Goal: Information Seeking & Learning: Check status

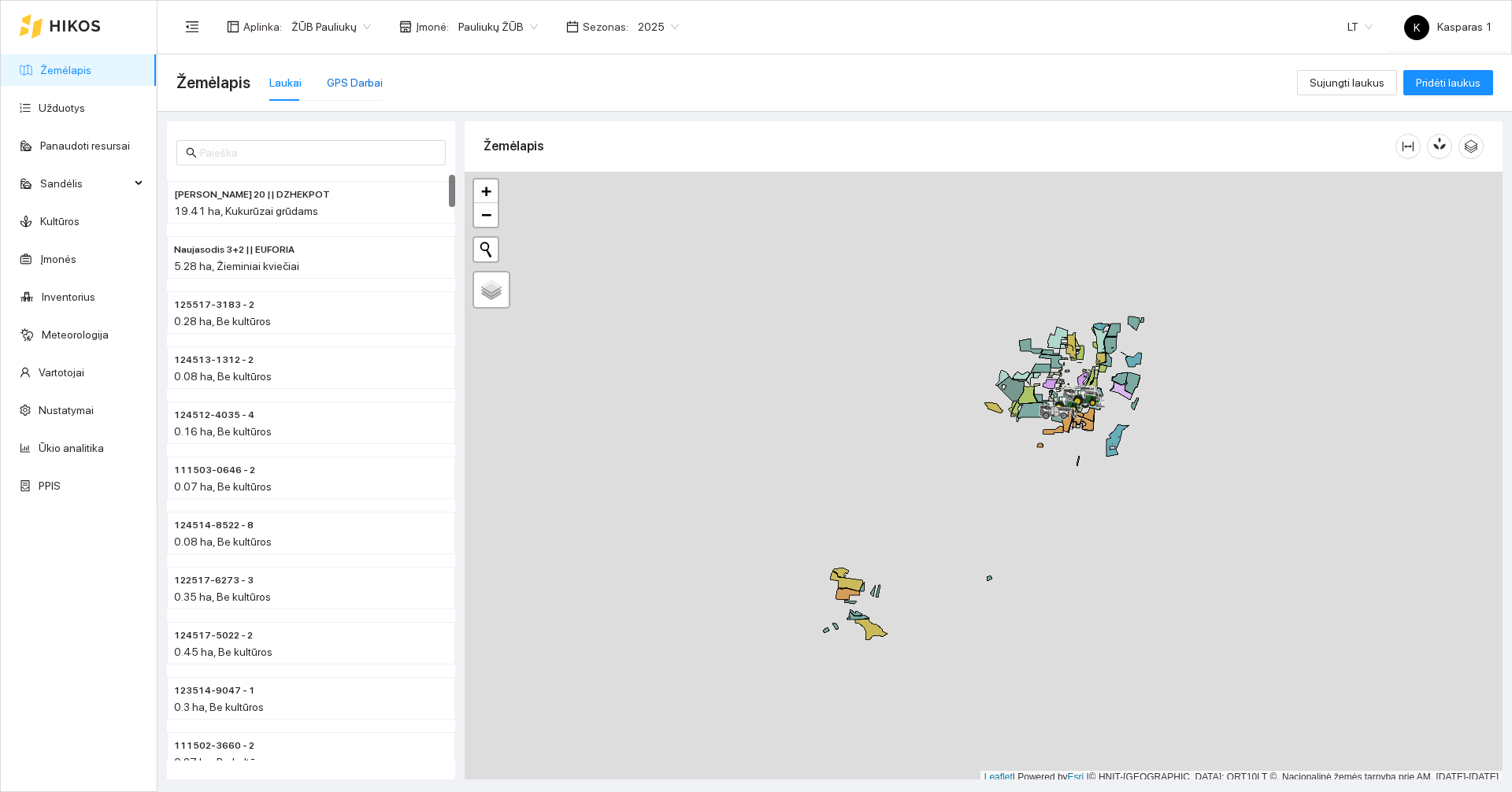
click at [343, 87] on div "GPS Darbai" at bounding box center [354, 83] width 56 height 17
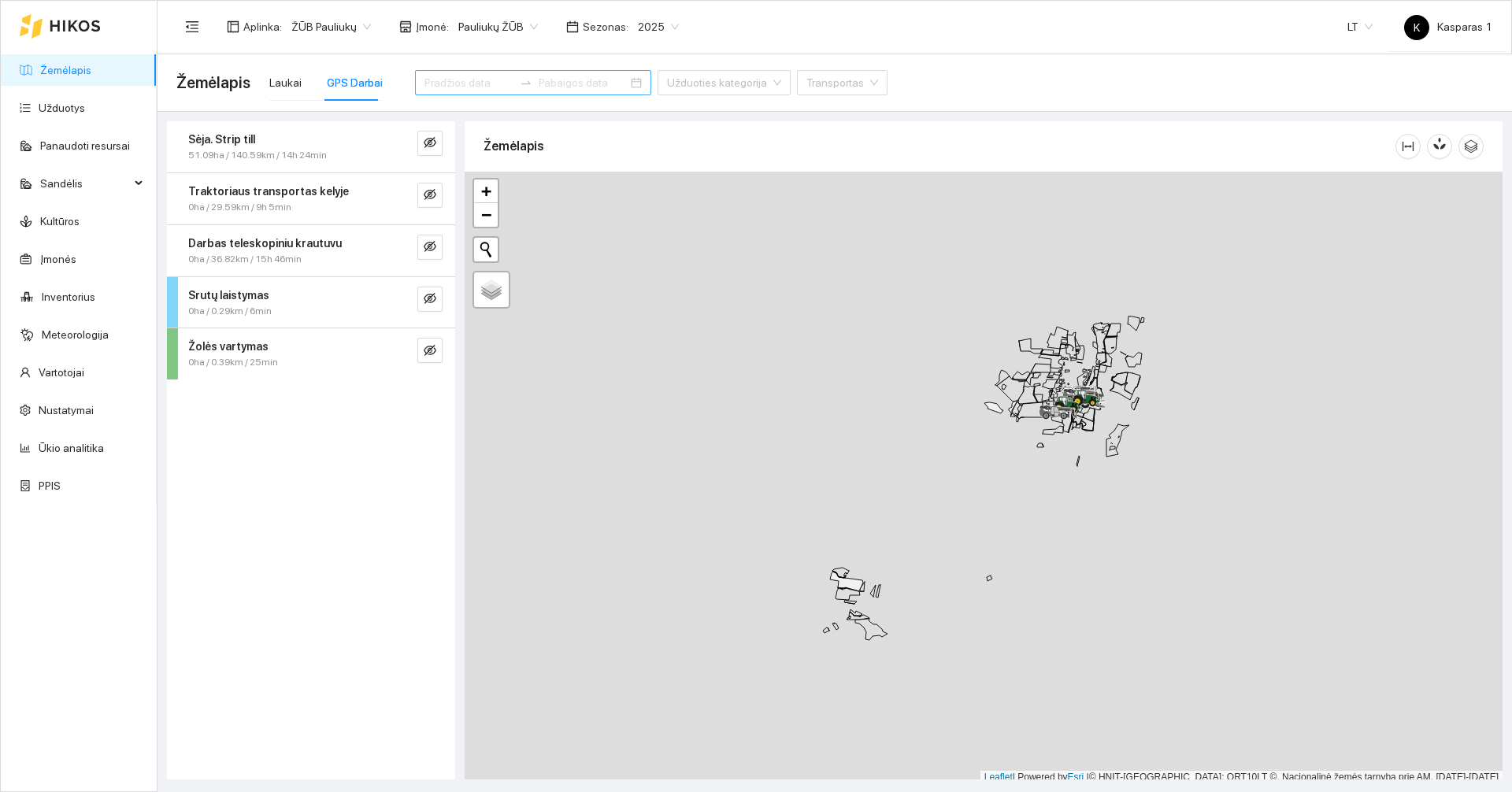
click at [469, 80] on input at bounding box center [469, 83] width 89 height 17
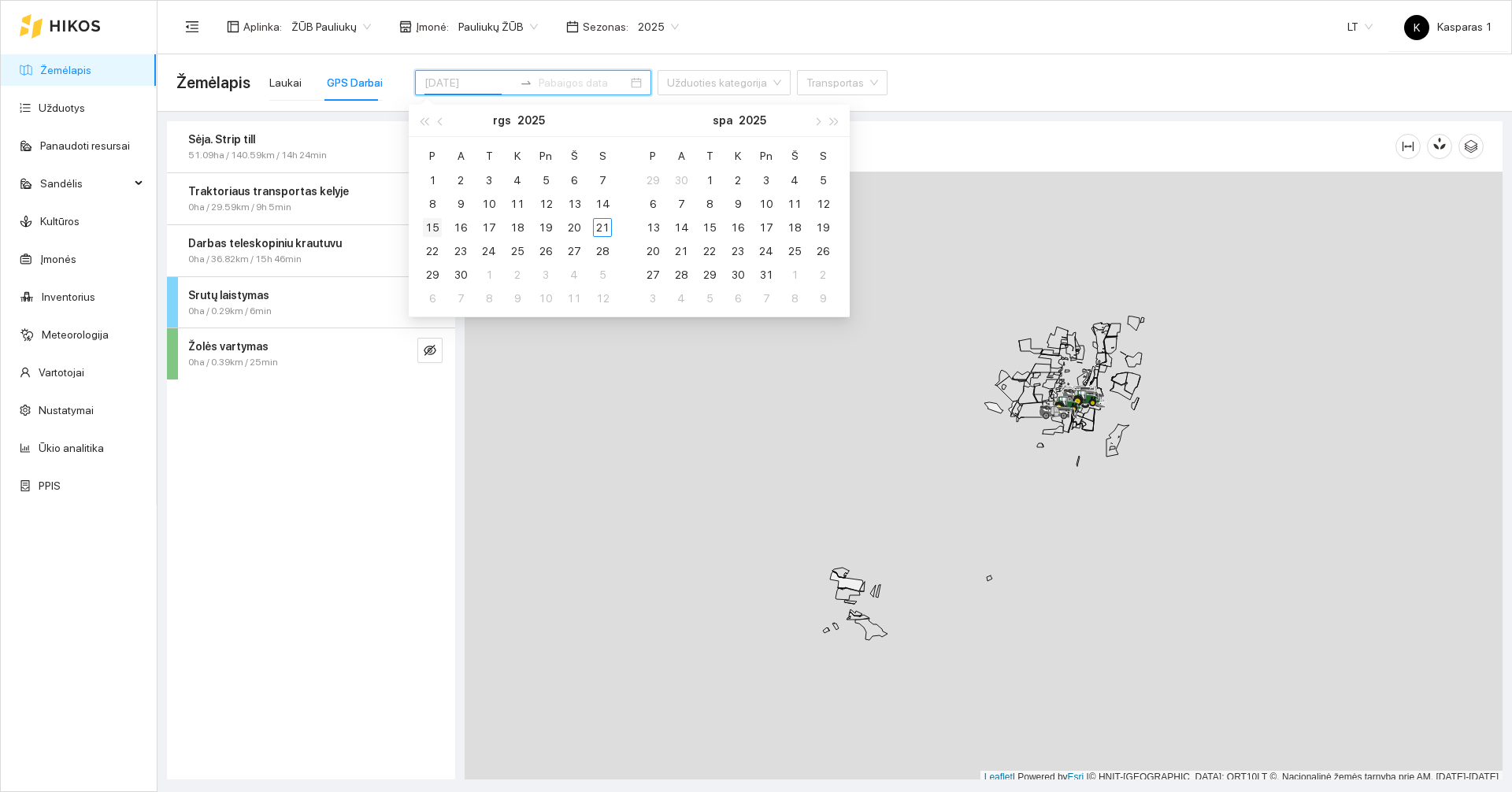
type input "2025-09-15"
type input "2025-09-08"
click at [432, 206] on div "8" at bounding box center [432, 204] width 19 height 19
type input "2025-09-13"
type input "2025-09-14"
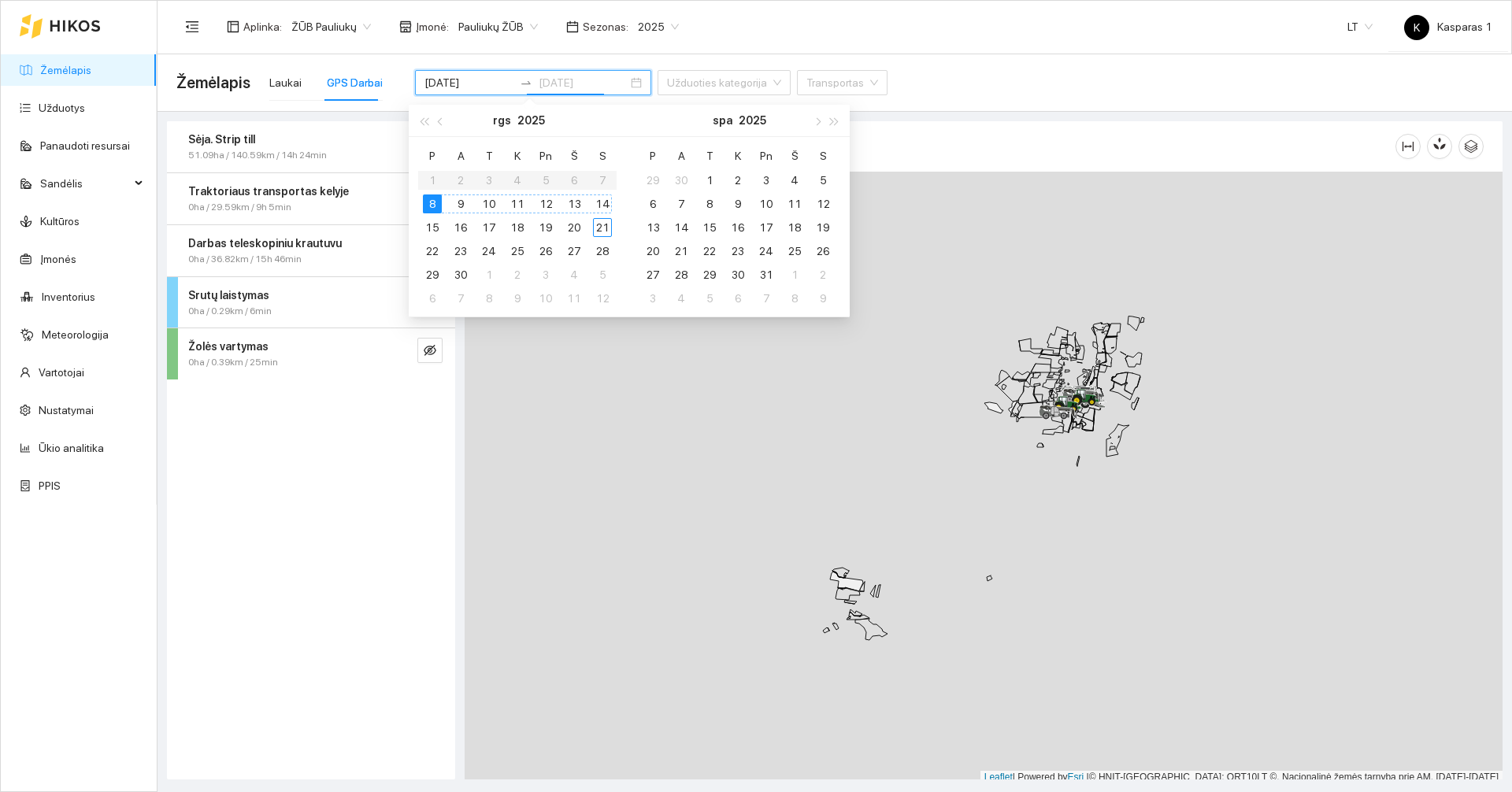
click at [603, 201] on div "14" at bounding box center [602, 204] width 19 height 19
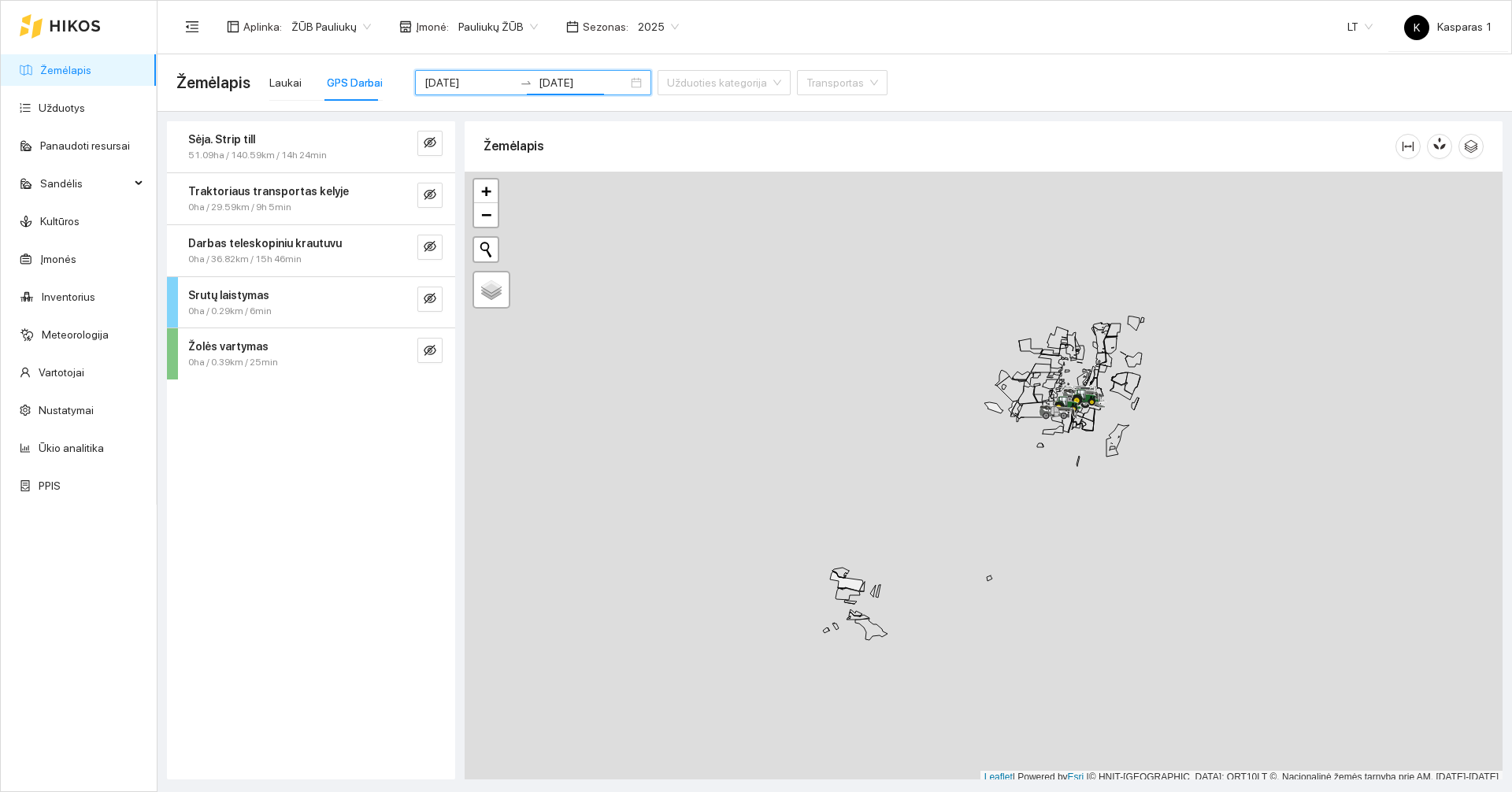
scroll to position [5, 0]
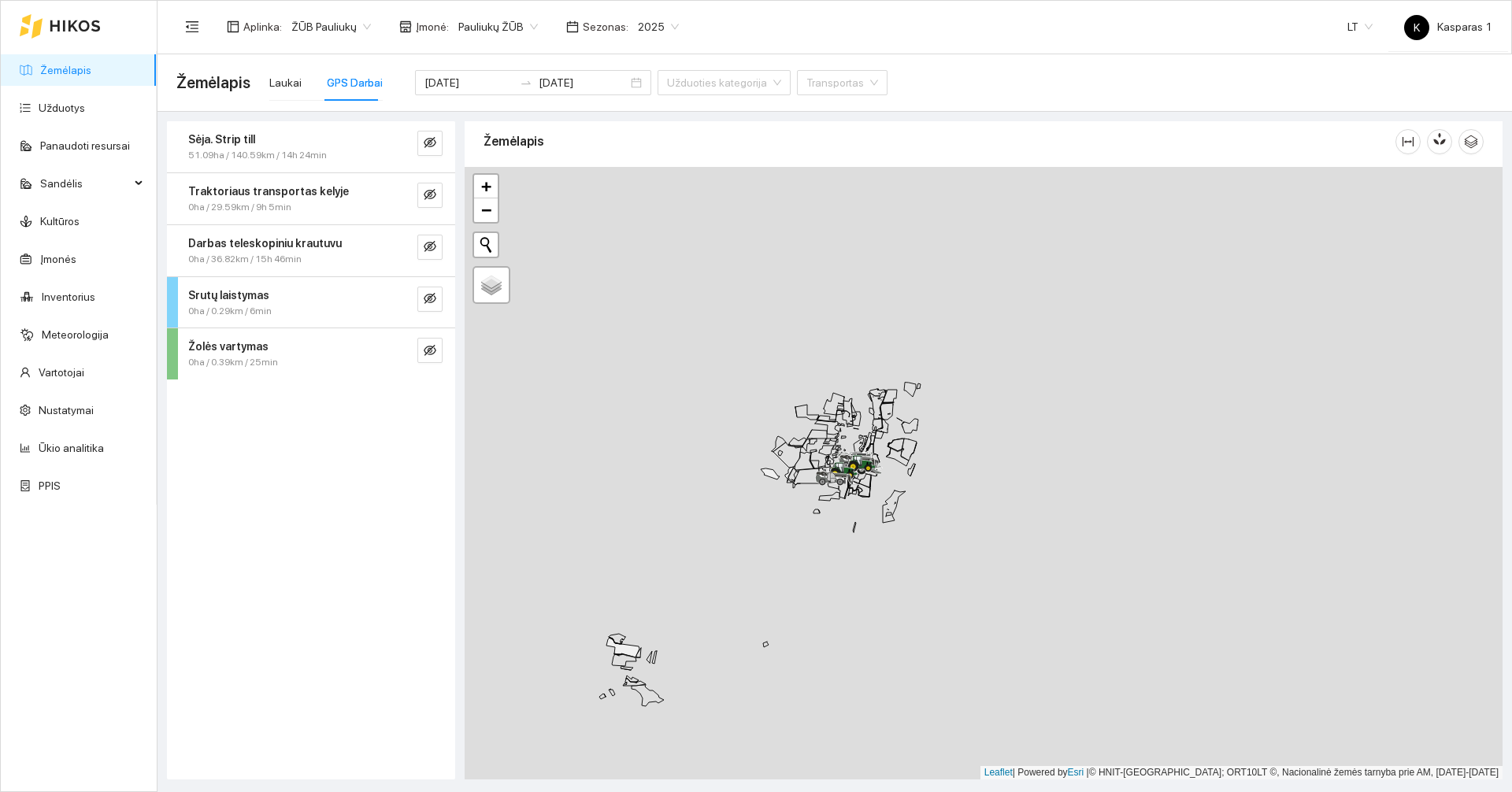
drag, startPoint x: 943, startPoint y: 409, endPoint x: 705, endPoint y: 484, distance: 249.5
click at [705, 484] on div at bounding box center [984, 473] width 1038 height 612
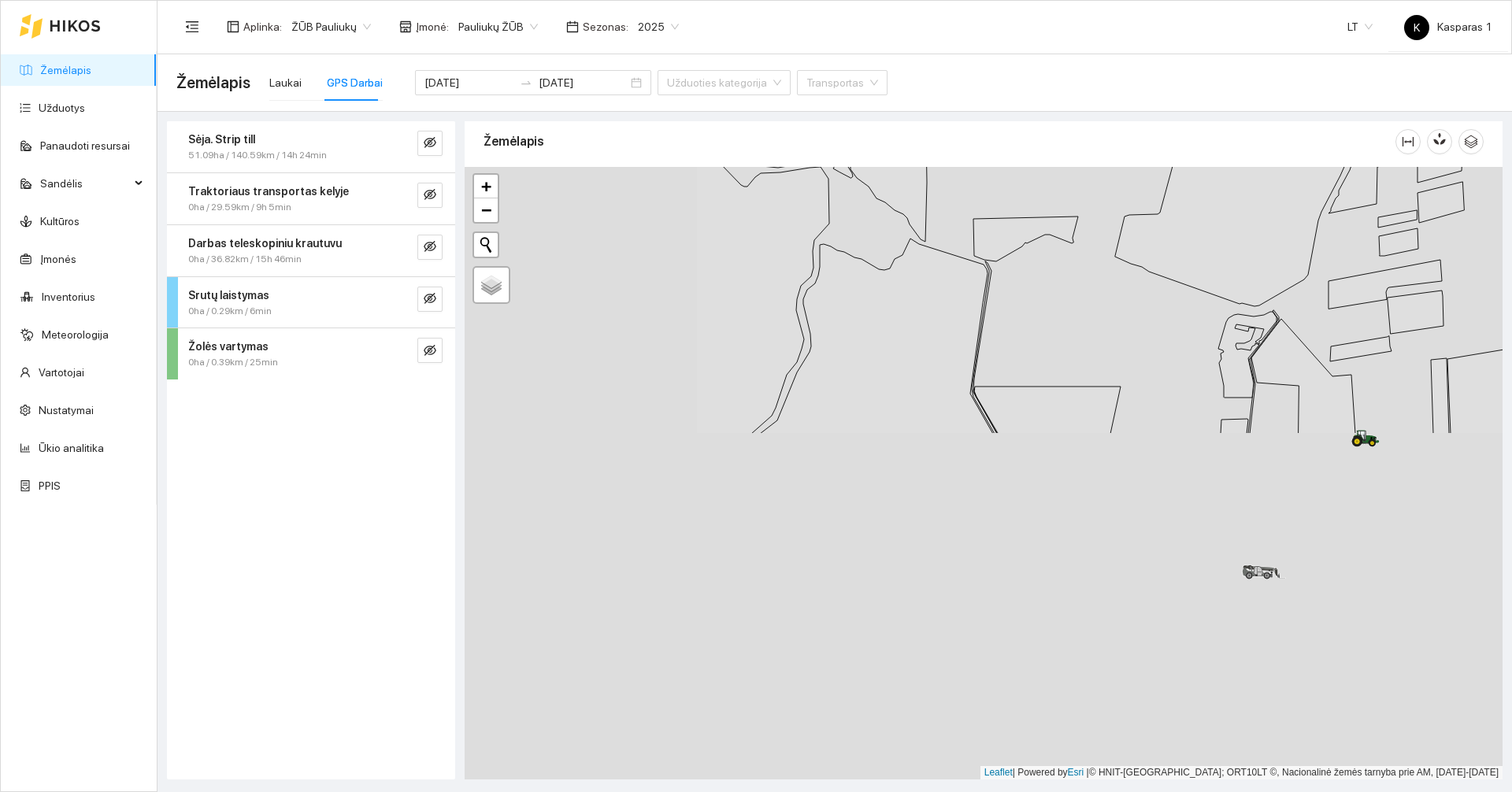
drag, startPoint x: 782, startPoint y: 593, endPoint x: 1131, endPoint y: 168, distance: 549.9
click at [1129, 172] on div at bounding box center [984, 473] width 1038 height 612
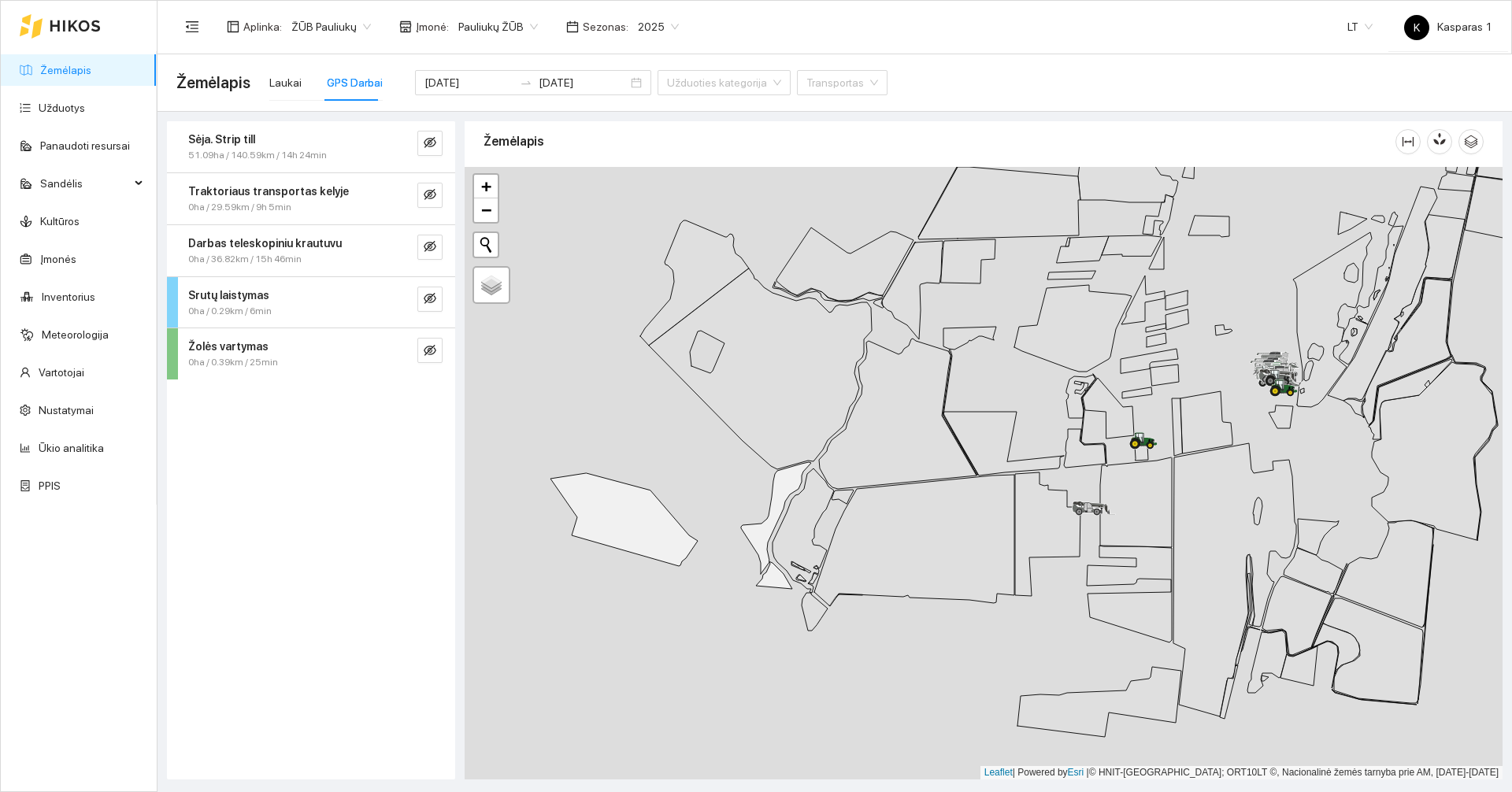
drag, startPoint x: 590, startPoint y: 661, endPoint x: 729, endPoint y: 604, distance: 150.2
click at [729, 605] on div at bounding box center [984, 473] width 1038 height 612
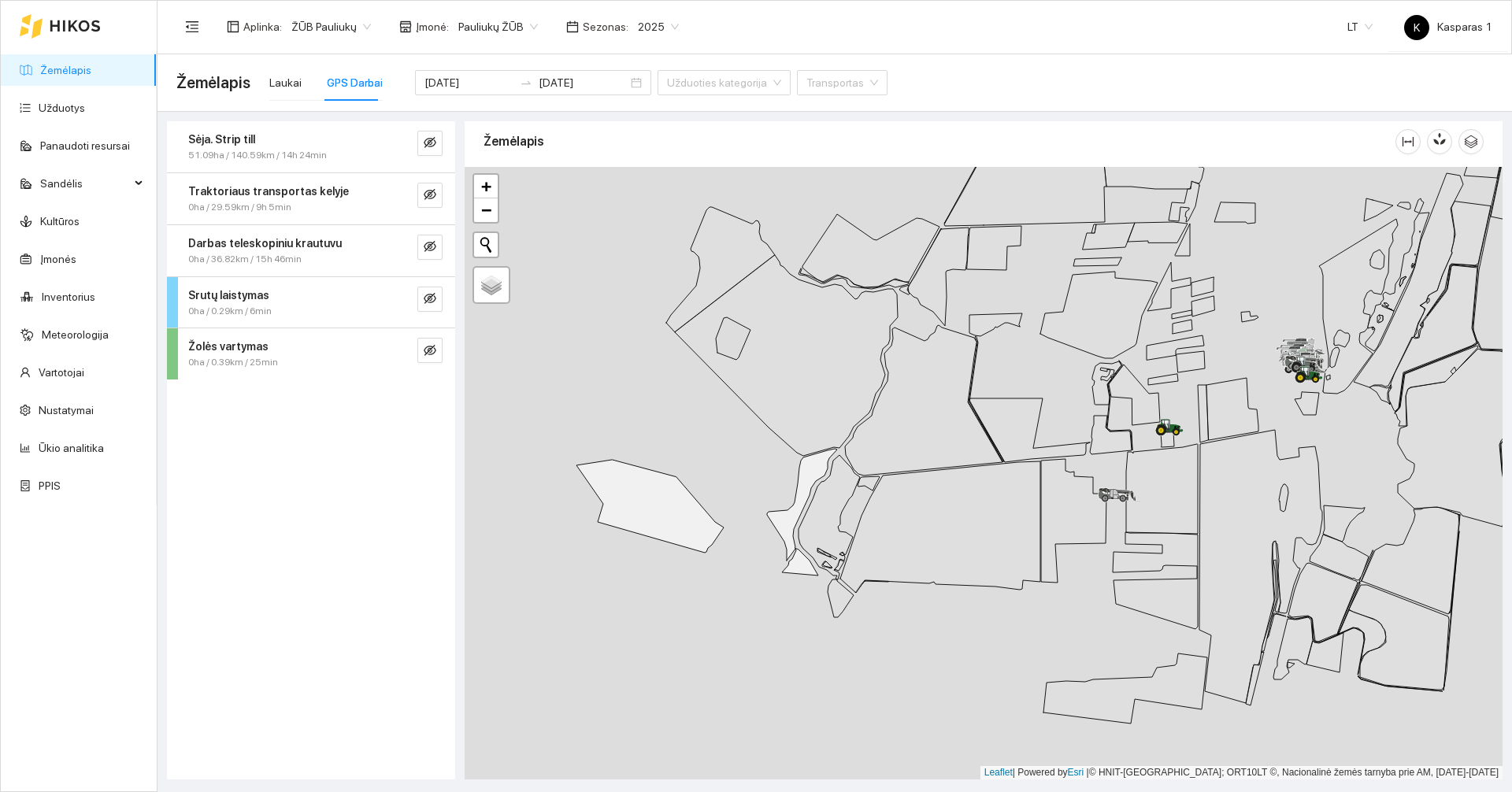
click at [555, 522] on div at bounding box center [984, 473] width 1038 height 612
click at [559, 435] on div at bounding box center [984, 473] width 1038 height 612
click at [622, 399] on div at bounding box center [984, 473] width 1038 height 612
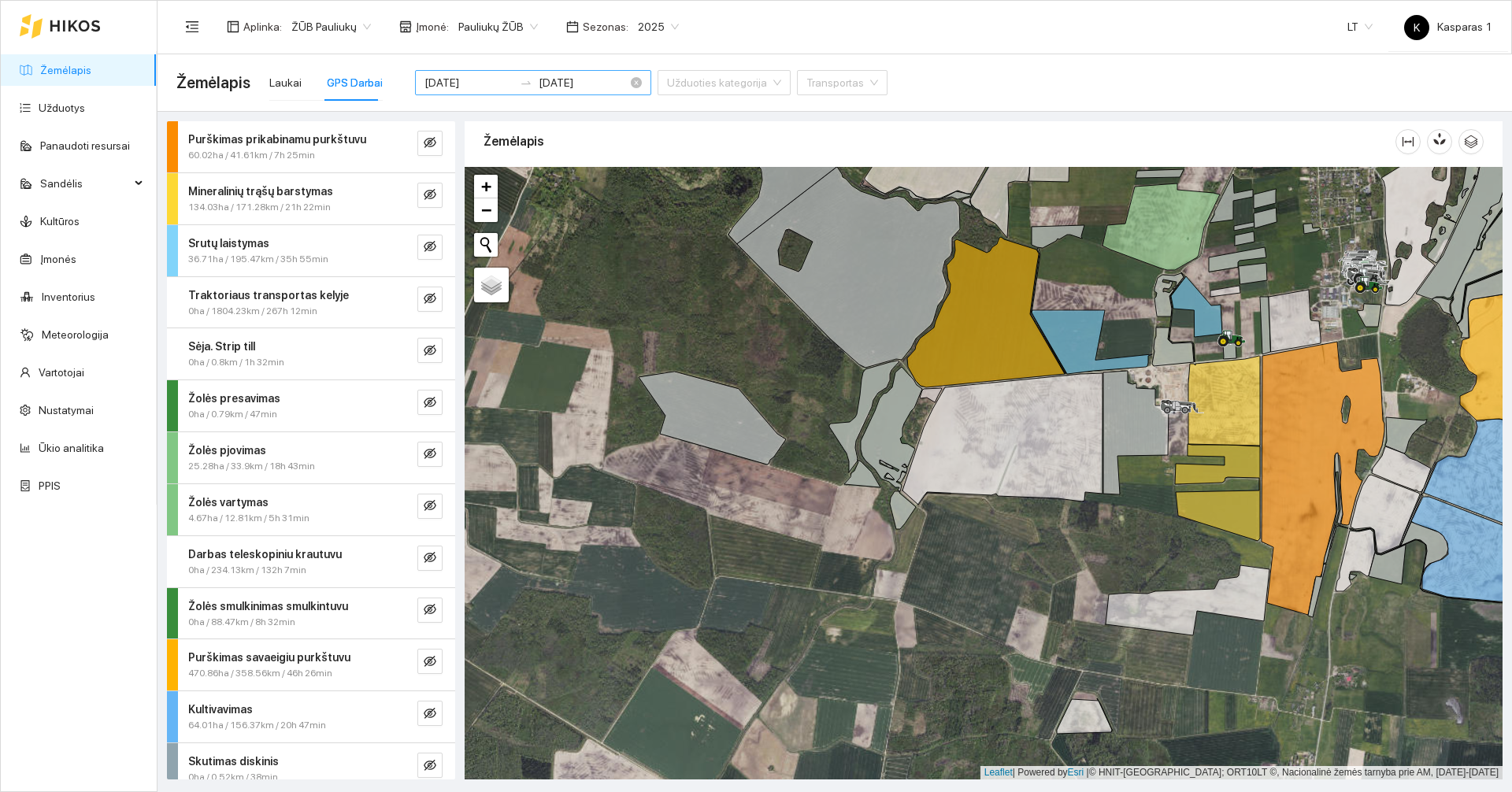
click at [457, 83] on input "2025-09-08" at bounding box center [469, 83] width 89 height 17
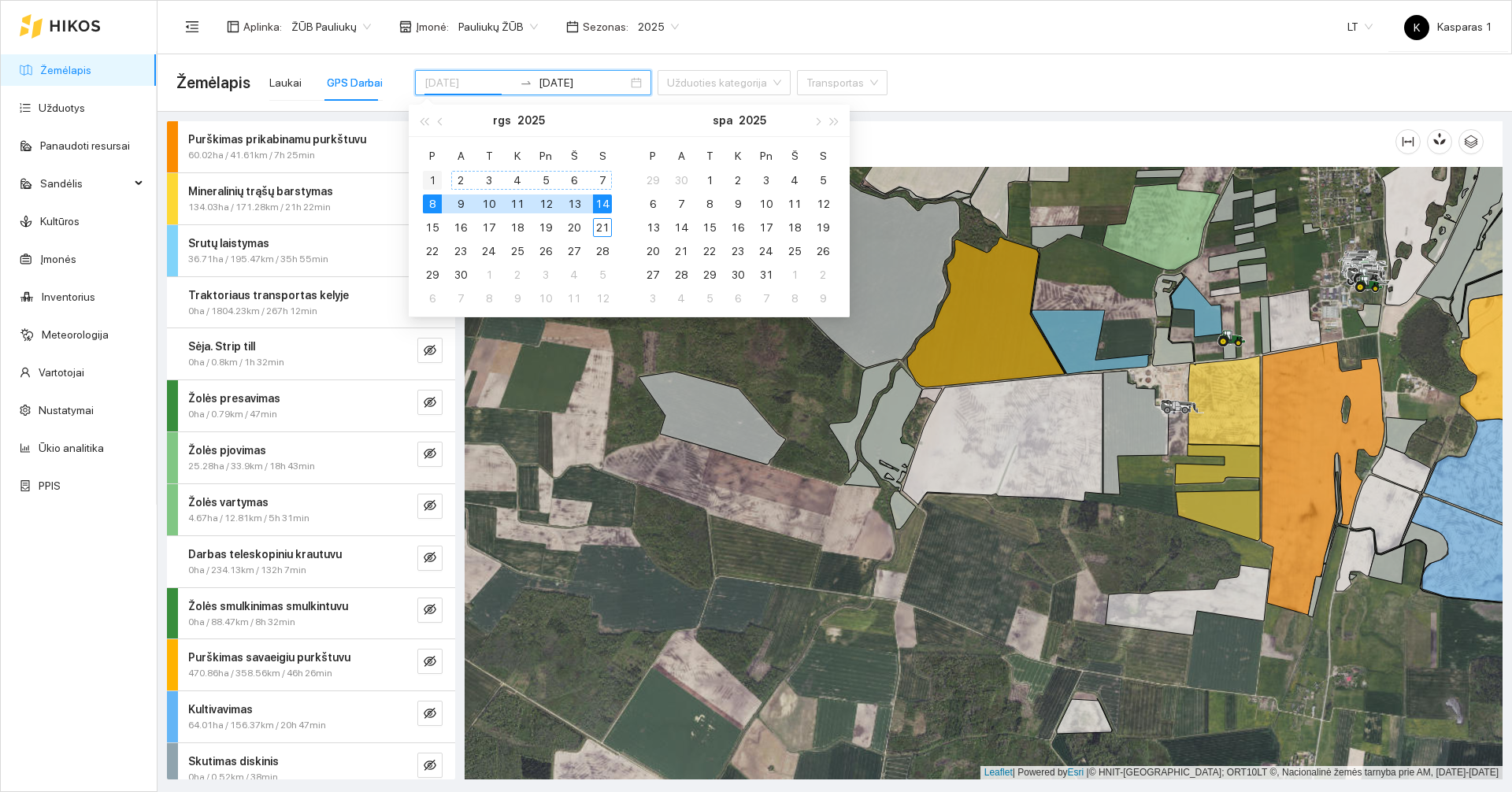
type input "2025-09-01"
click at [435, 178] on div "1" at bounding box center [432, 180] width 19 height 19
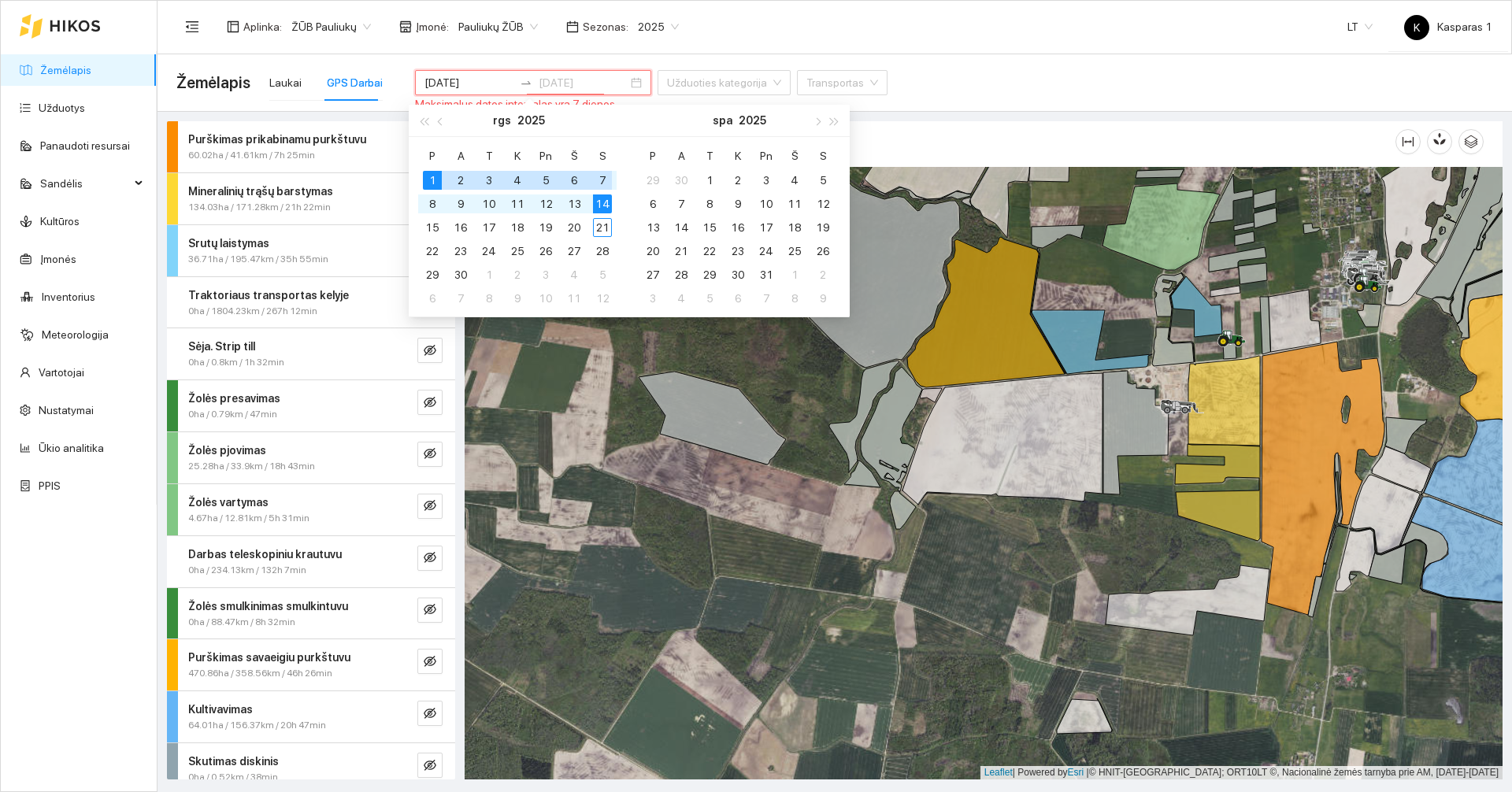
type input "[DATE]"
click at [605, 176] on div "7" at bounding box center [602, 180] width 19 height 19
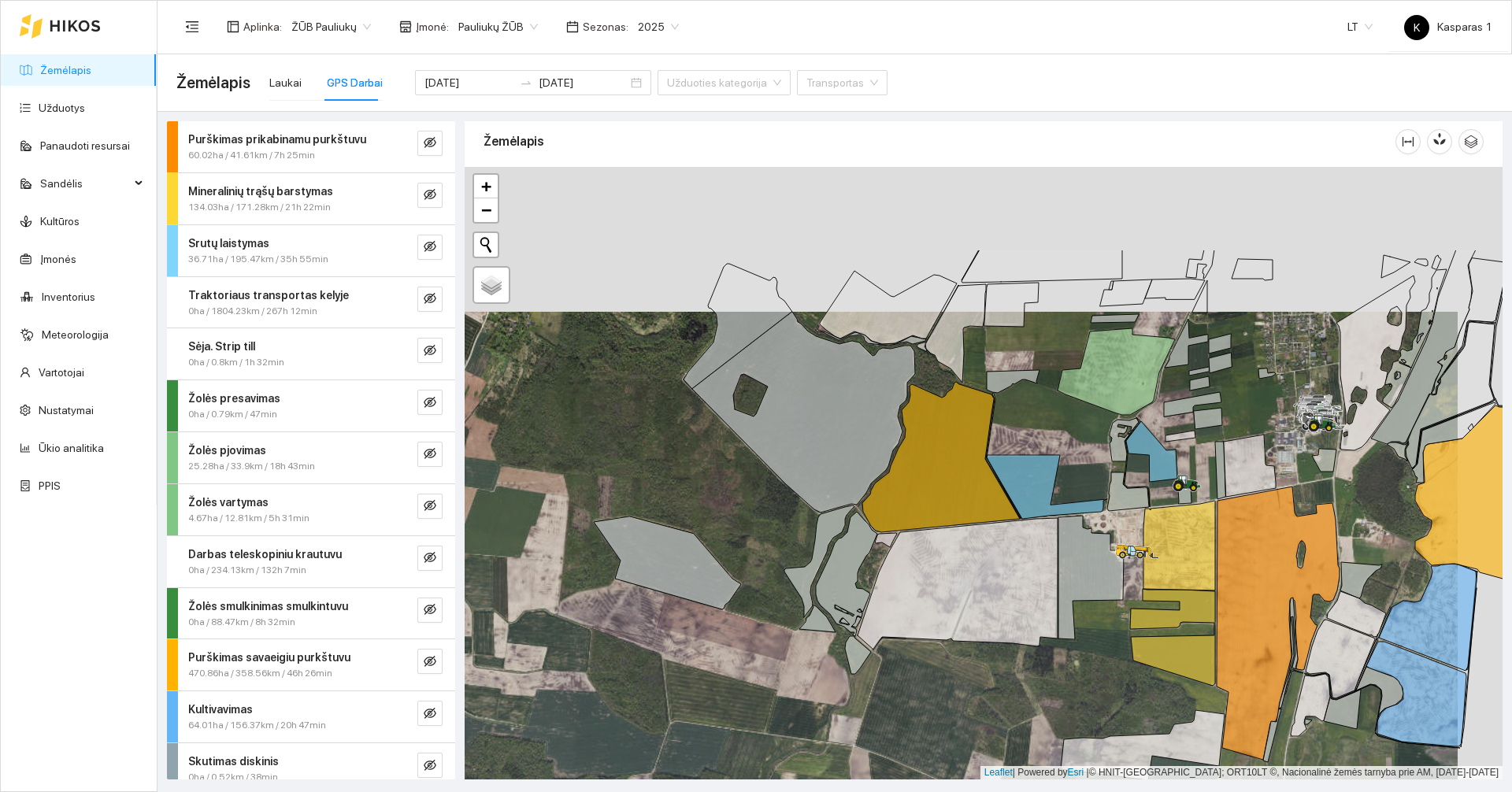
drag, startPoint x: 595, startPoint y: 258, endPoint x: 570, endPoint y: 348, distance: 93.4
click at [570, 348] on div at bounding box center [984, 473] width 1038 height 612
click at [595, 420] on div at bounding box center [984, 473] width 1038 height 612
click at [563, 396] on div at bounding box center [984, 473] width 1038 height 612
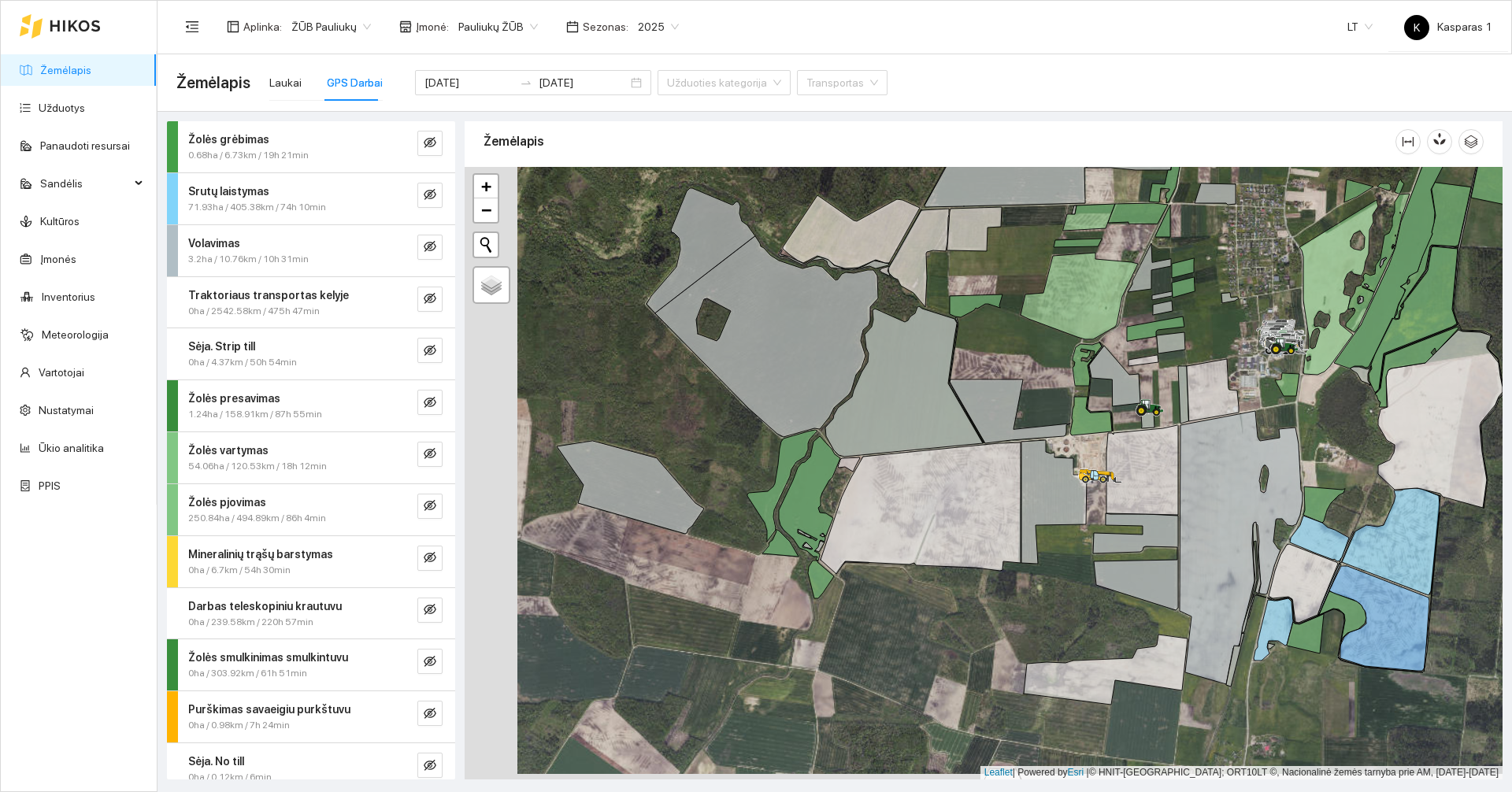
drag, startPoint x: 584, startPoint y: 433, endPoint x: 648, endPoint y: 427, distance: 64.3
click at [648, 427] on div at bounding box center [984, 473] width 1038 height 612
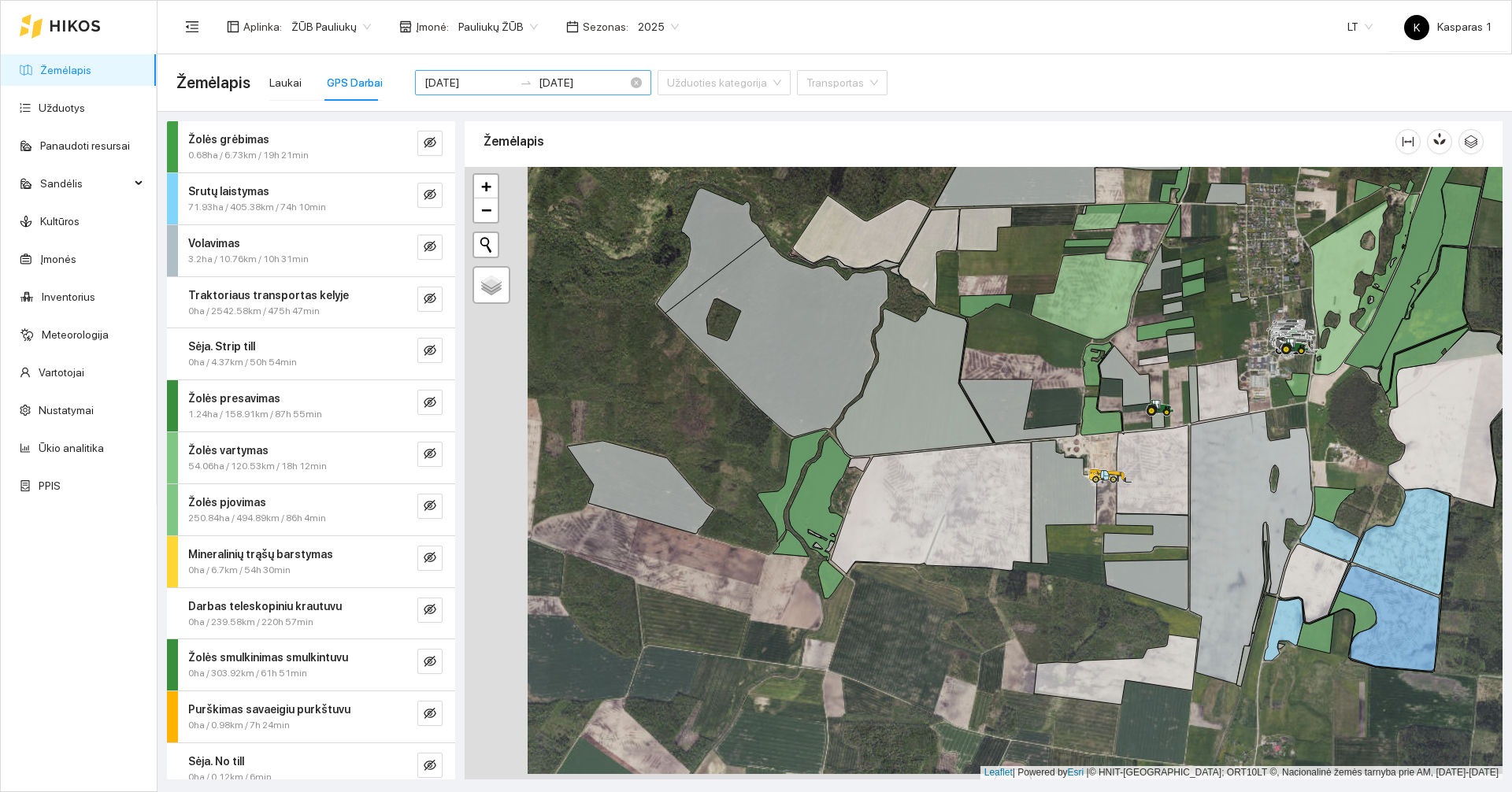
click at [466, 75] on input "2025-09-01" at bounding box center [469, 83] width 89 height 17
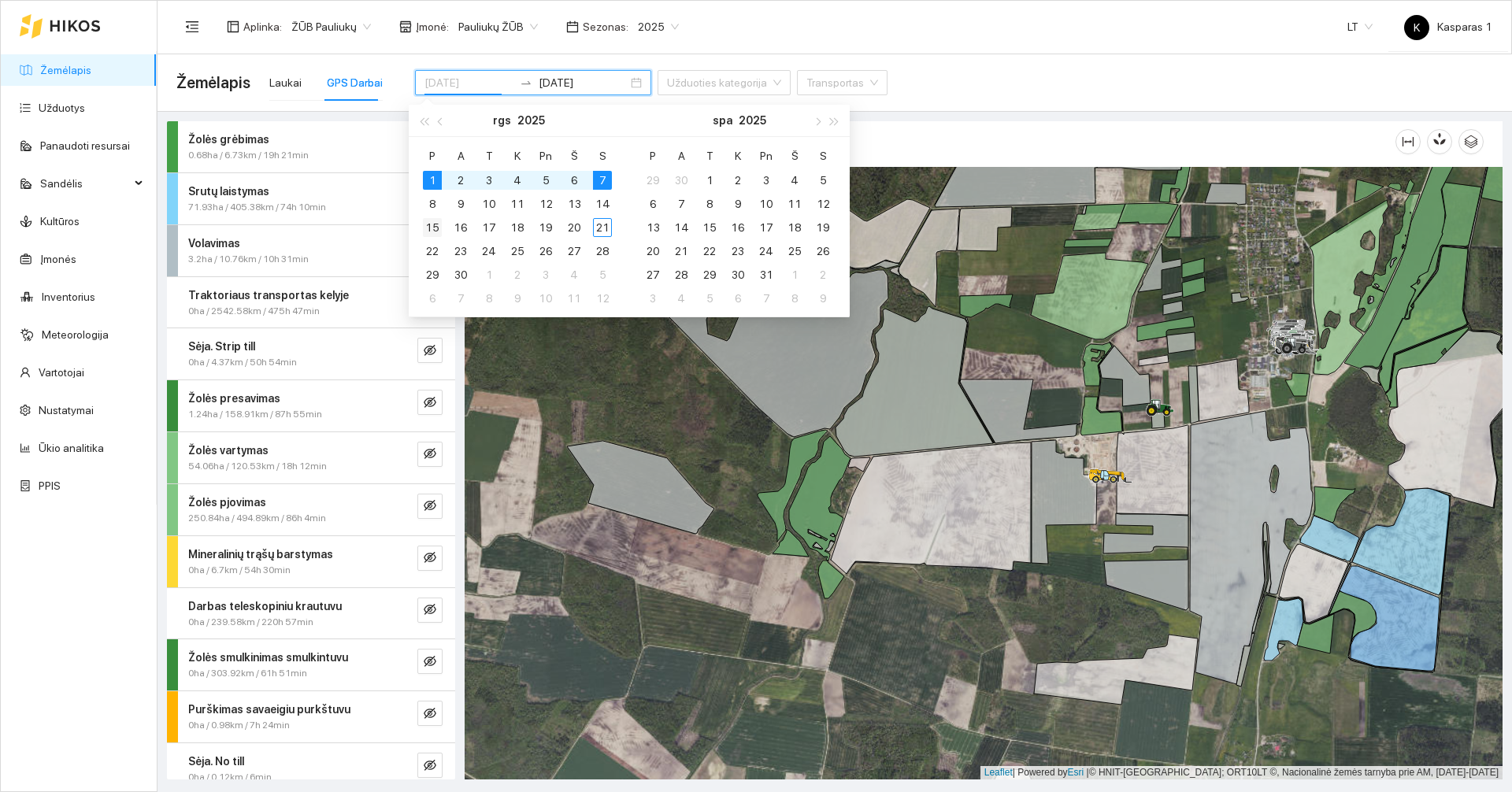
type input "2025-09-15"
click at [427, 229] on div "15" at bounding box center [432, 228] width 19 height 19
type input "2025-09-21"
click at [601, 220] on div "21" at bounding box center [602, 228] width 19 height 19
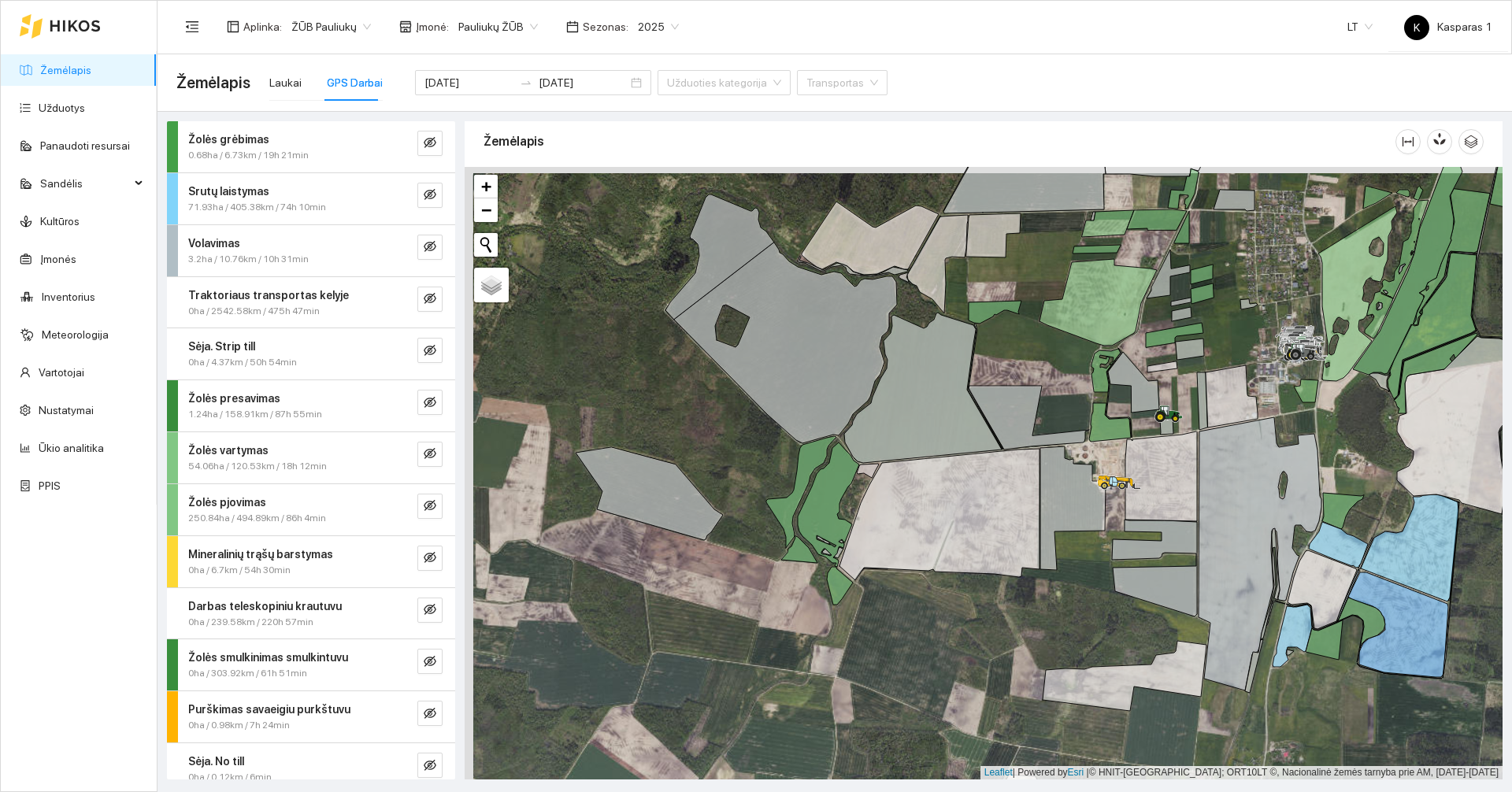
drag, startPoint x: 613, startPoint y: 400, endPoint x: 633, endPoint y: 415, distance: 25.0
click at [633, 415] on div at bounding box center [984, 473] width 1038 height 612
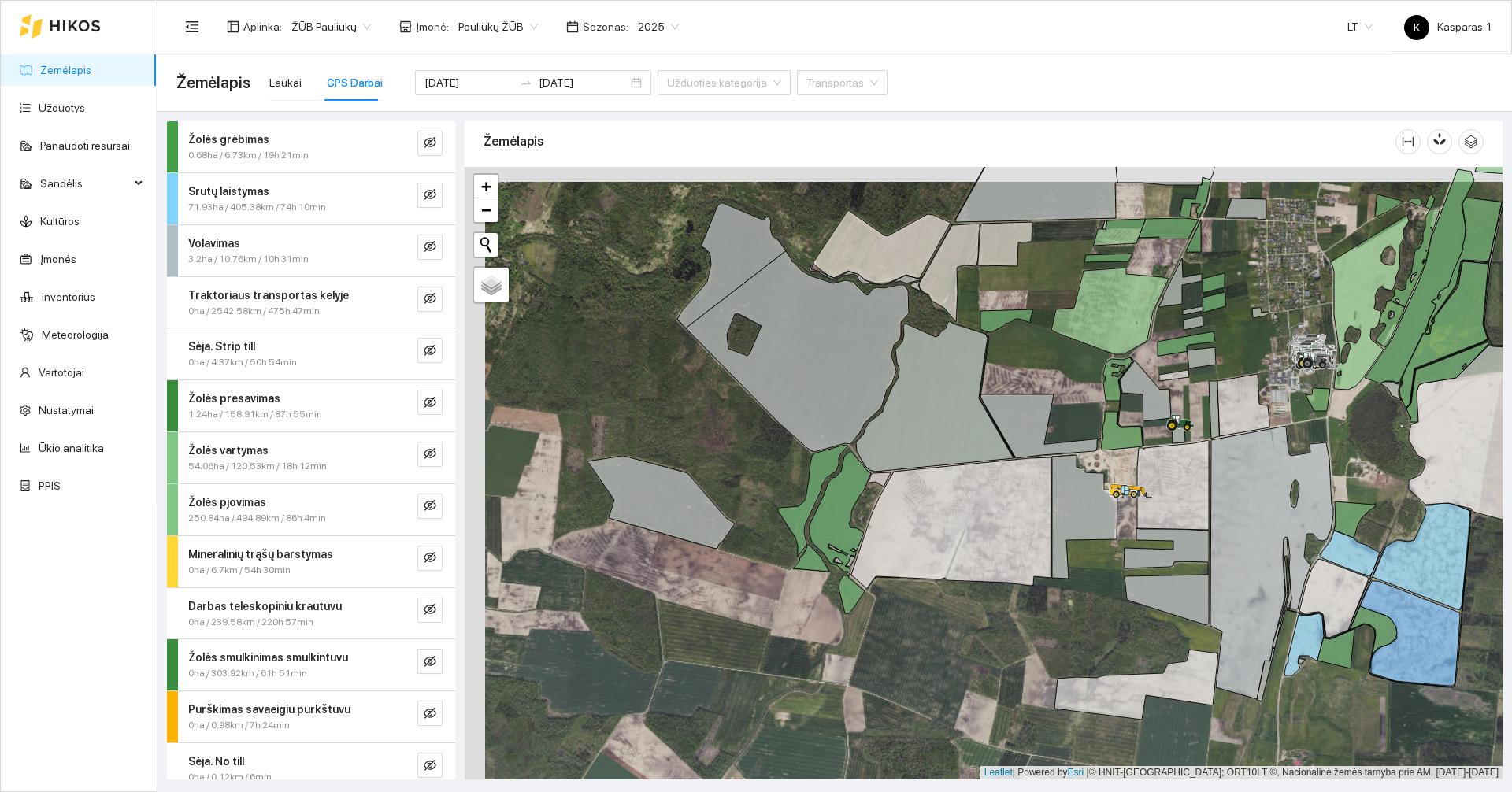
drag, startPoint x: 633, startPoint y: 415, endPoint x: 675, endPoint y: 431, distance: 44.9
click at [688, 430] on div at bounding box center [984, 473] width 1038 height 612
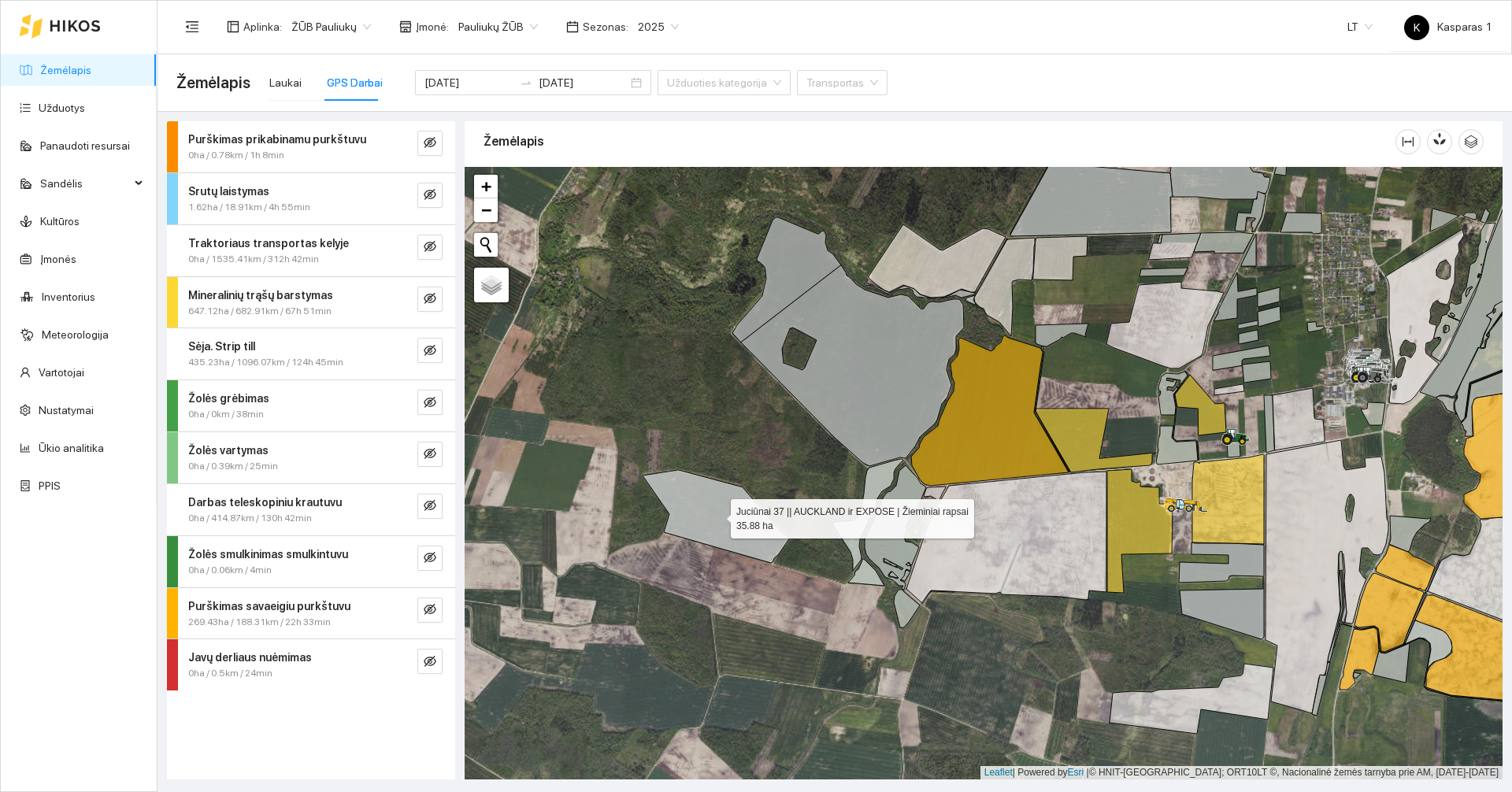
click at [694, 519] on icon at bounding box center [716, 516] width 147 height 93
click at [300, 90] on div "Laukai GPS Darbai" at bounding box center [326, 83] width 114 height 37
click at [287, 86] on div "Laukai" at bounding box center [285, 83] width 33 height 17
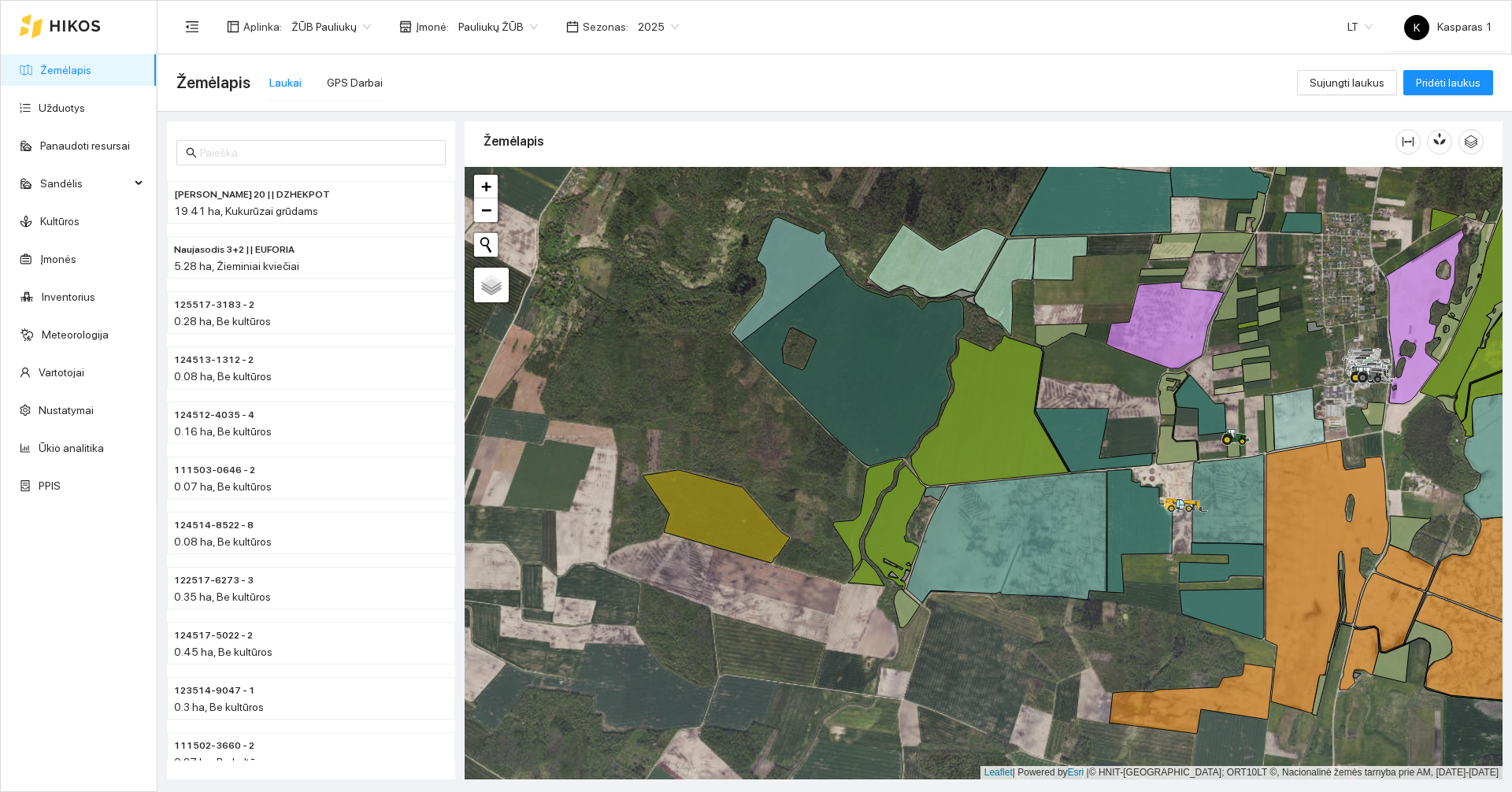
click at [286, 86] on div "Laukai" at bounding box center [285, 83] width 33 height 17
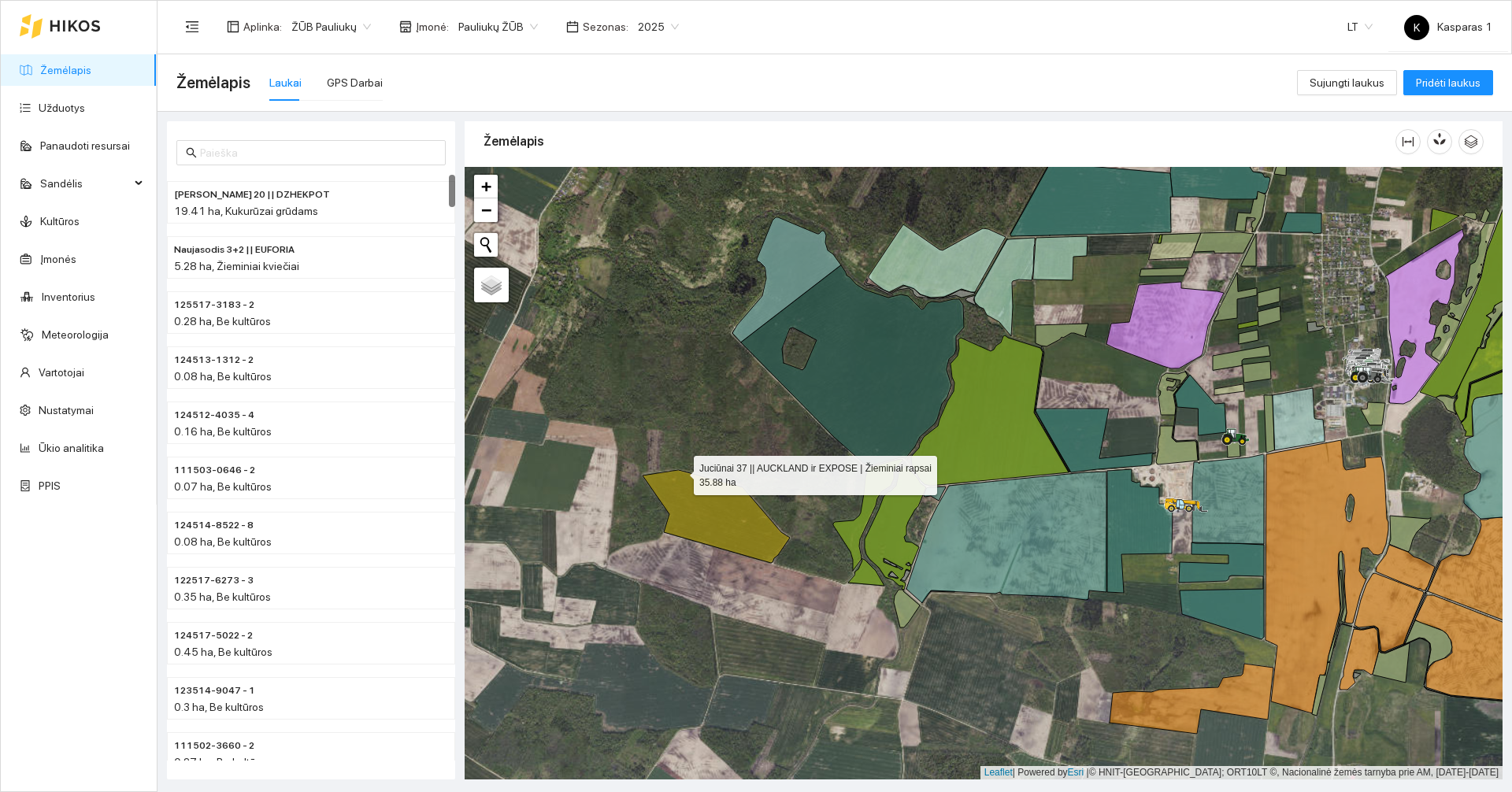
click at [698, 489] on icon at bounding box center [716, 516] width 147 height 93
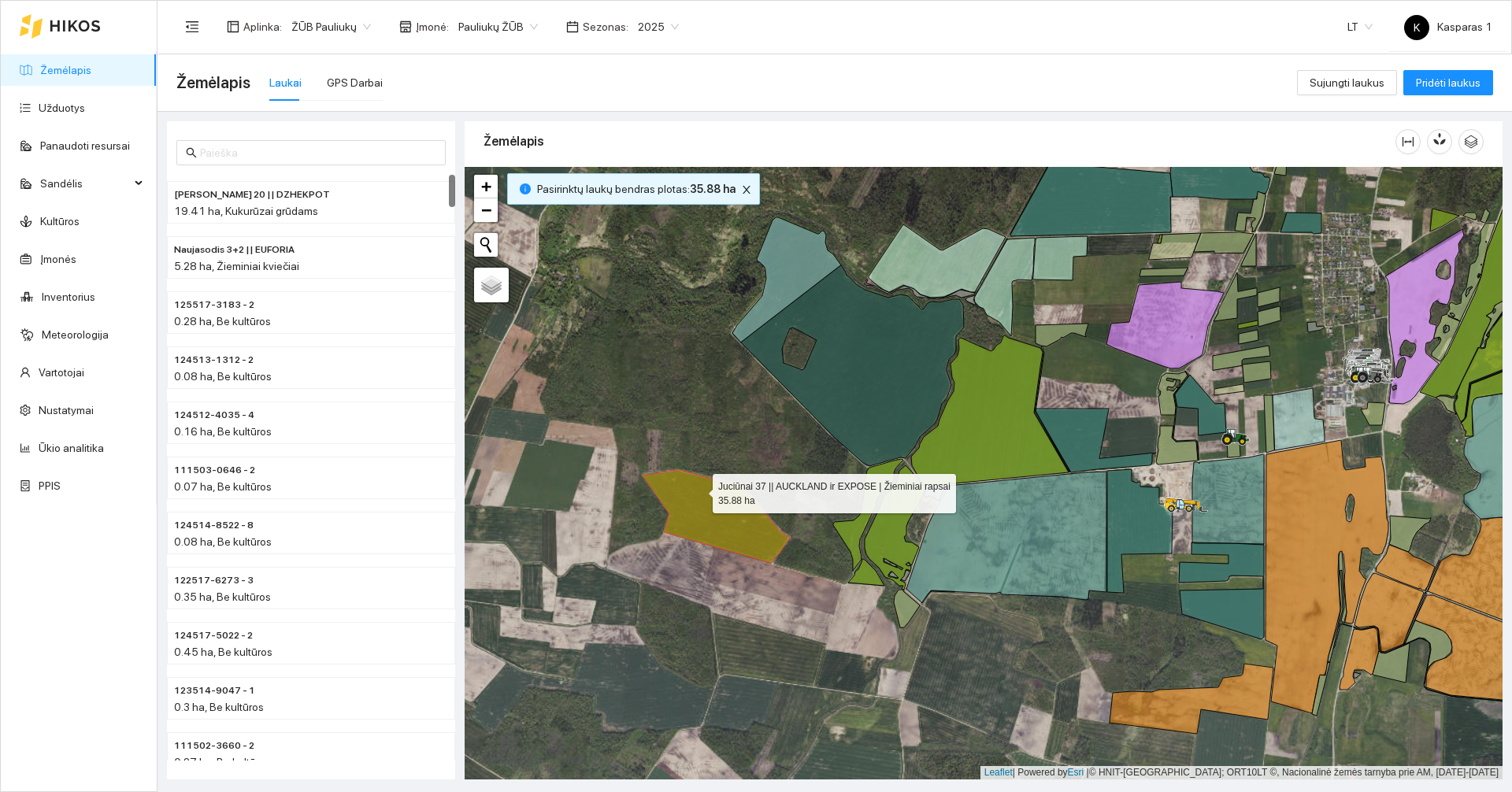
scroll to position [9618, 0]
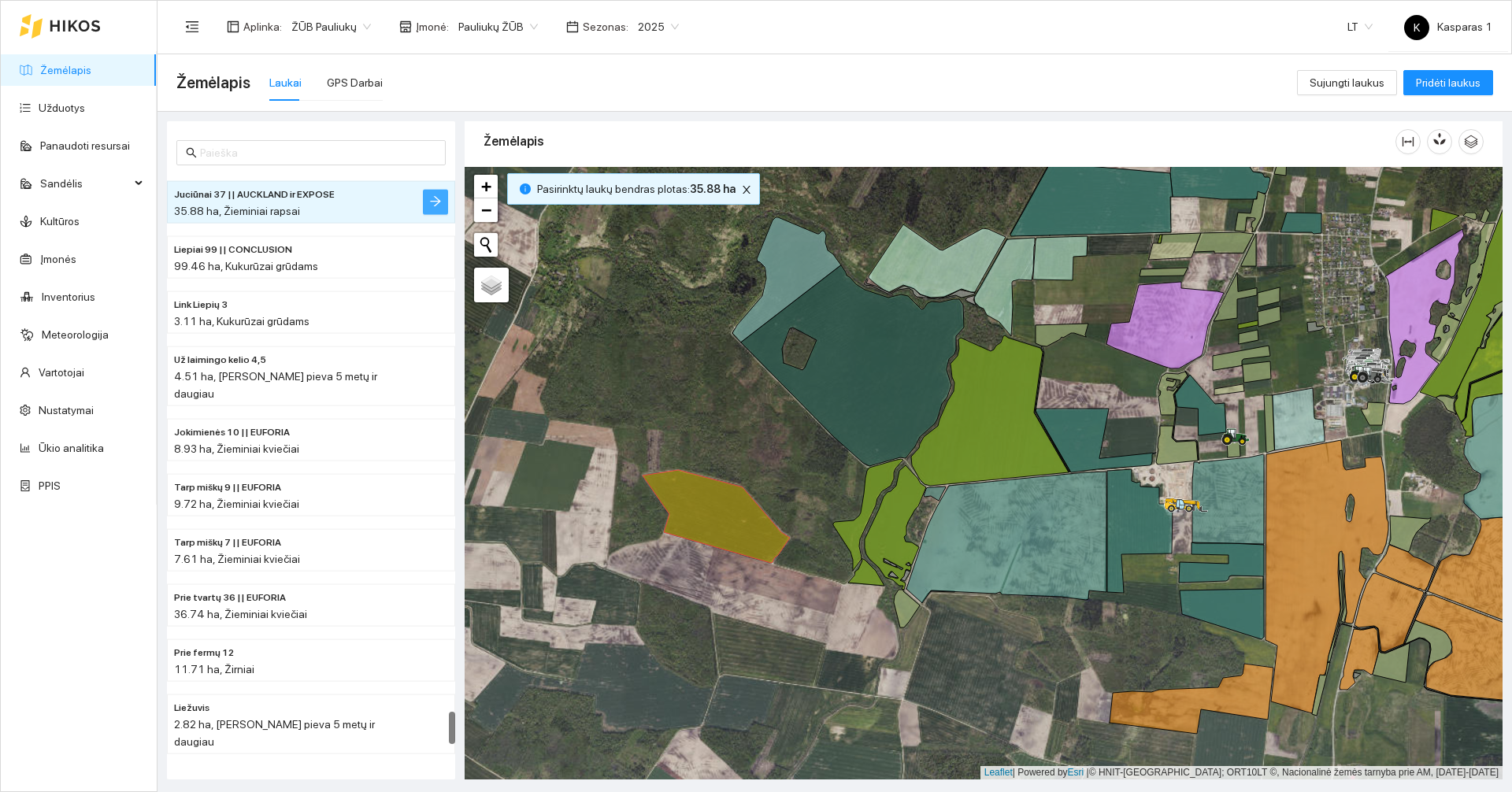
click at [444, 203] on button "button" at bounding box center [435, 203] width 25 height 25
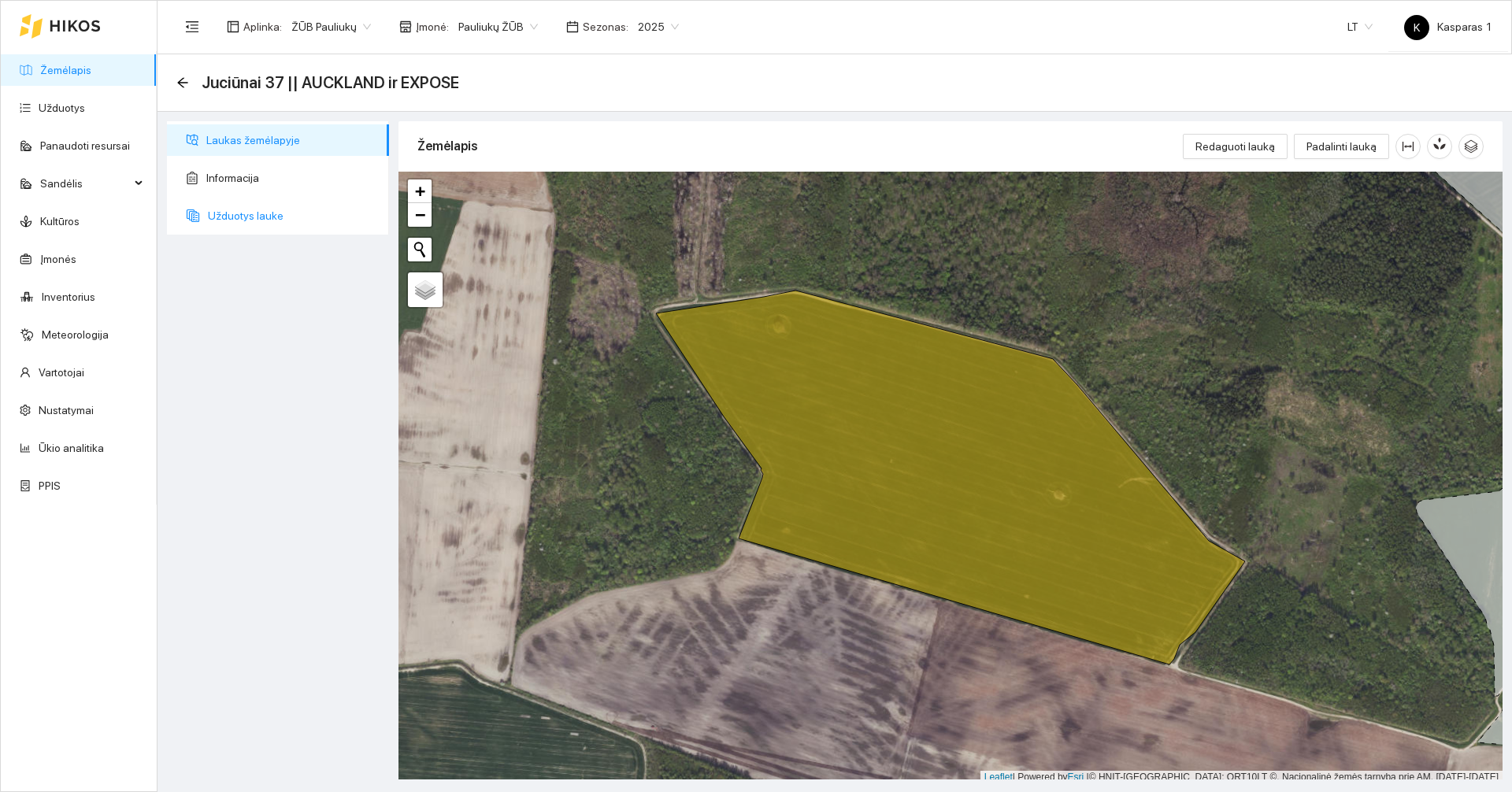
click at [250, 203] on span "Užduotys lauke" at bounding box center [292, 216] width 168 height 32
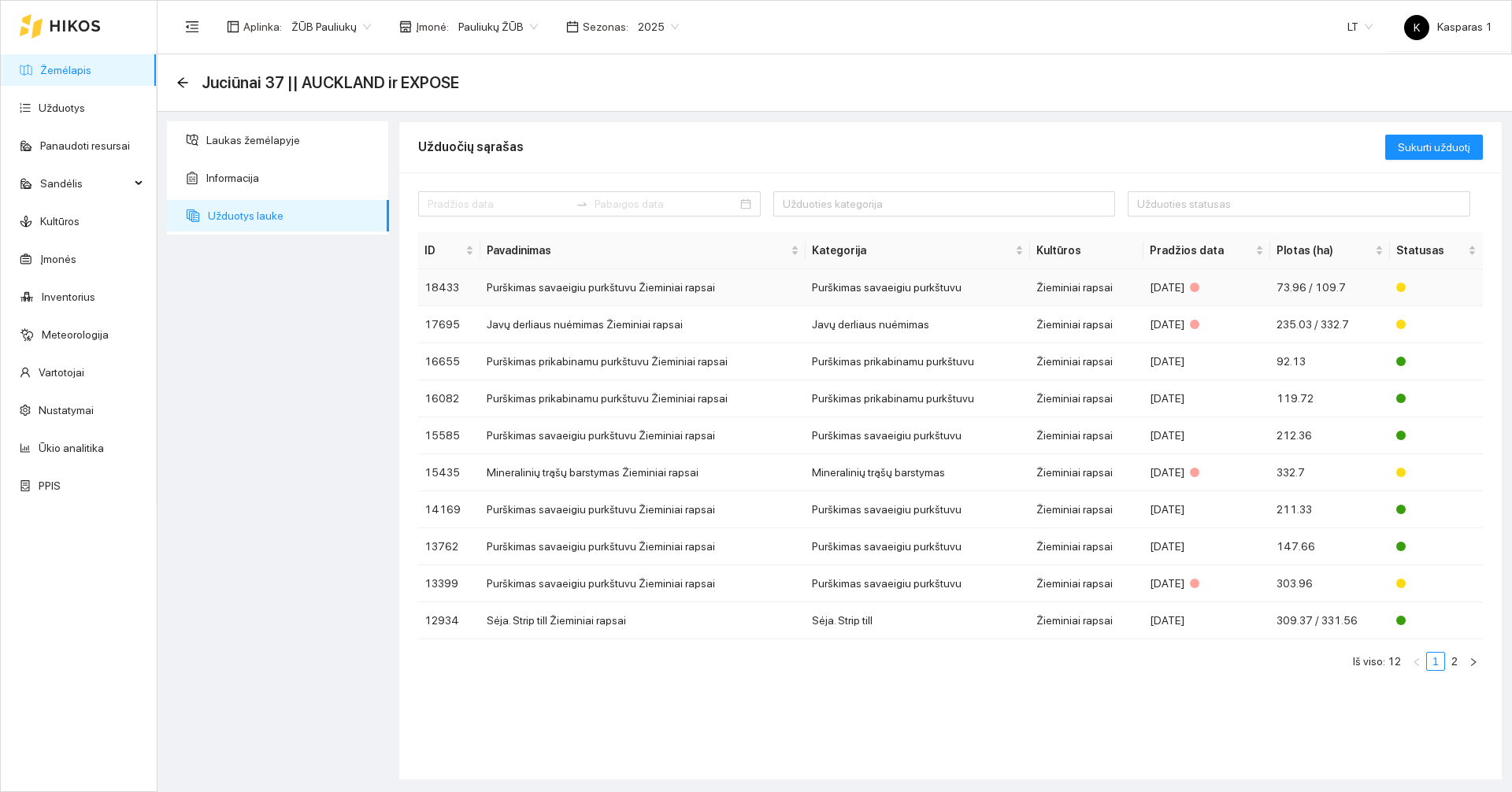
click at [644, 294] on td "Purškimas savaeigiu purkštuvu Žieminiai rapsai" at bounding box center [643, 288] width 325 height 37
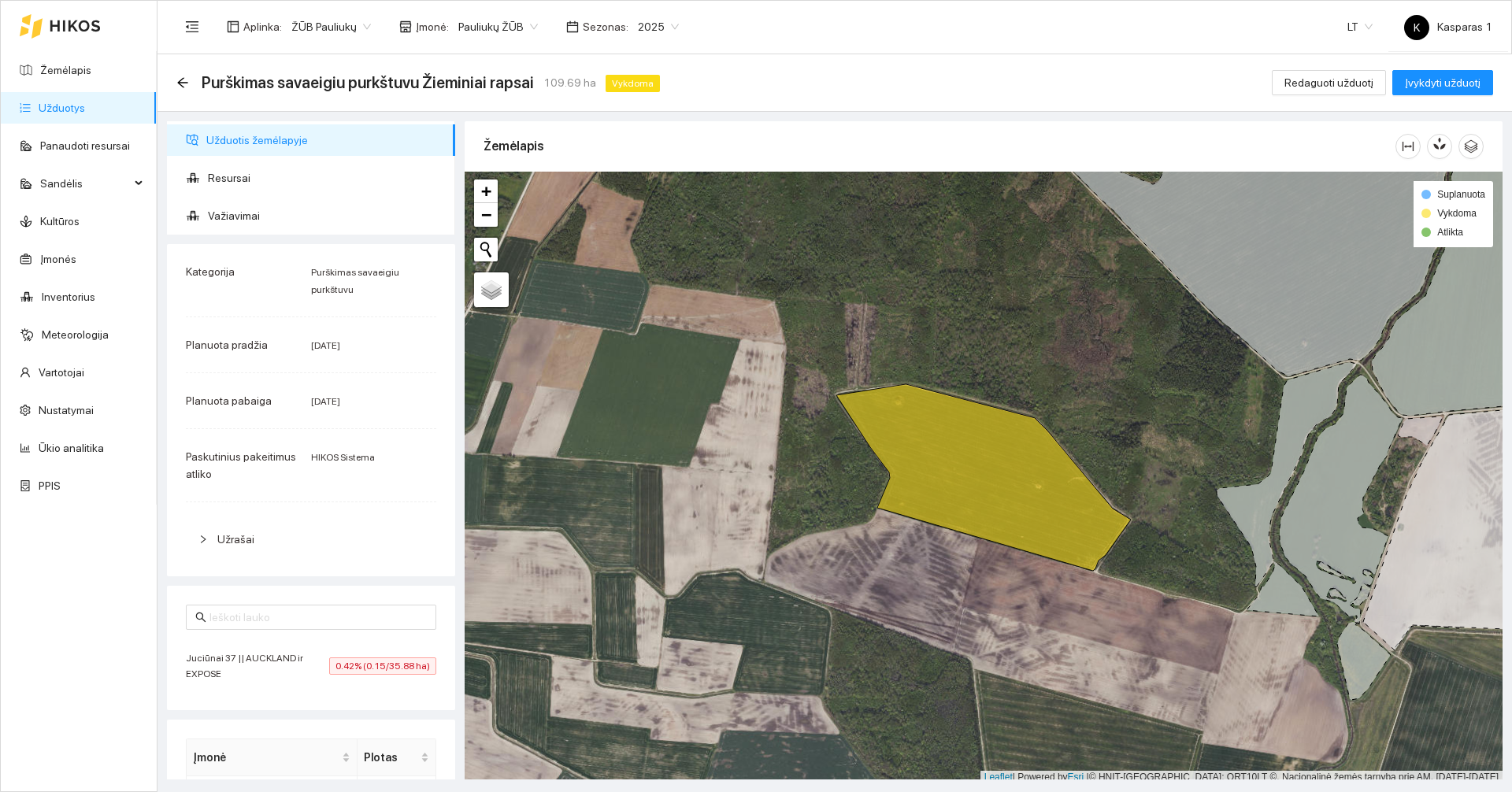
click at [339, 668] on span "0.42% (0.15/35.88 ha)" at bounding box center [382, 666] width 107 height 17
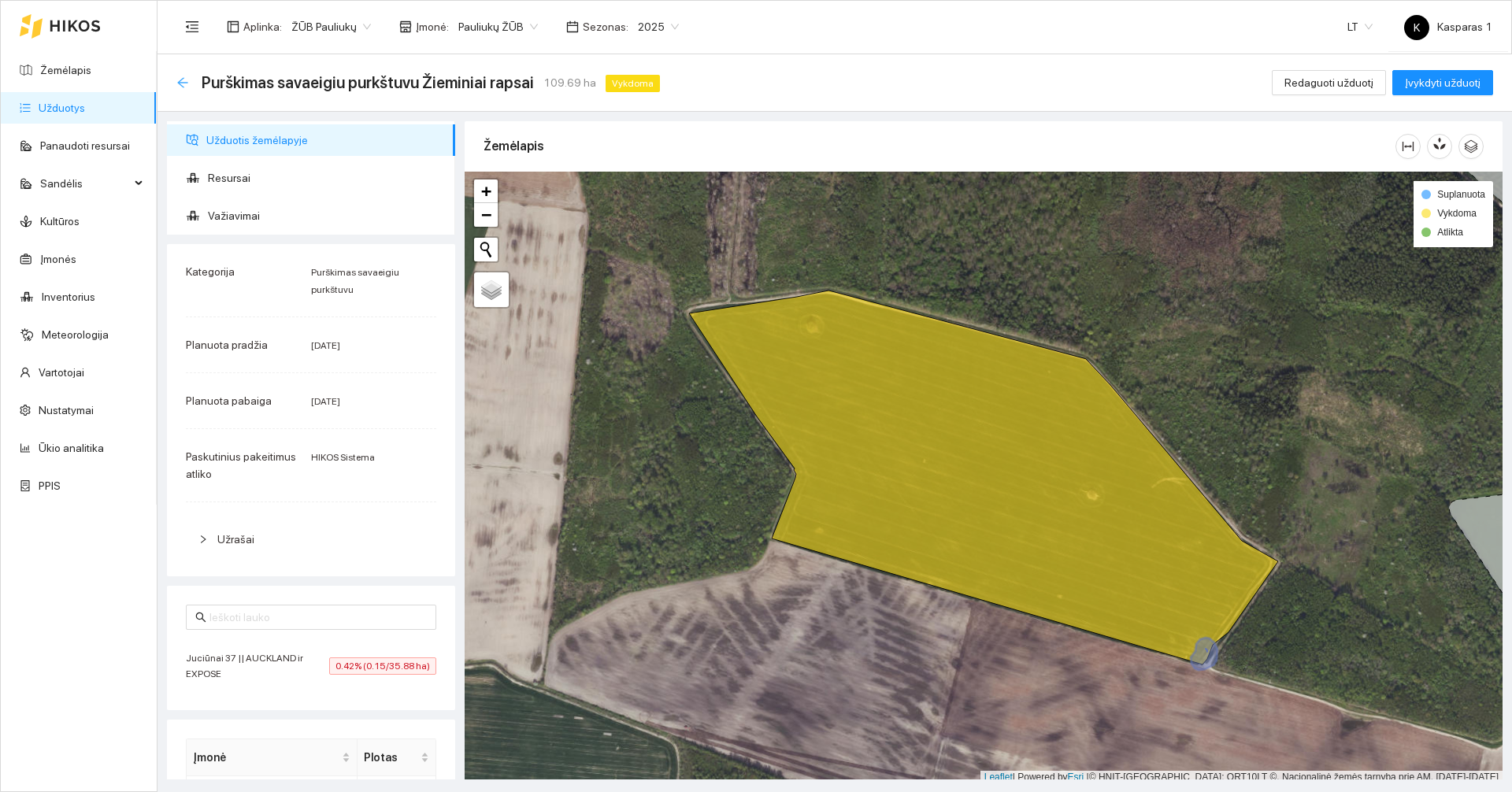
click at [188, 80] on icon "arrow-left" at bounding box center [183, 83] width 13 height 13
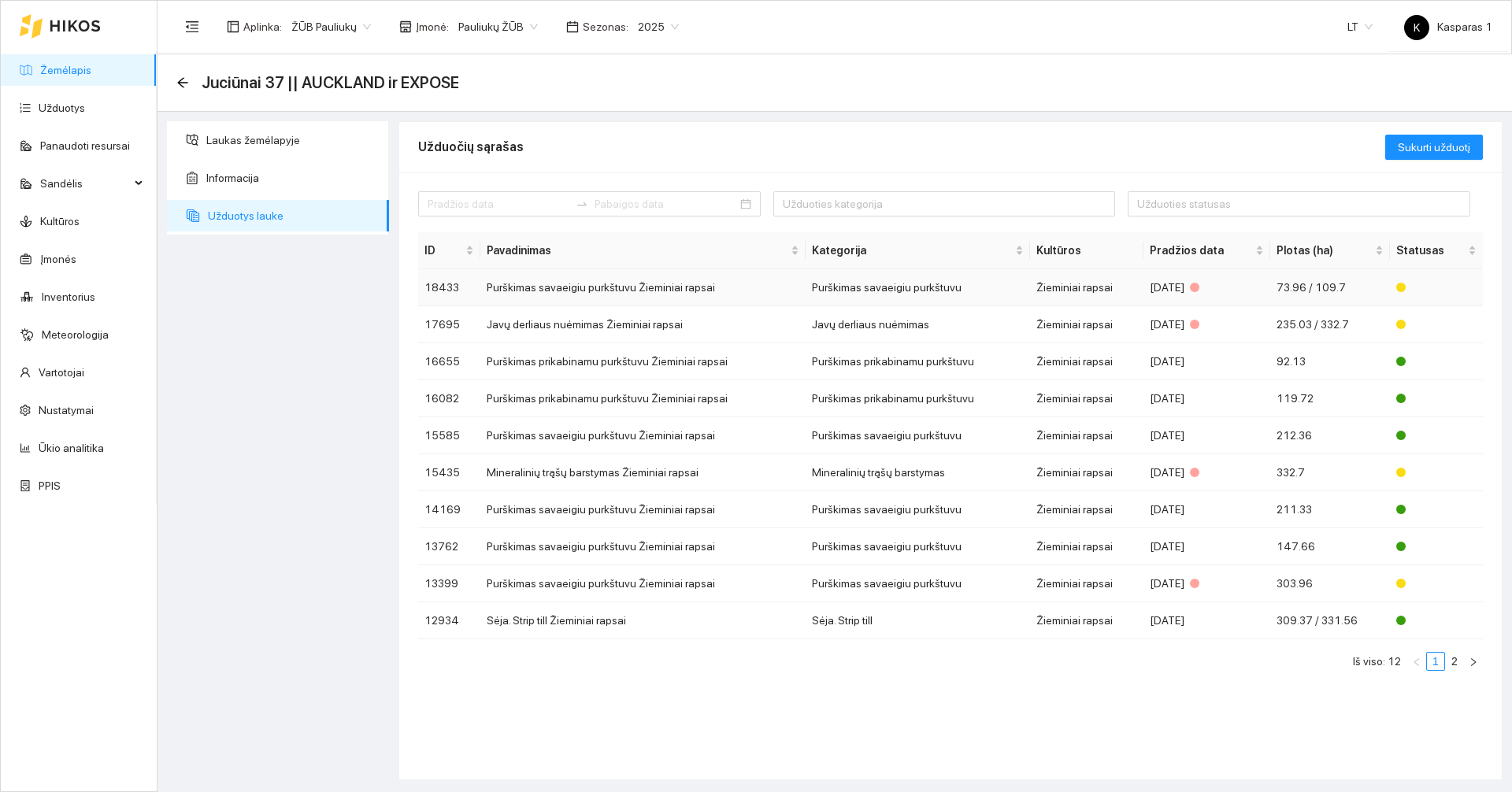
click at [547, 292] on td "Purškimas savaeigiu purkštuvu Žieminiai rapsai" at bounding box center [643, 288] width 325 height 37
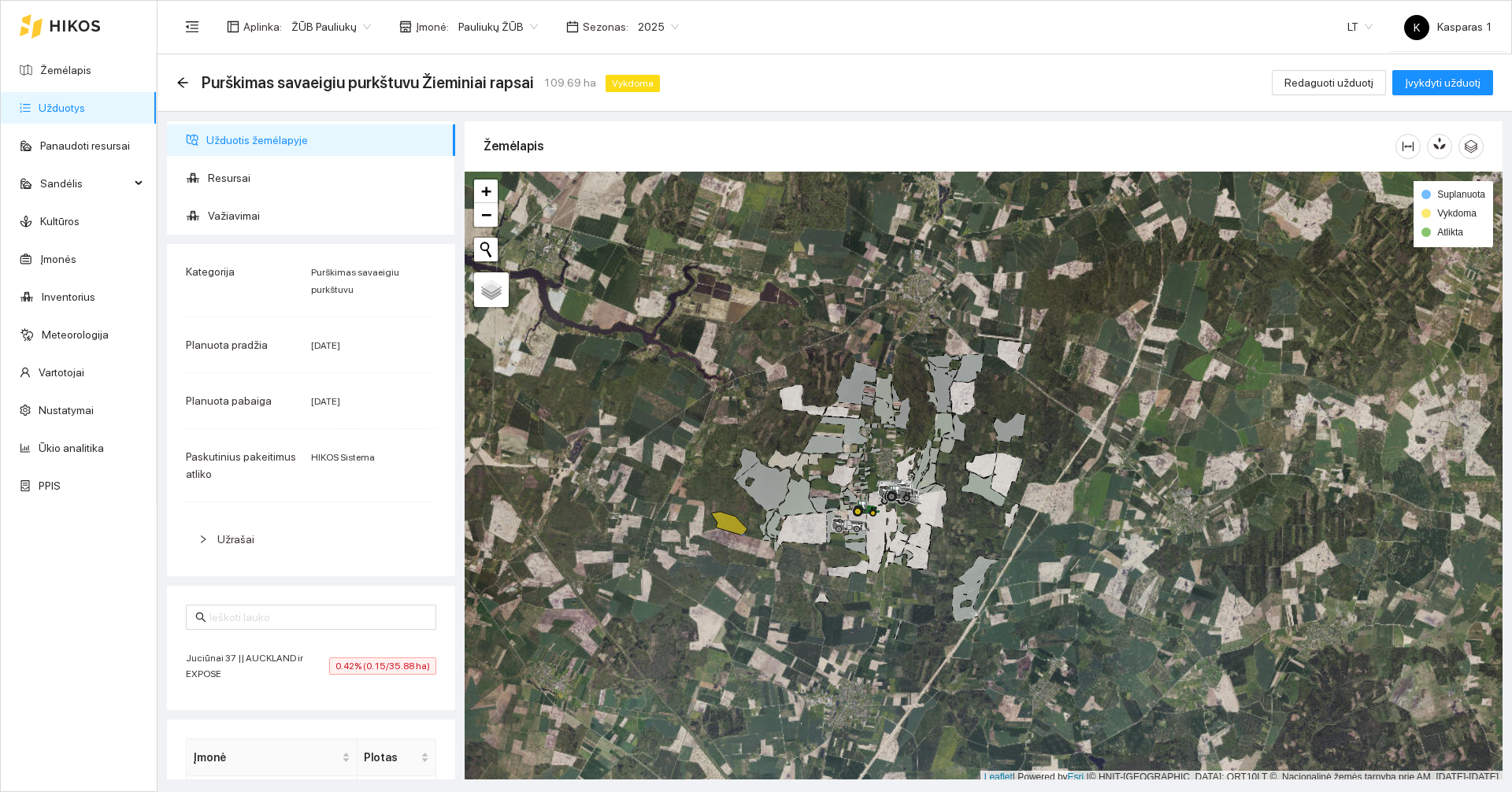
scroll to position [5, 0]
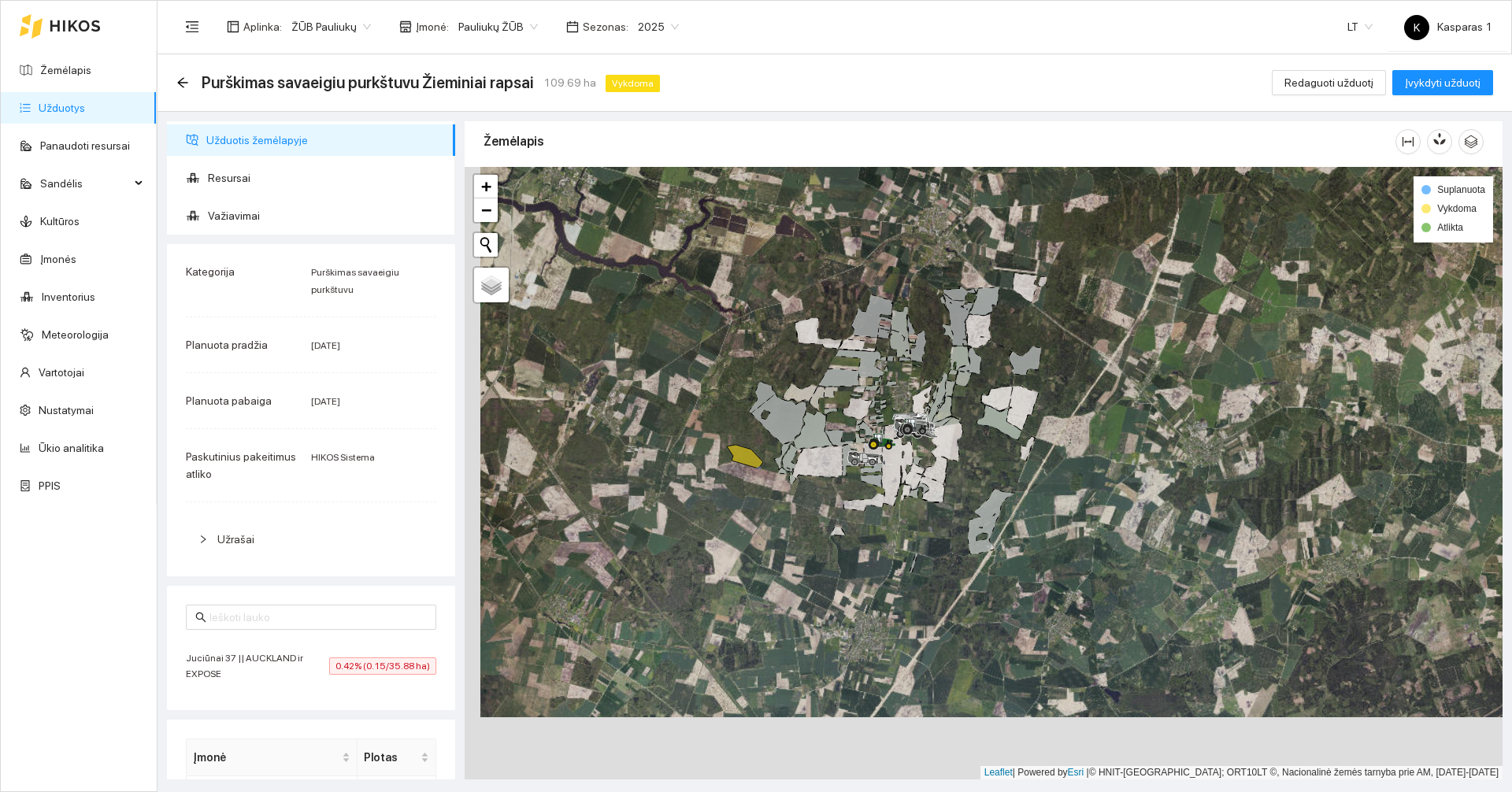
drag, startPoint x: 725, startPoint y: 516, endPoint x: 857, endPoint y: 346, distance: 215.2
click at [842, 362] on div at bounding box center [984, 473] width 1038 height 612
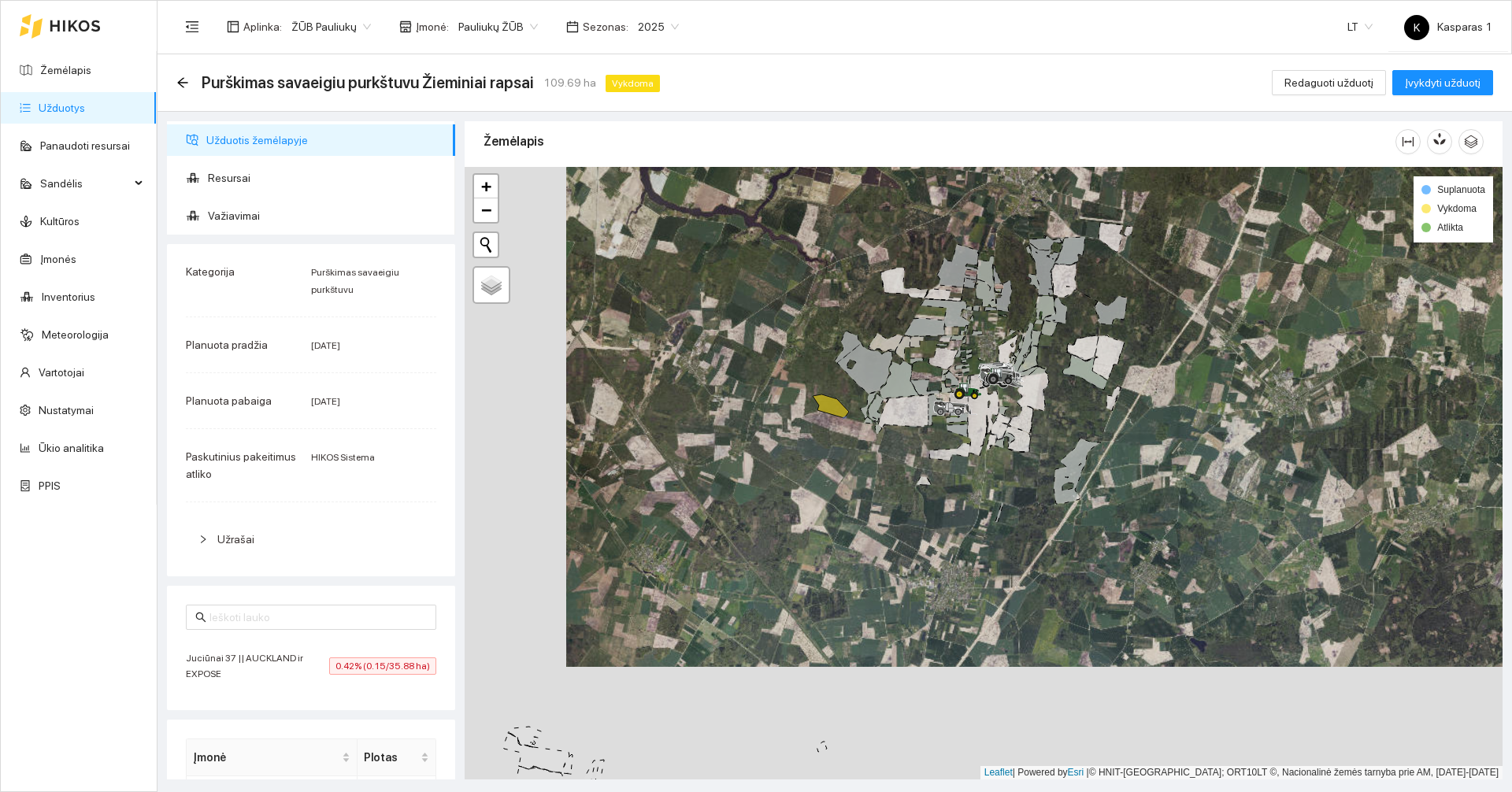
drag, startPoint x: 810, startPoint y: 404, endPoint x: 743, endPoint y: 617, distance: 223.3
click at [743, 617] on div at bounding box center [984, 473] width 1038 height 612
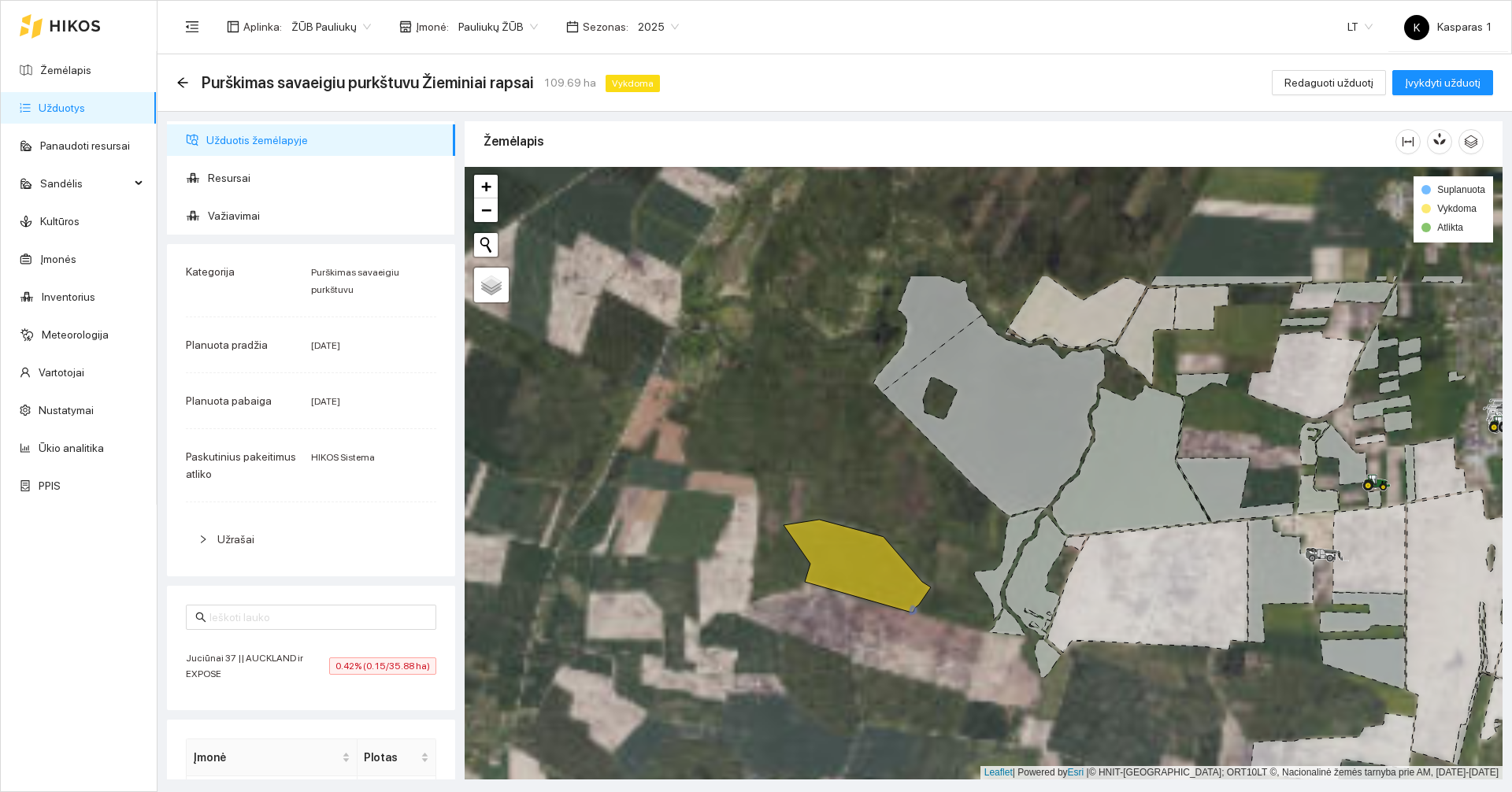
drag, startPoint x: 758, startPoint y: 466, endPoint x: 687, endPoint y: 607, distance: 157.9
click at [687, 607] on div at bounding box center [984, 473] width 1038 height 612
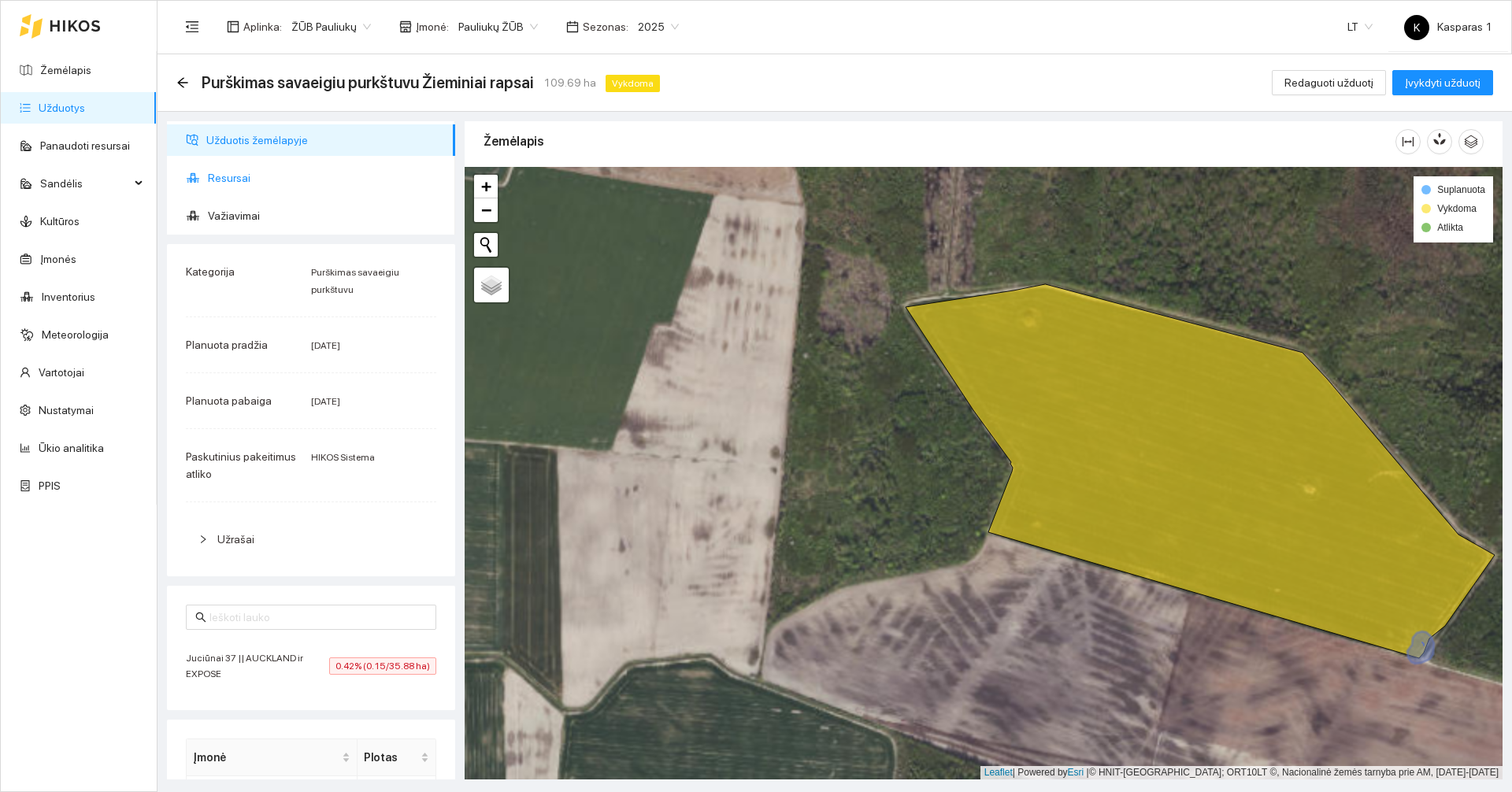
click at [234, 179] on span "Resursai" at bounding box center [325, 178] width 234 height 32
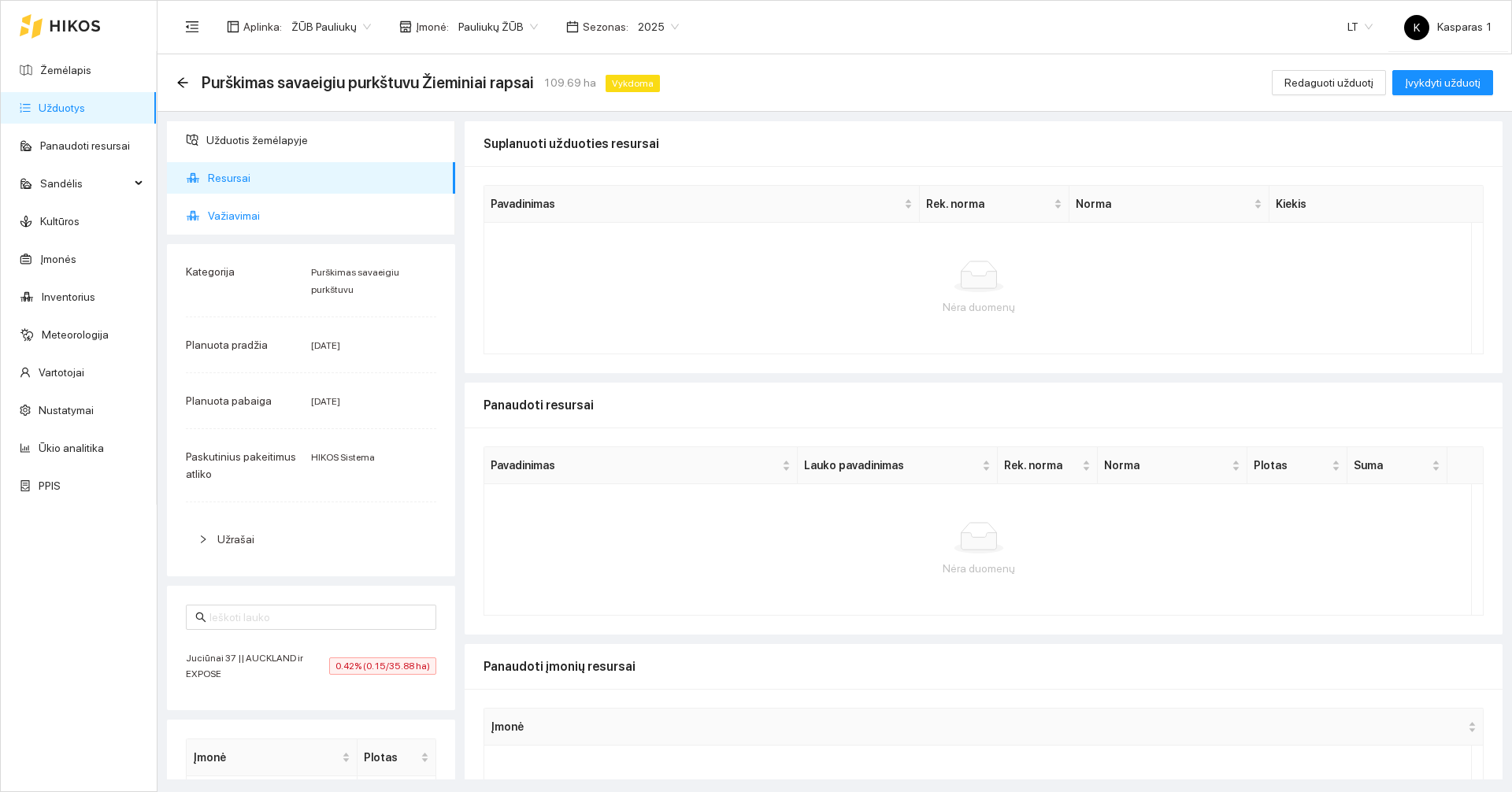
click at [242, 218] on span "Važiavimai" at bounding box center [325, 216] width 234 height 32
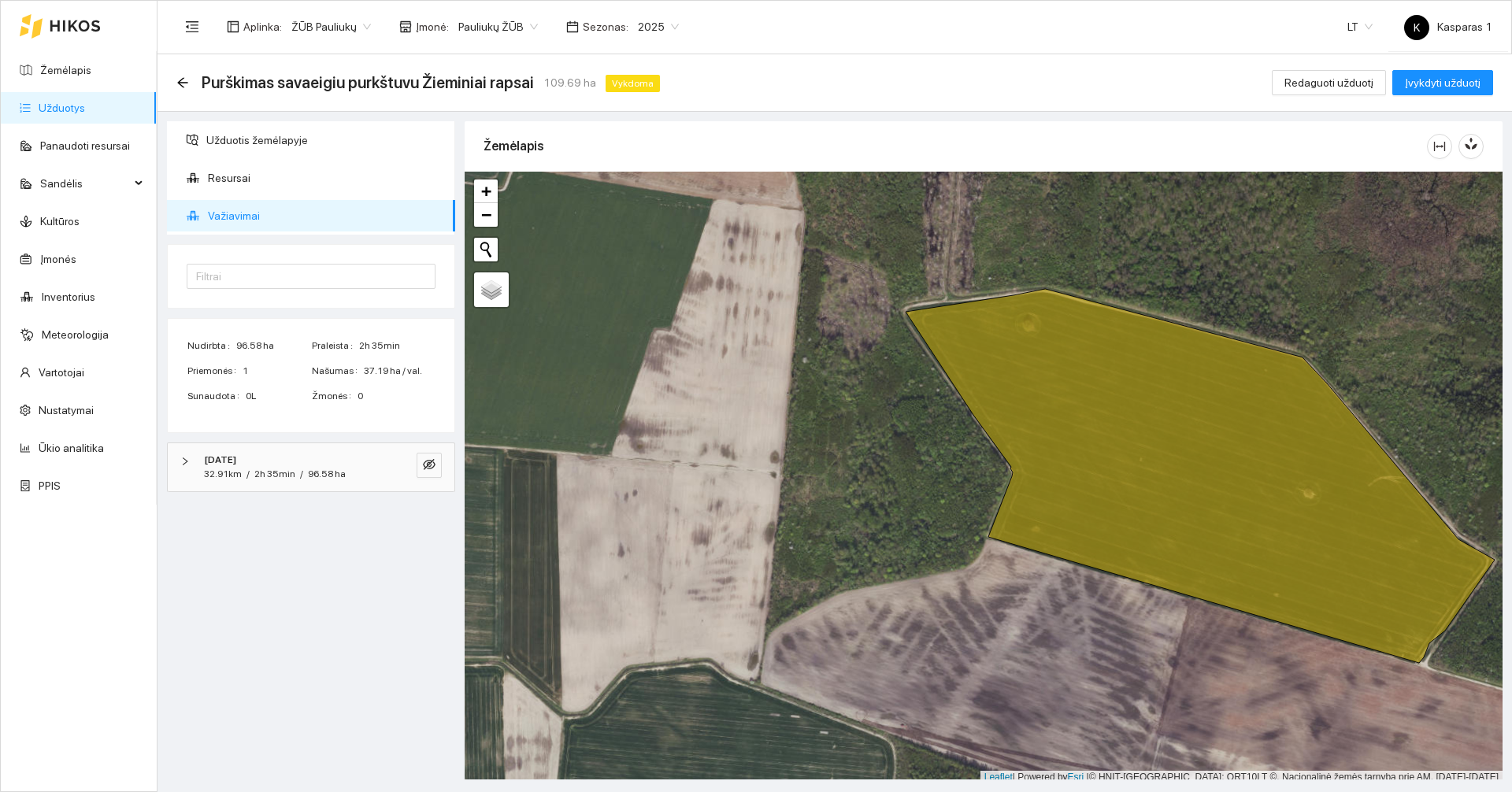
scroll to position [5, 0]
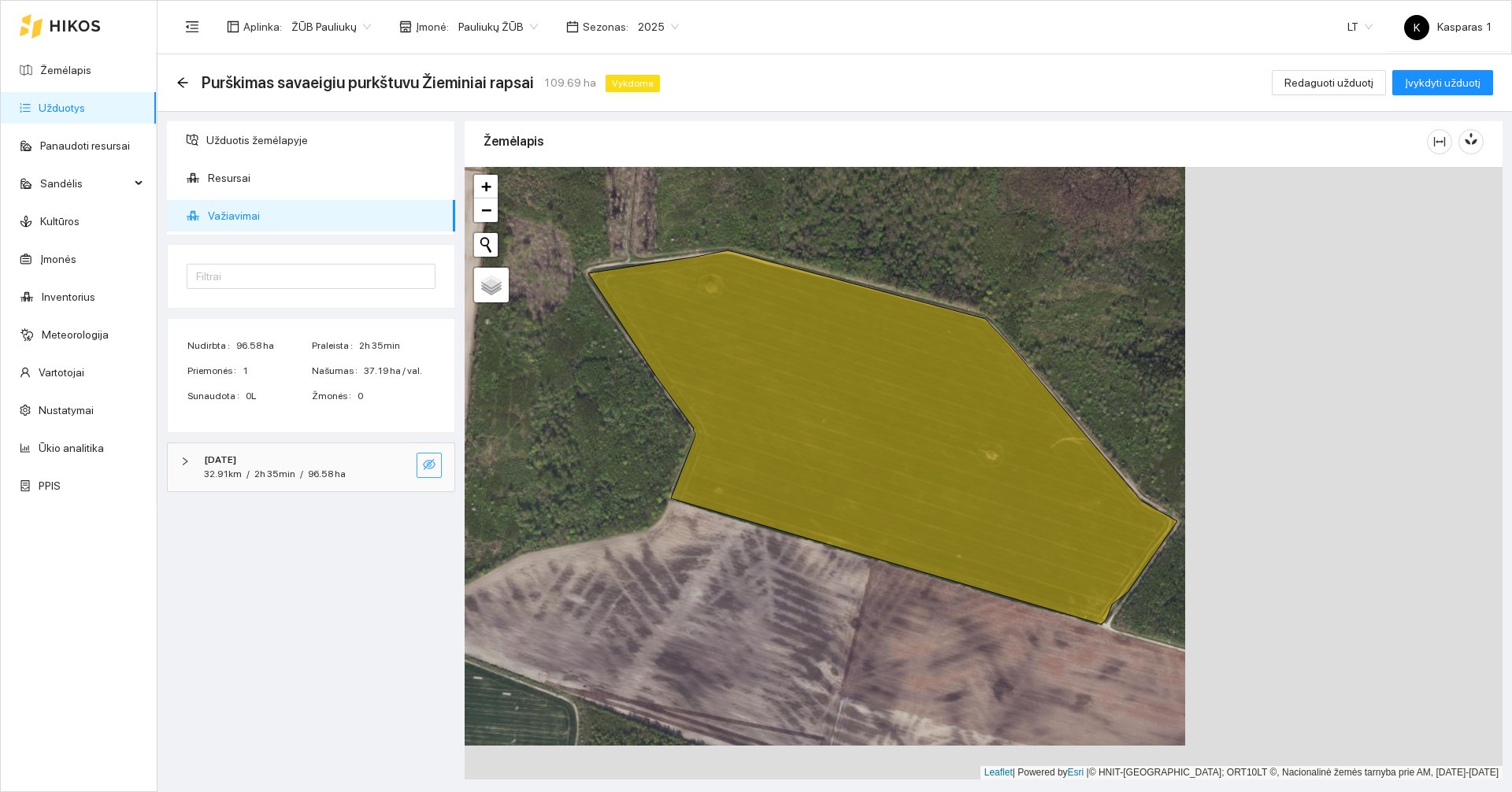
drag, startPoint x: 762, startPoint y: 489, endPoint x: 439, endPoint y: 456, distance: 324.7
click at [443, 455] on div "Užduotis žemėlapyje Resursai Važiavimai Filtrai Nudirbta 96.58 ha Praleista 2h …" at bounding box center [829, 446] width 1355 height 667
click at [243, 469] on div "32.91km / 2h 35min / 96.58 ha" at bounding box center [275, 474] width 141 height 15
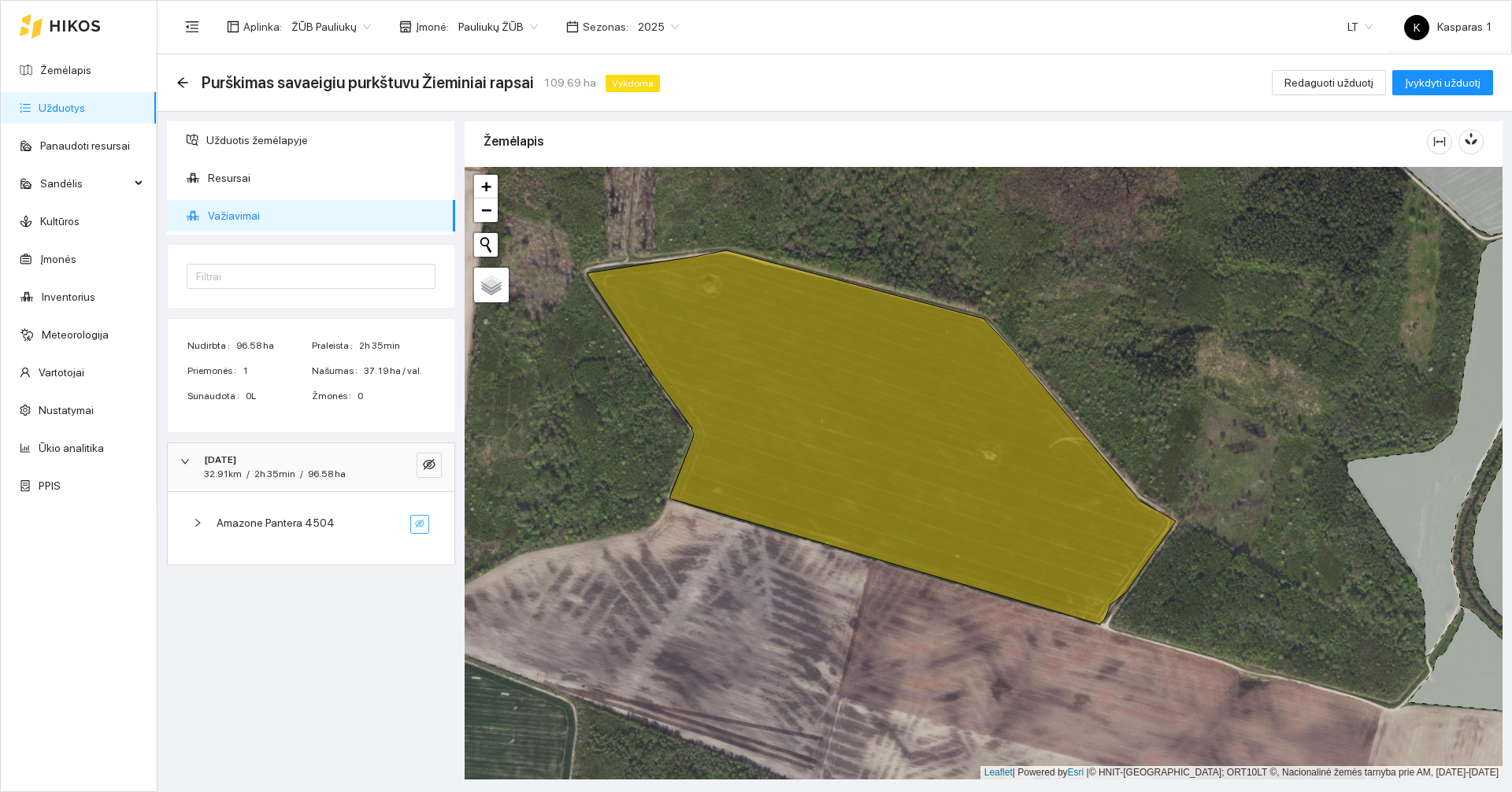
click at [422, 523] on icon "eye-invisible" at bounding box center [420, 523] width 10 height 10
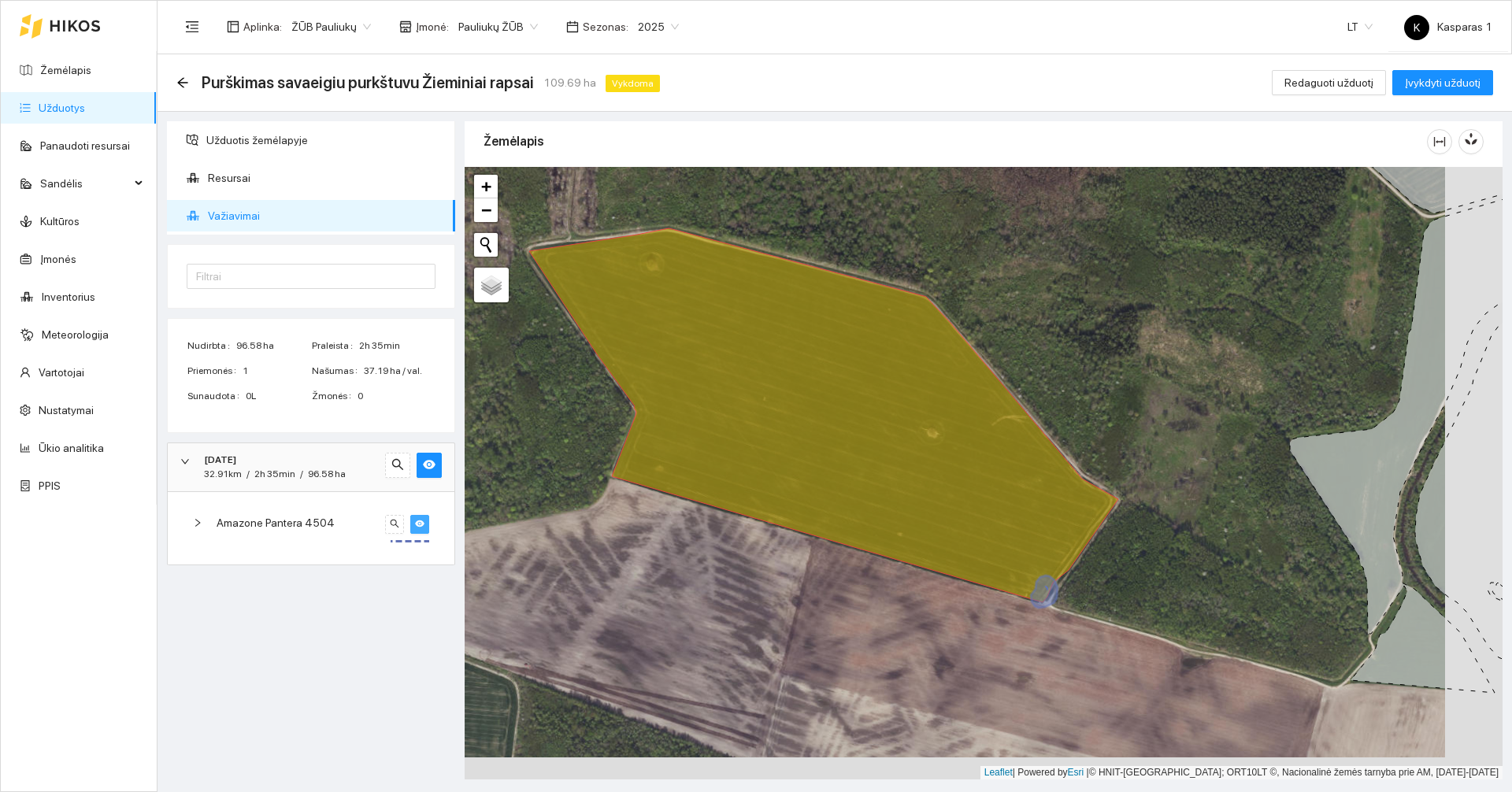
drag, startPoint x: 925, startPoint y: 646, endPoint x: 813, endPoint y: 618, distance: 115.4
click at [813, 618] on div at bounding box center [984, 473] width 1038 height 612
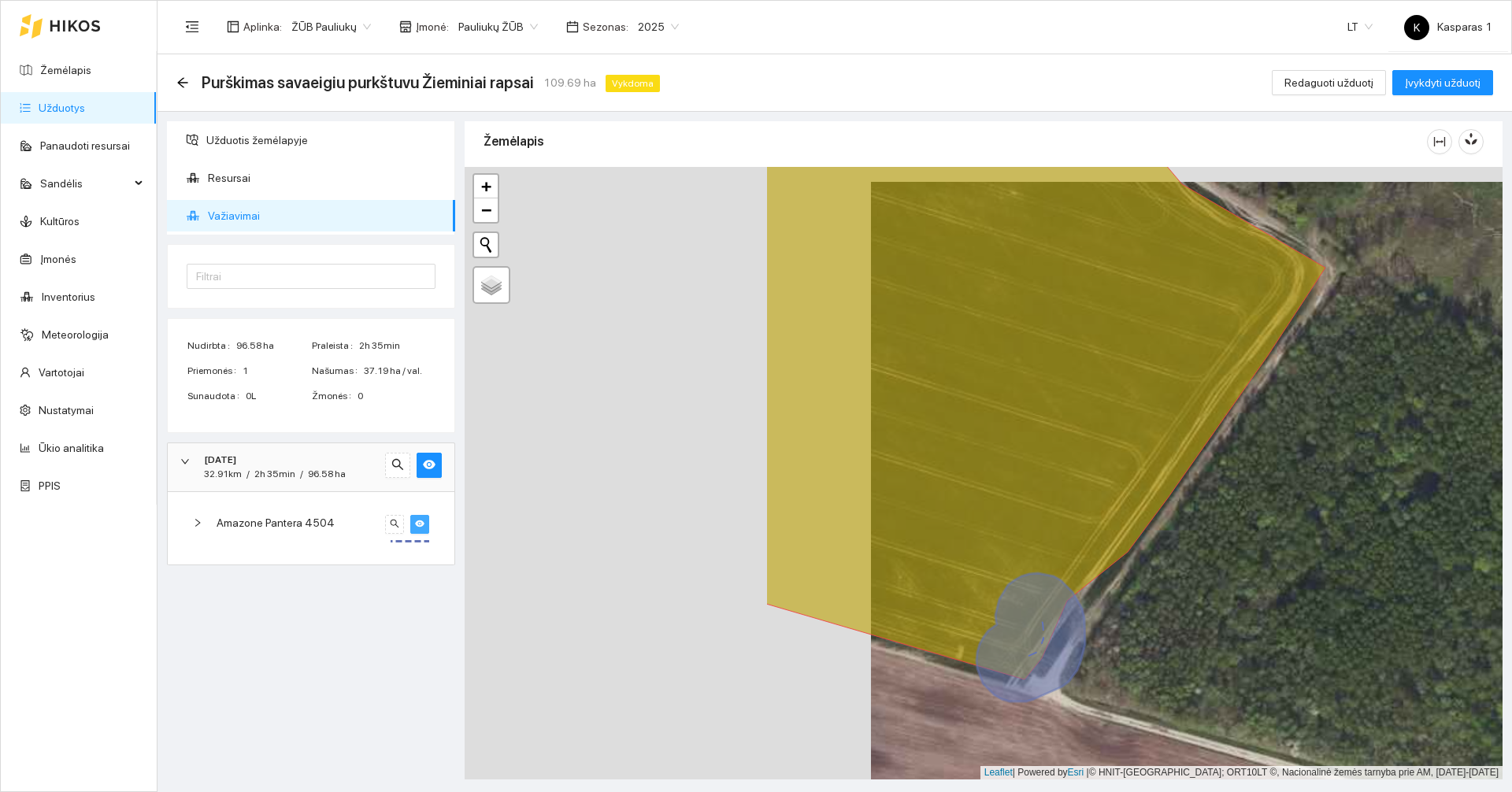
drag, startPoint x: 753, startPoint y: 604, endPoint x: 1146, endPoint y: 618, distance: 393.2
click at [1146, 618] on div at bounding box center [984, 473] width 1038 height 612
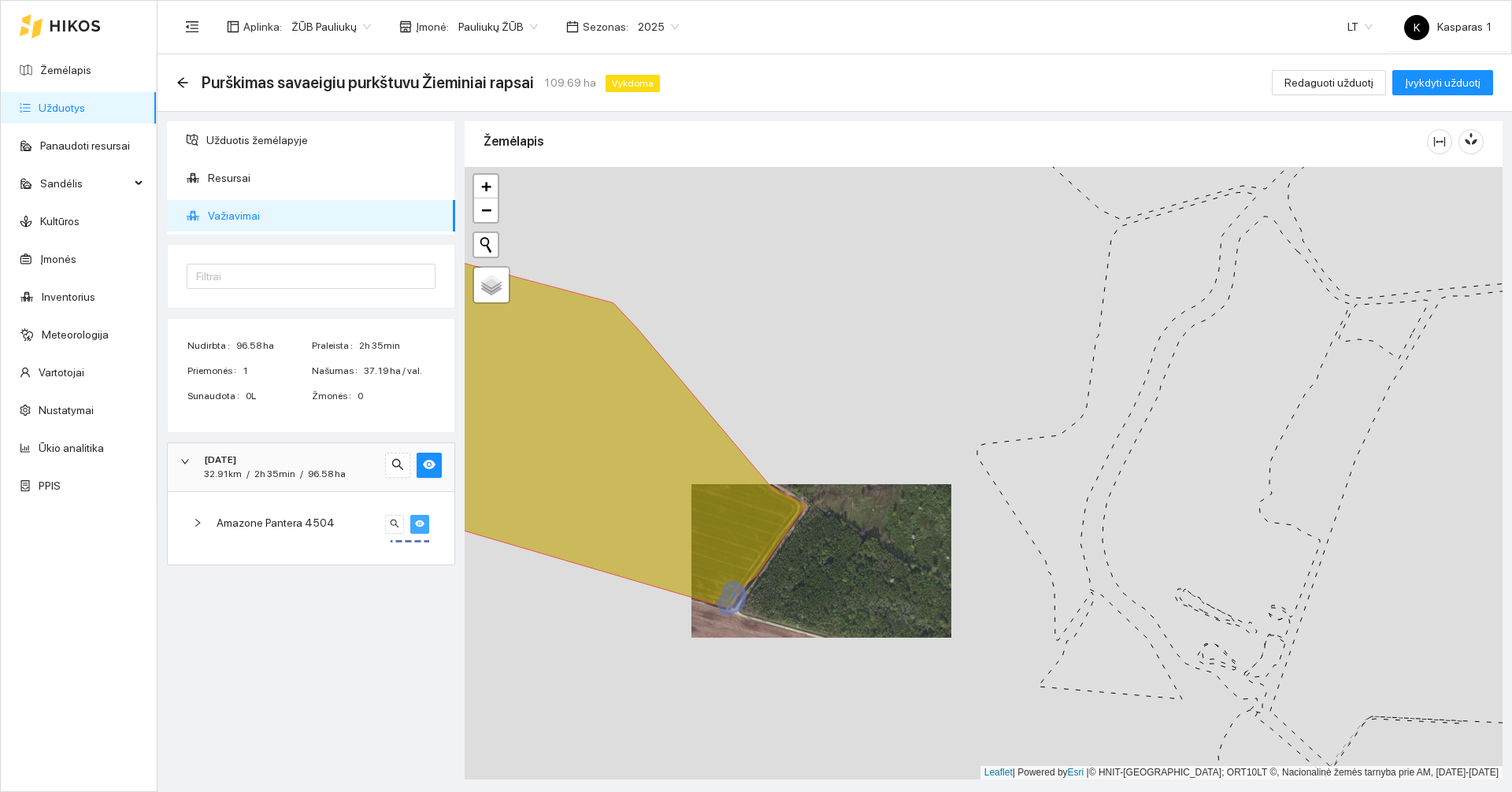
drag, startPoint x: 509, startPoint y: 620, endPoint x: 597, endPoint y: 651, distance: 93.3
click at [594, 655] on div at bounding box center [984, 473] width 1038 height 612
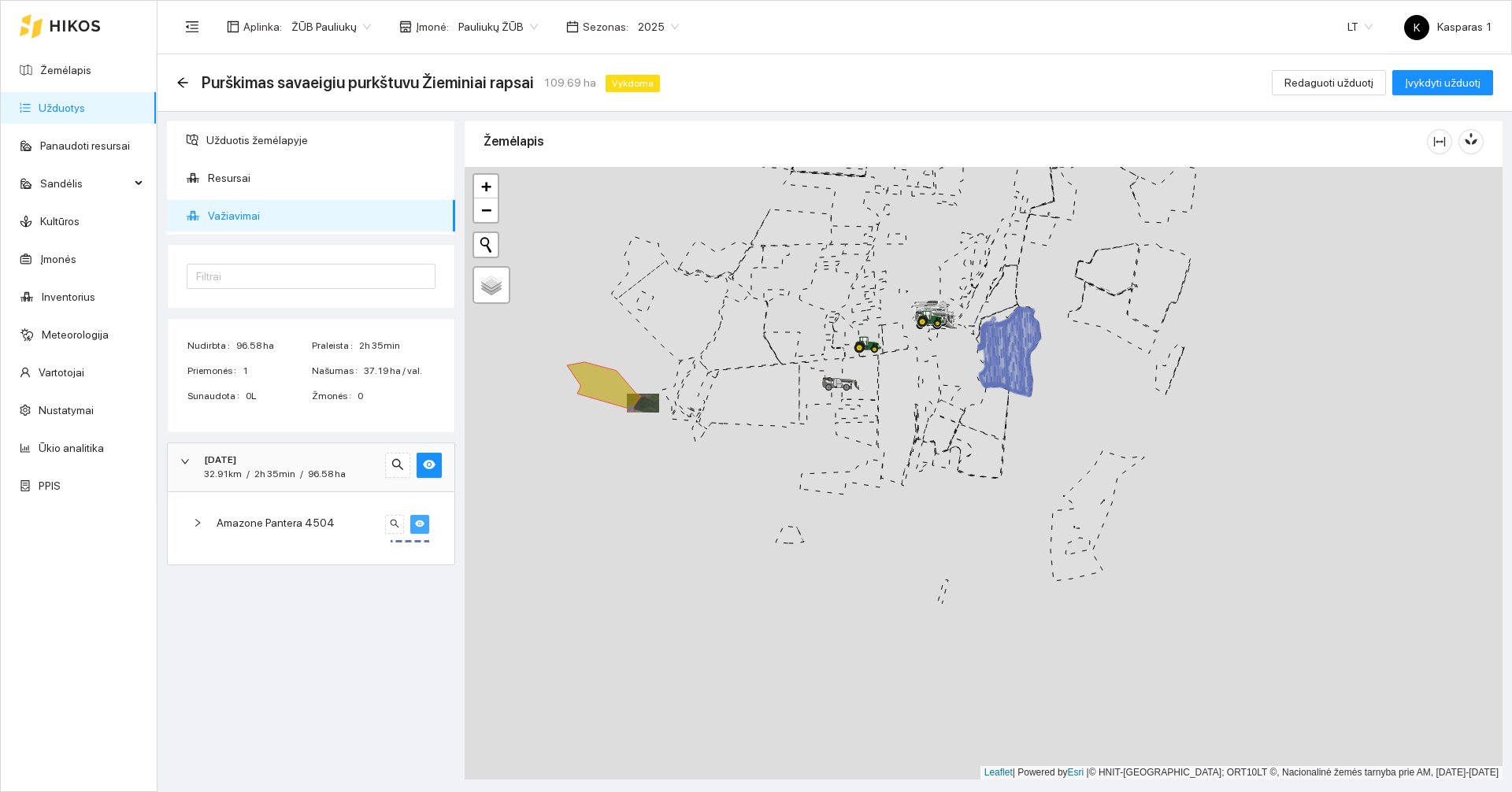
drag, startPoint x: 748, startPoint y: 672, endPoint x: 759, endPoint y: 408, distance: 264.2
click at [759, 409] on div at bounding box center [984, 473] width 1038 height 612
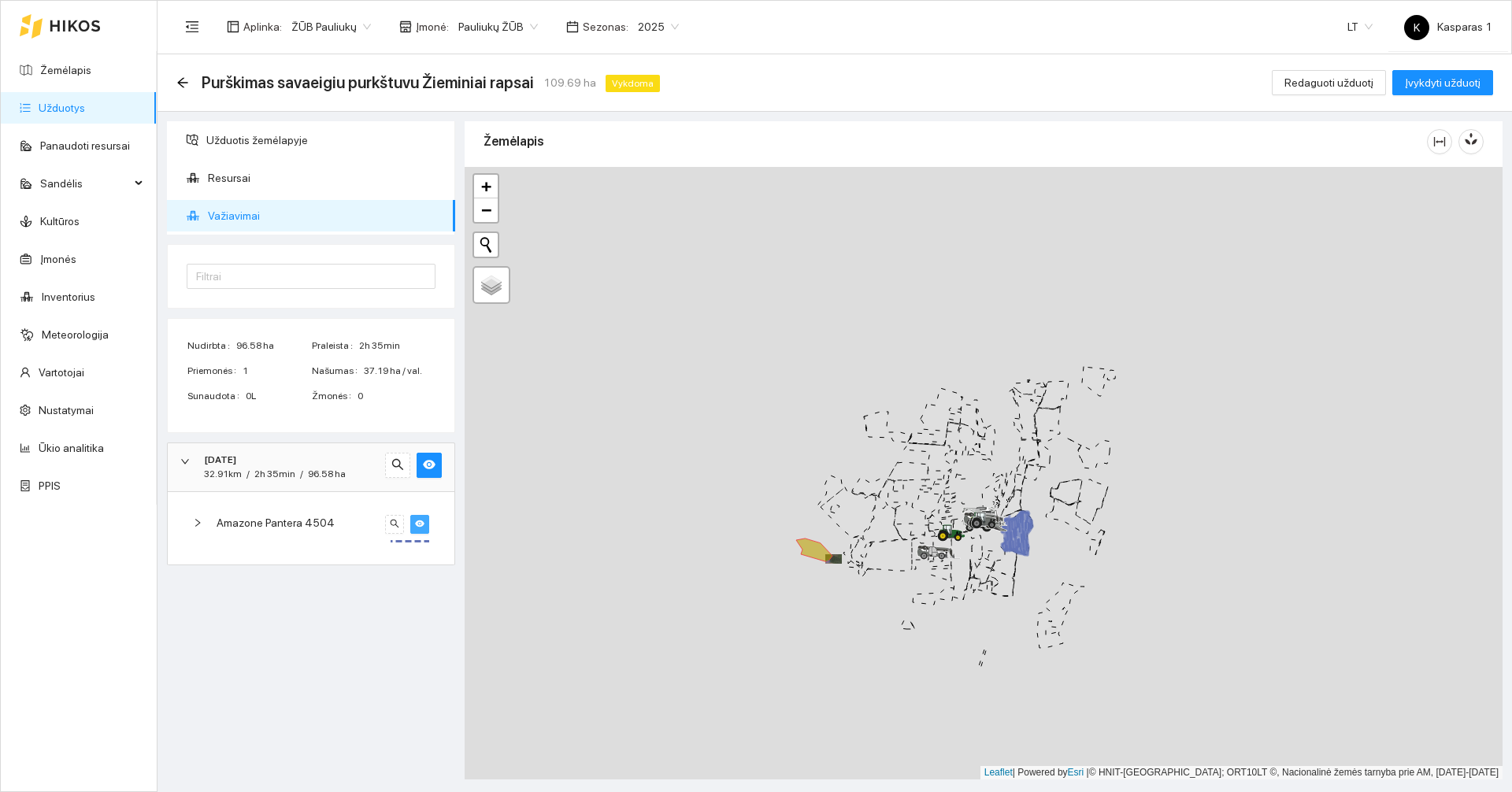
drag, startPoint x: 659, startPoint y: 523, endPoint x: 781, endPoint y: 661, distance: 184.2
click at [786, 686] on div at bounding box center [984, 473] width 1038 height 612
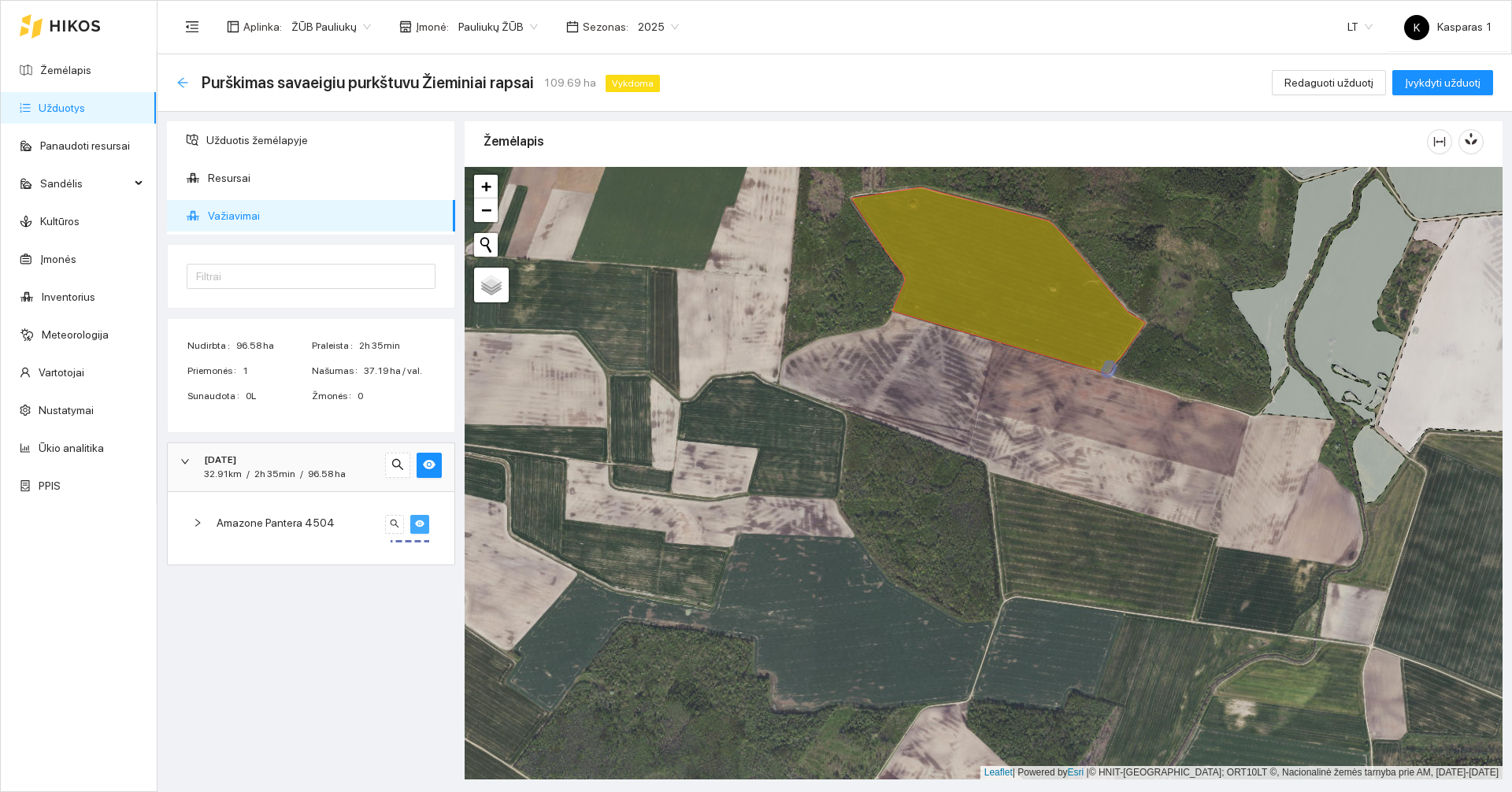
click at [182, 83] on icon "arrow-left" at bounding box center [182, 82] width 10 height 10
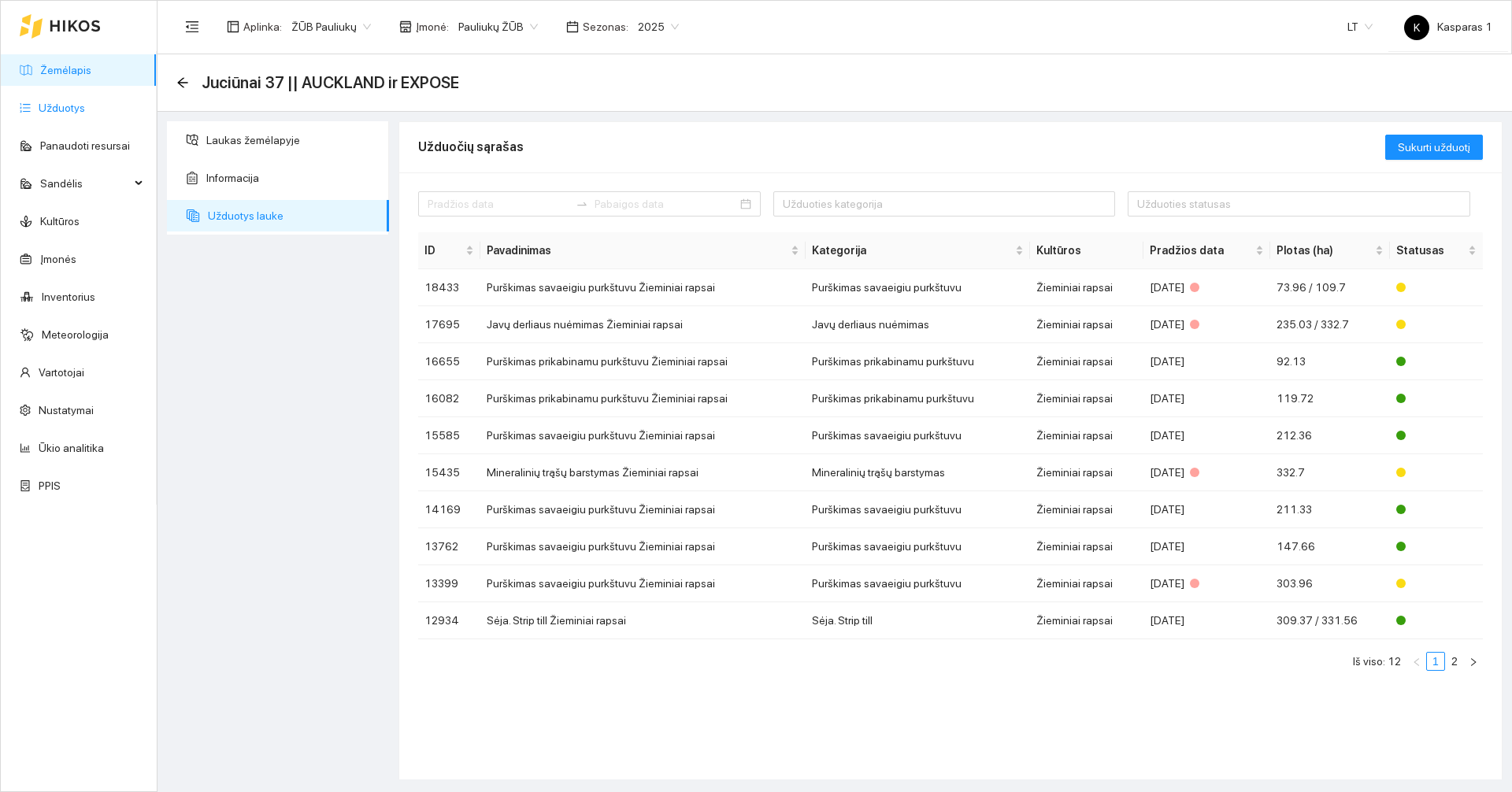
click at [75, 108] on link "Užduotys" at bounding box center [62, 108] width 46 height 13
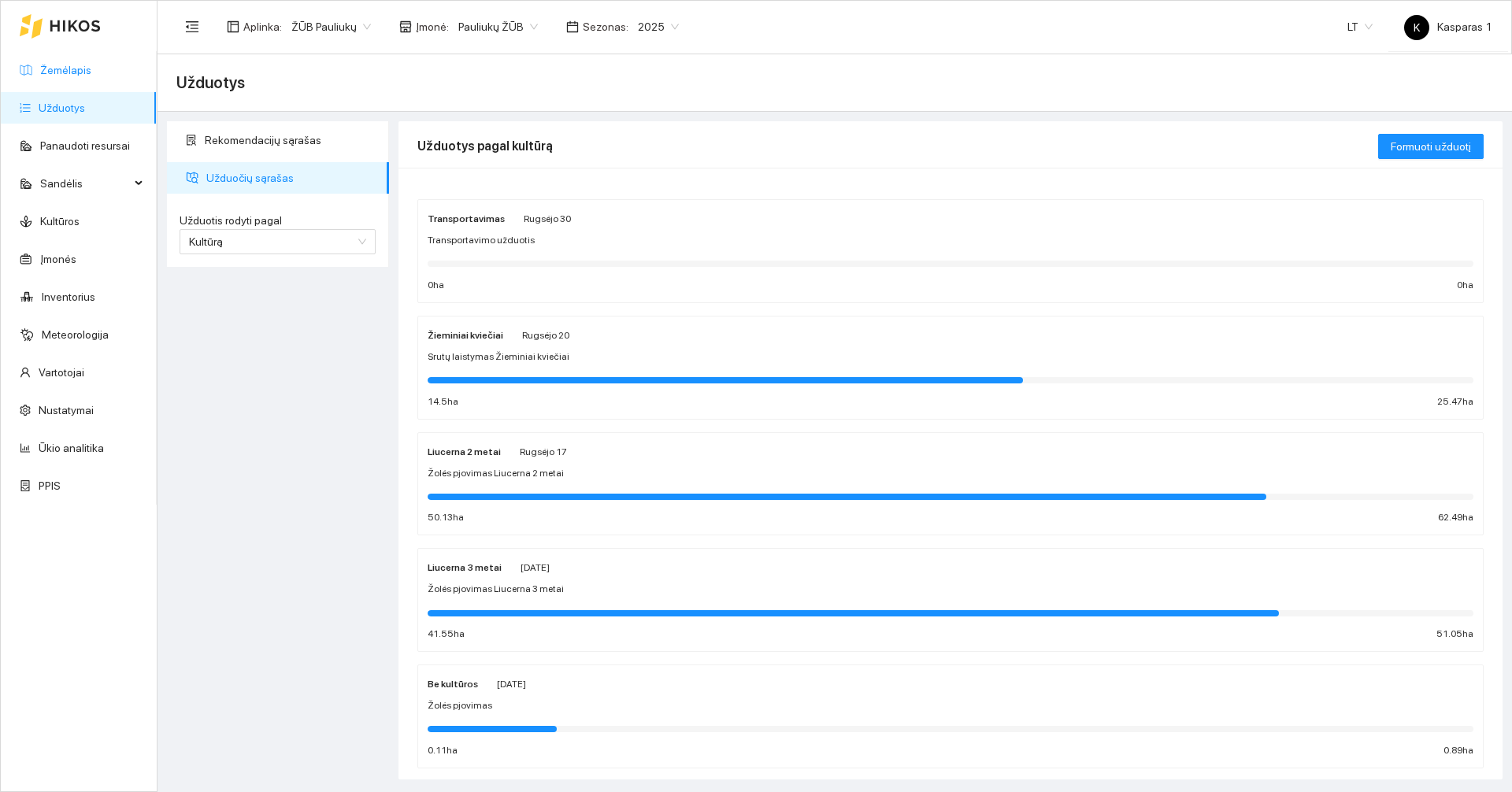
click at [80, 64] on link "Žemėlapis" at bounding box center [66, 70] width 51 height 13
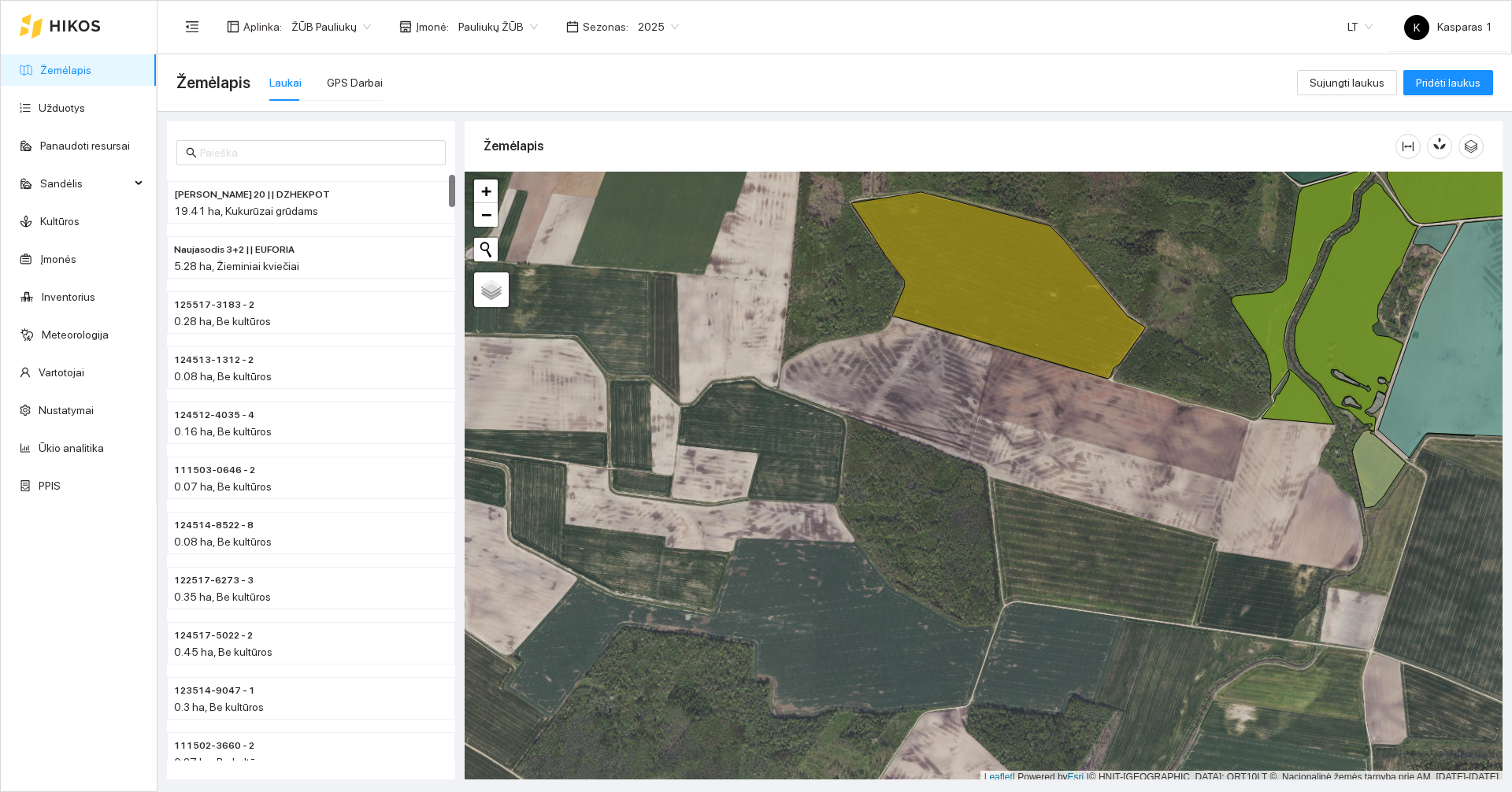
scroll to position [5, 0]
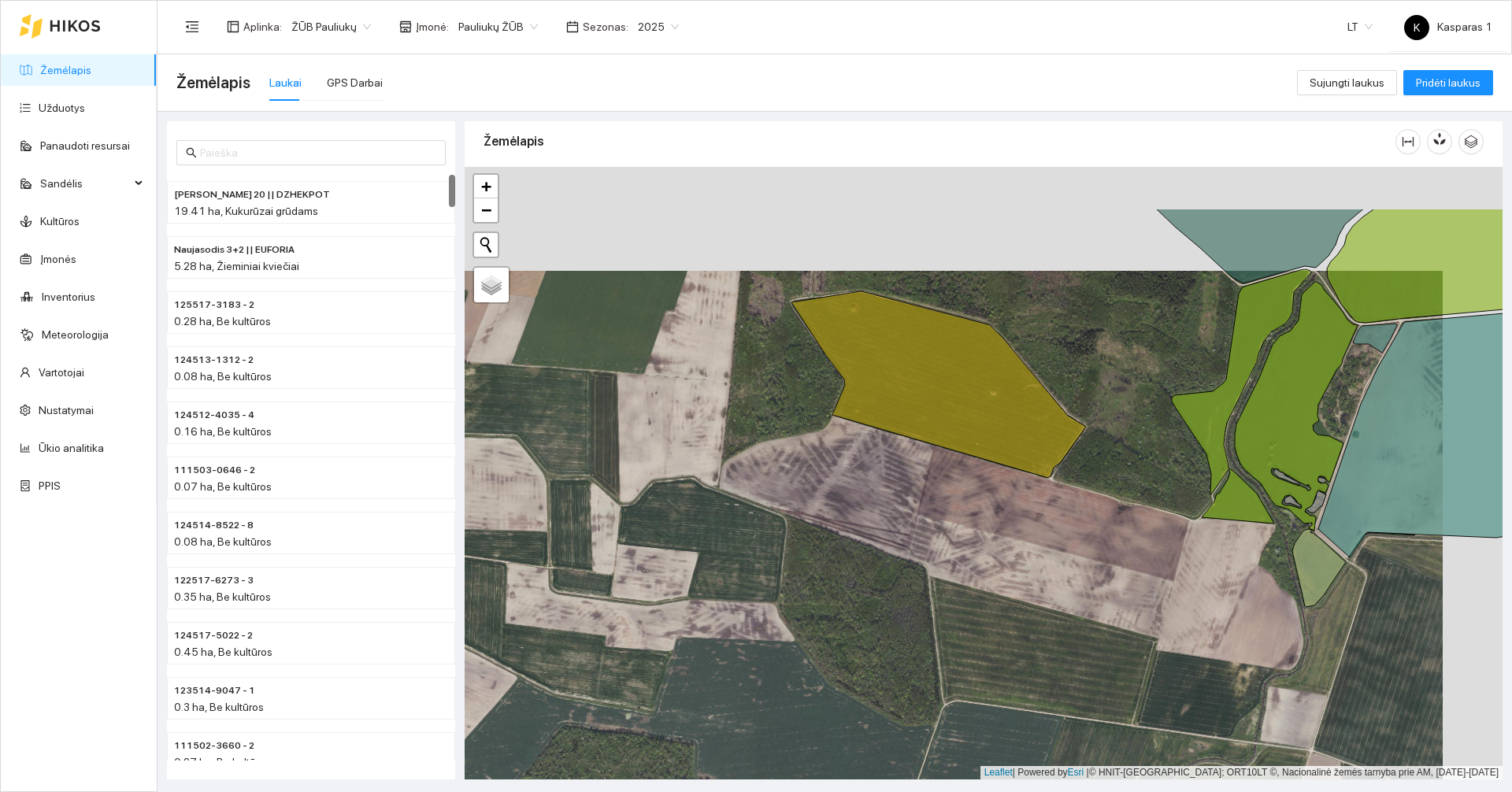
drag, startPoint x: 720, startPoint y: 392, endPoint x: 524, endPoint y: 570, distance: 264.8
click at [529, 584] on div at bounding box center [984, 473] width 1038 height 612
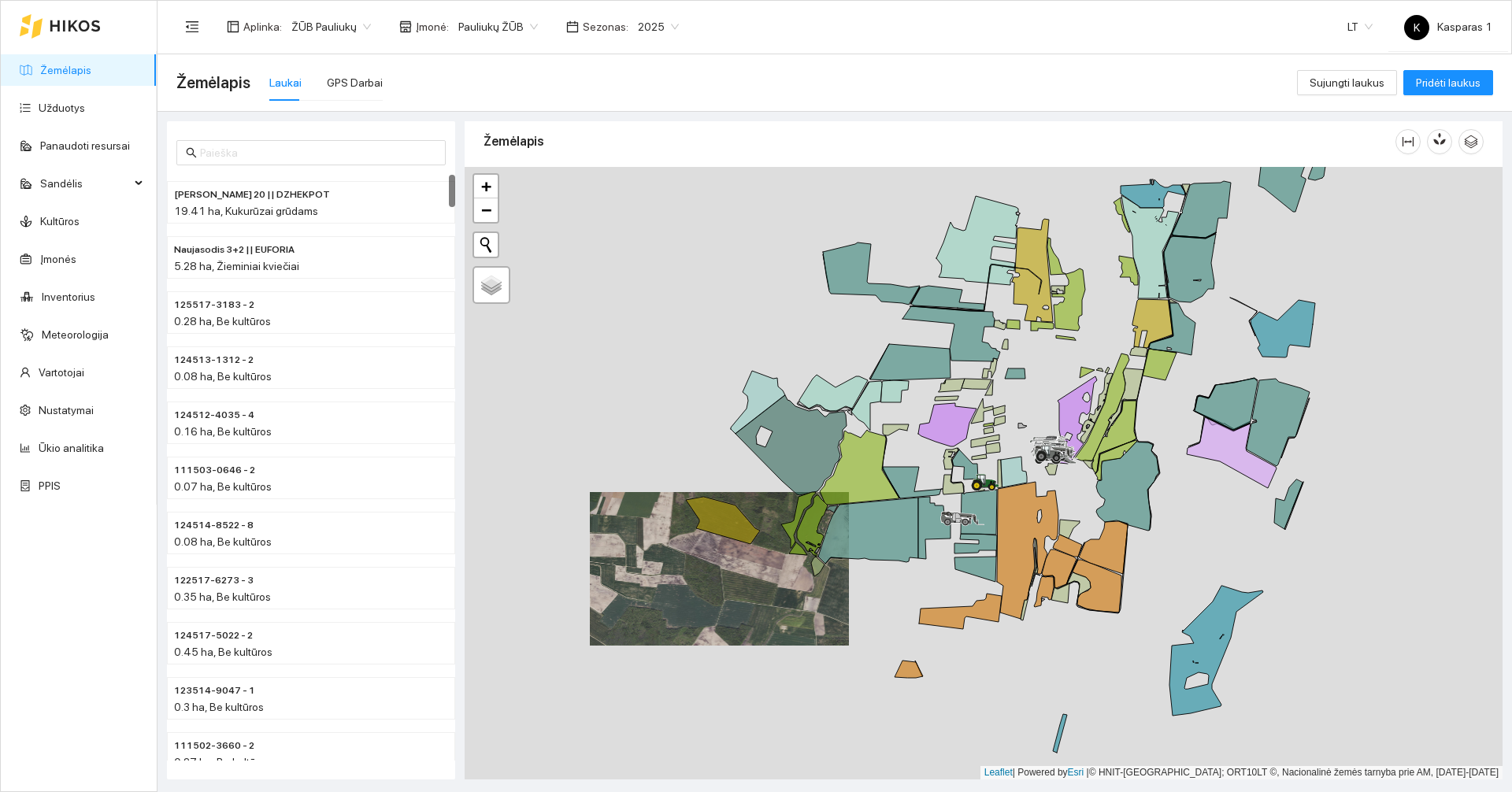
drag, startPoint x: 1061, startPoint y: 423, endPoint x: 995, endPoint y: 440, distance: 68.2
click at [996, 440] on div at bounding box center [984, 473] width 1038 height 612
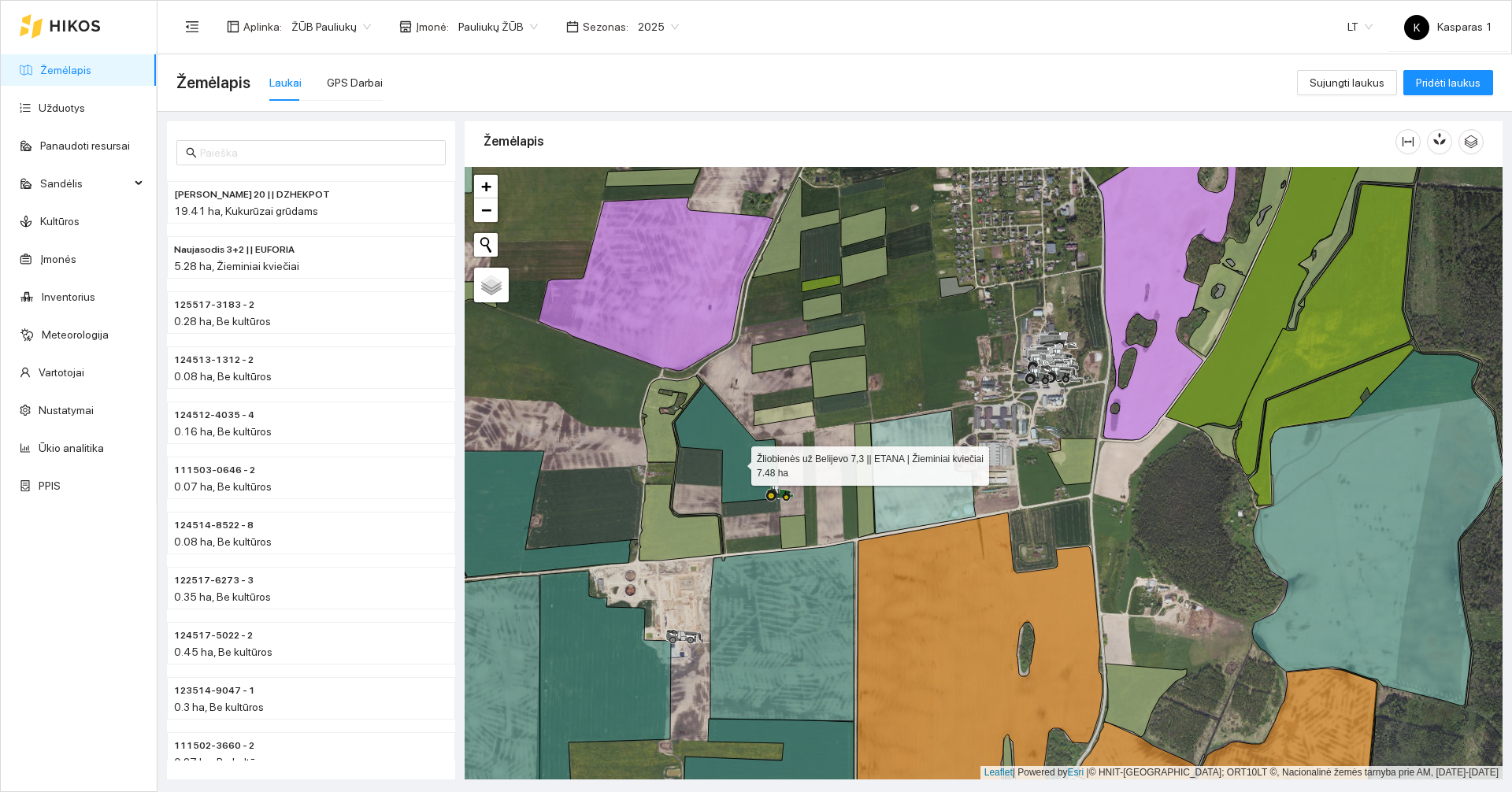
click at [739, 462] on icon at bounding box center [726, 443] width 104 height 120
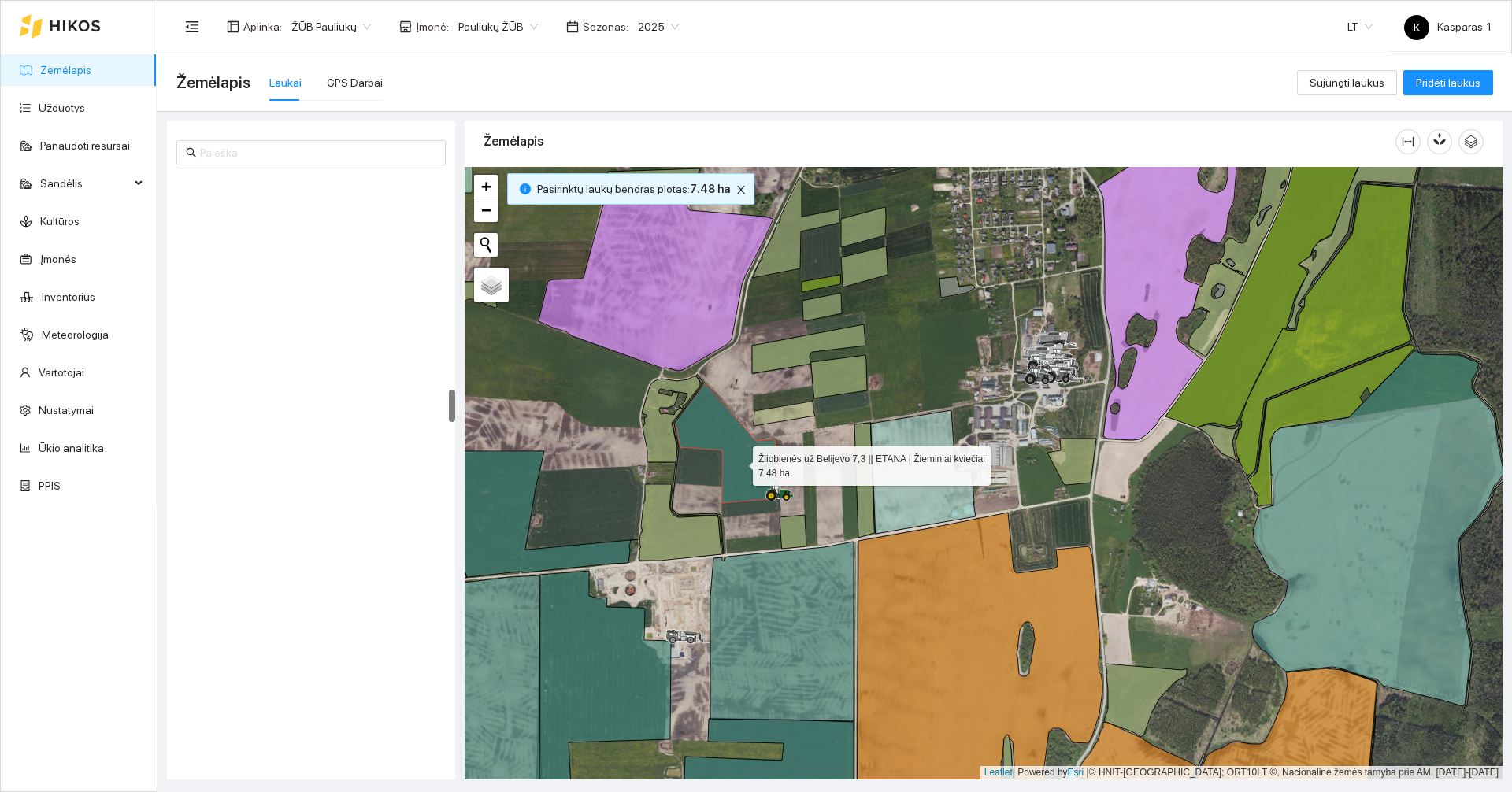
scroll to position [3849, 0]
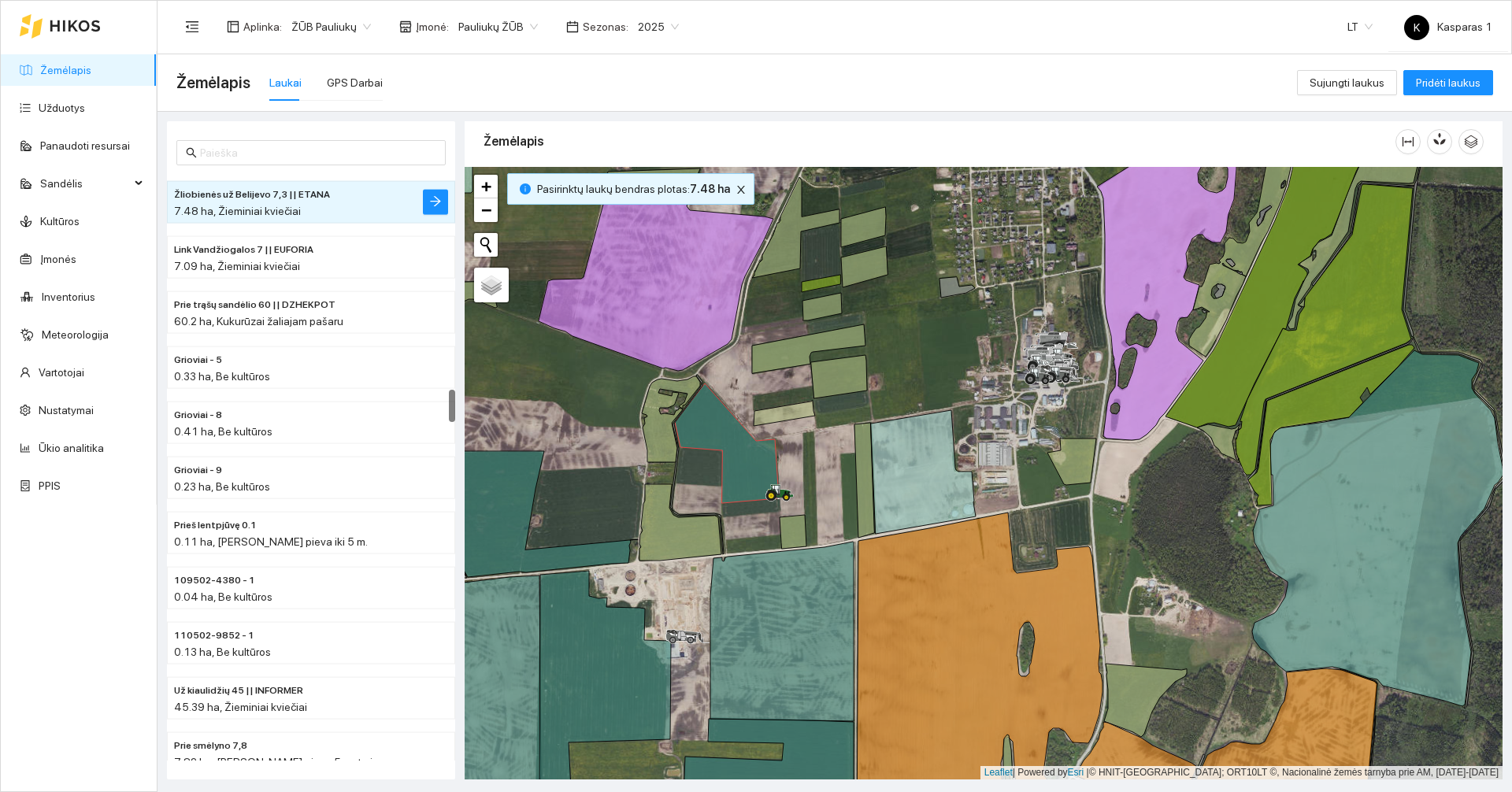
click at [422, 207] on li "Žliobienės už Belijevo 7,3 || ETANA 7.48 ha, Žieminiai kviečiai" at bounding box center [311, 203] width 288 height 43
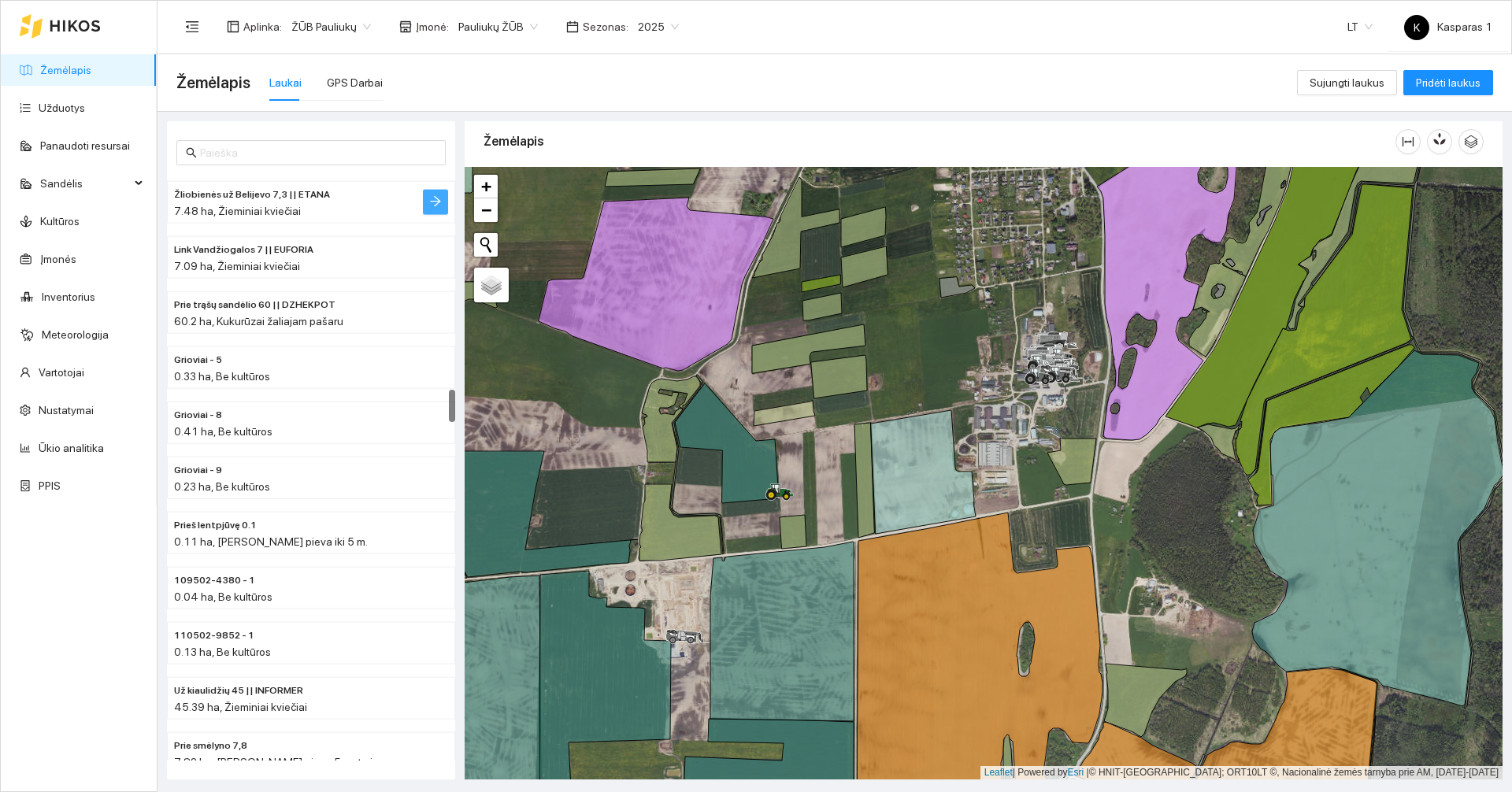
click at [435, 210] on span "arrow-right" at bounding box center [435, 203] width 13 height 15
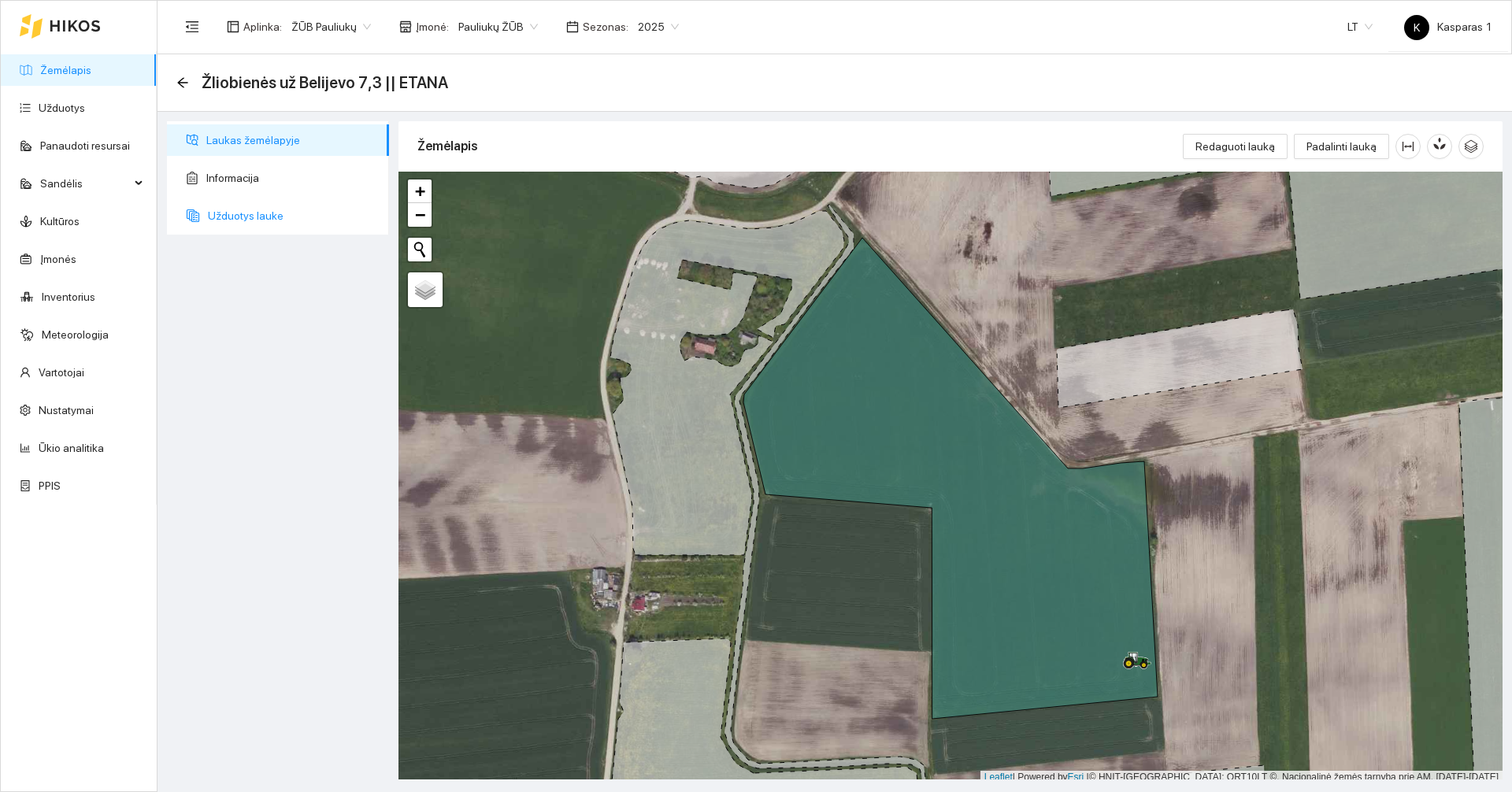
click at [267, 226] on span "Užduotys lauke" at bounding box center [292, 216] width 168 height 32
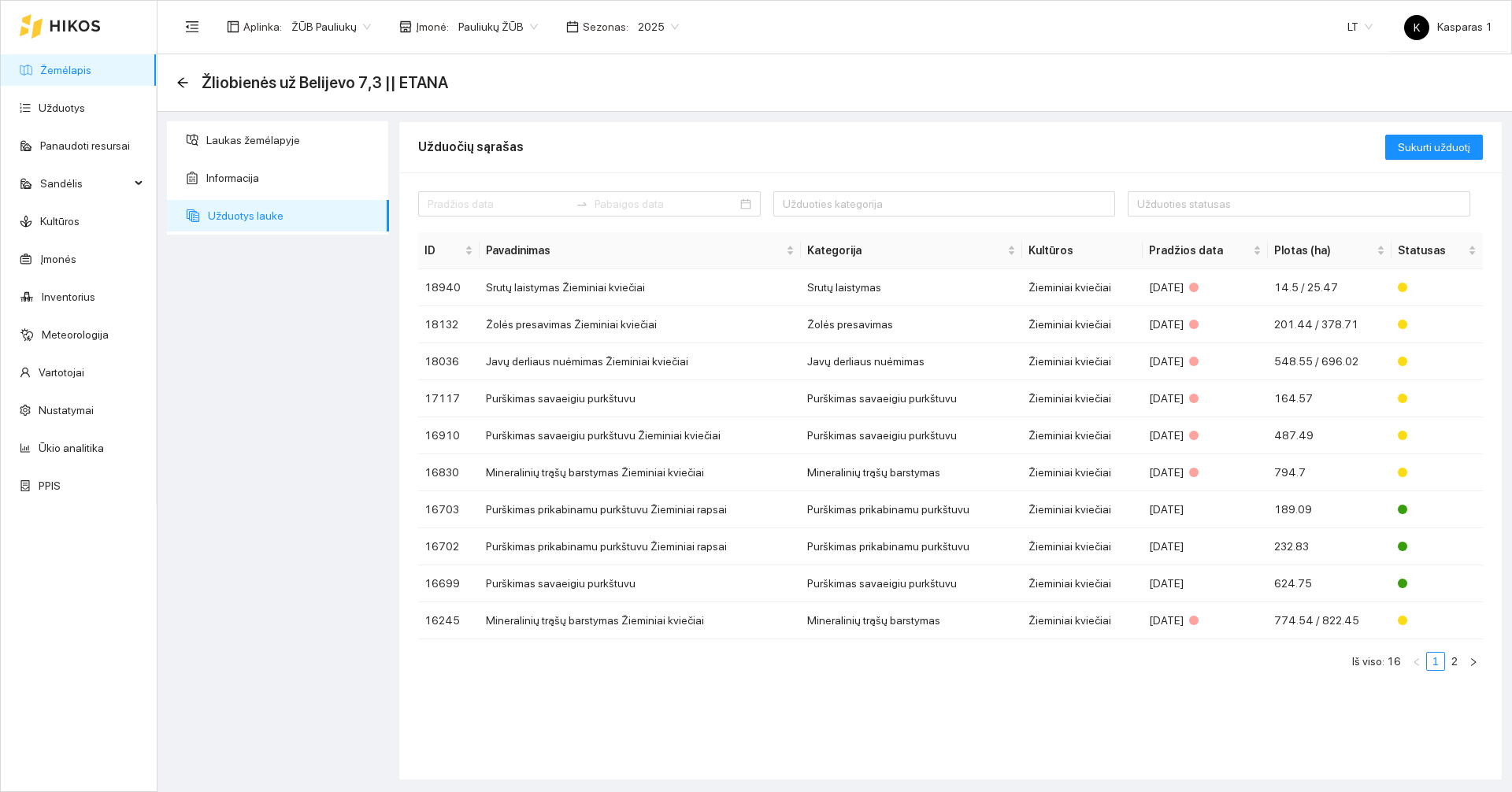
click at [77, 64] on link "Žemėlapis" at bounding box center [66, 70] width 51 height 13
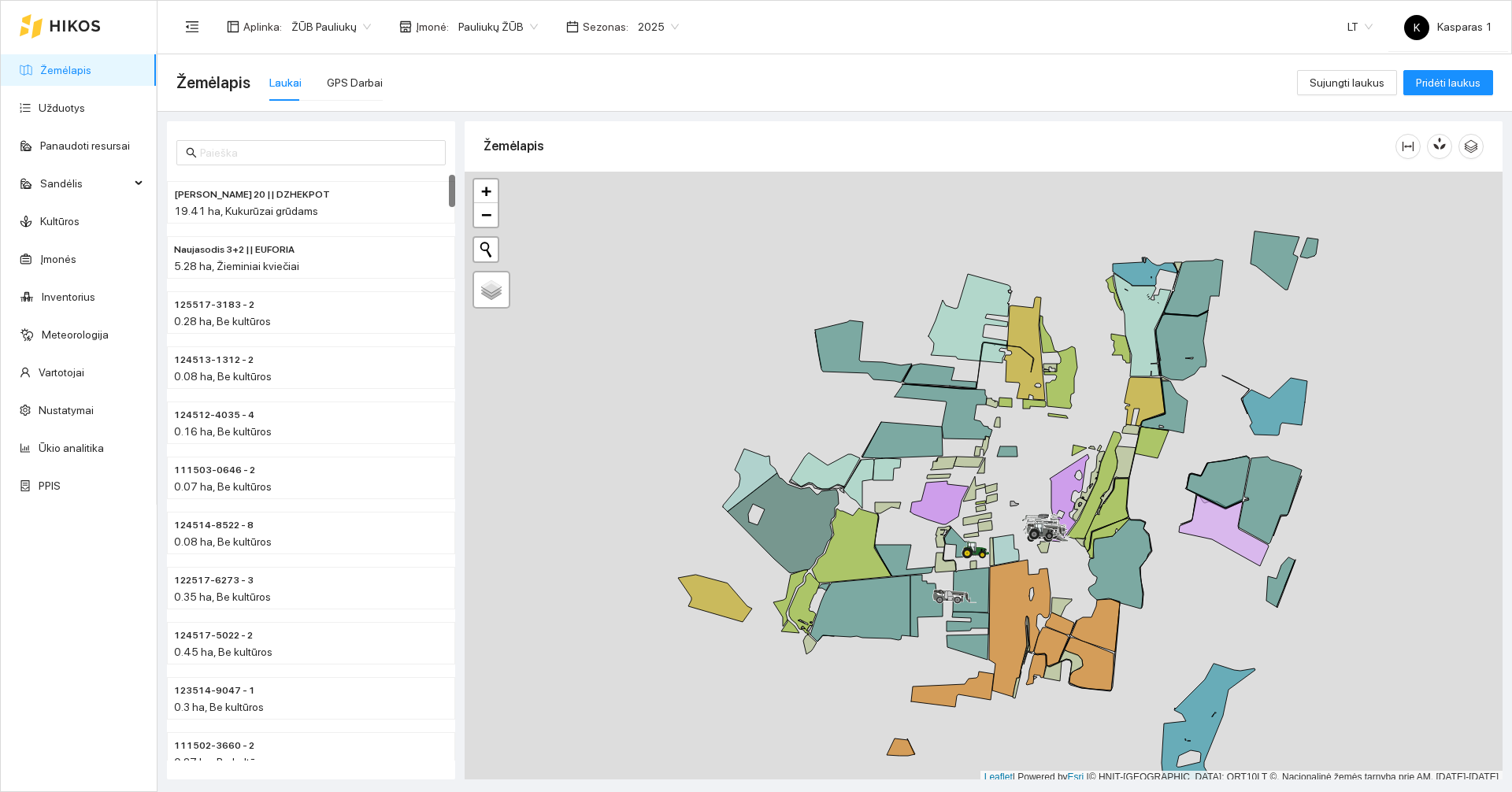
scroll to position [5, 0]
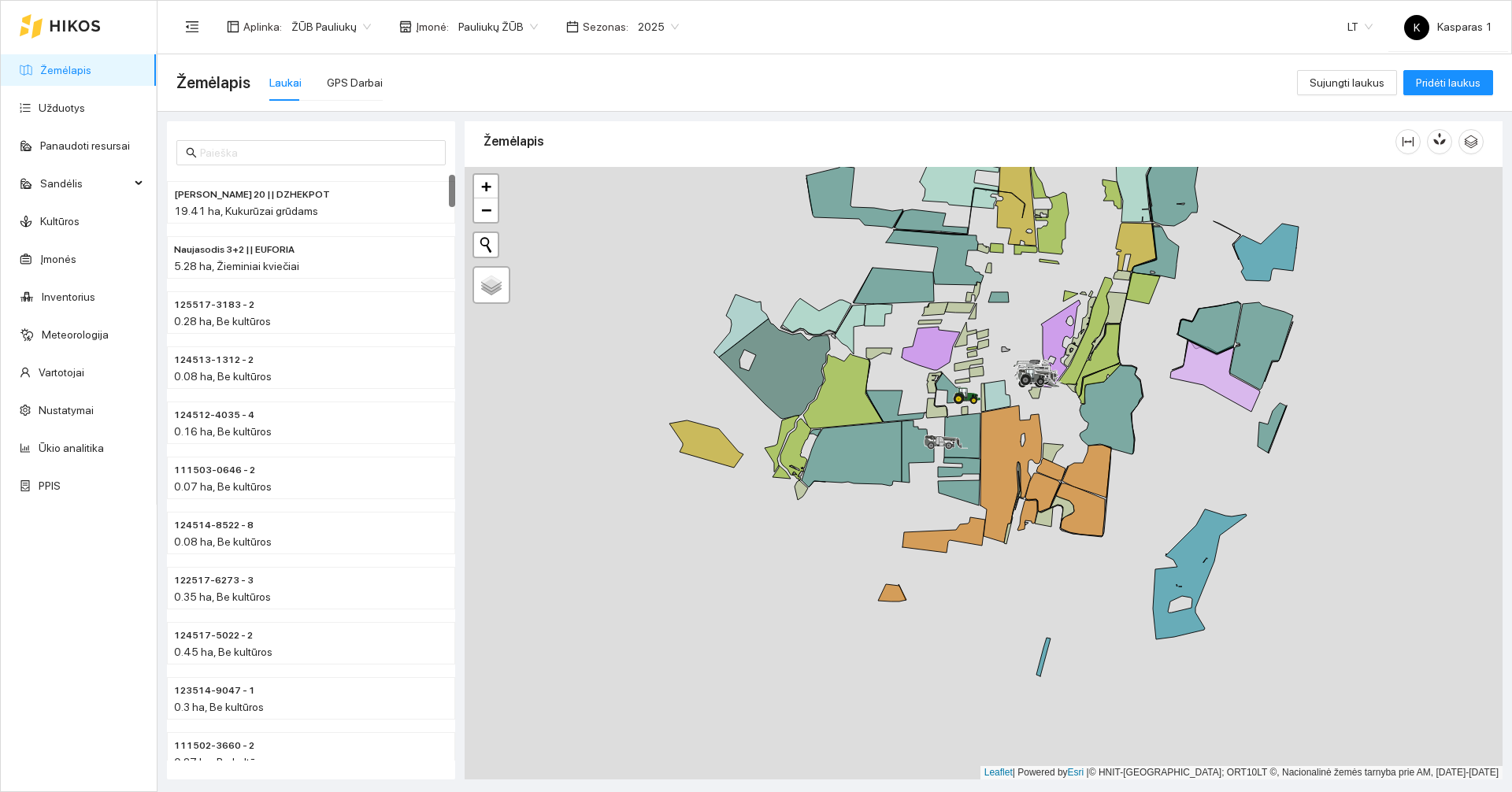
drag, startPoint x: 862, startPoint y: 713, endPoint x: 853, endPoint y: 563, distance: 150.3
click at [853, 563] on div at bounding box center [984, 473] width 1038 height 612
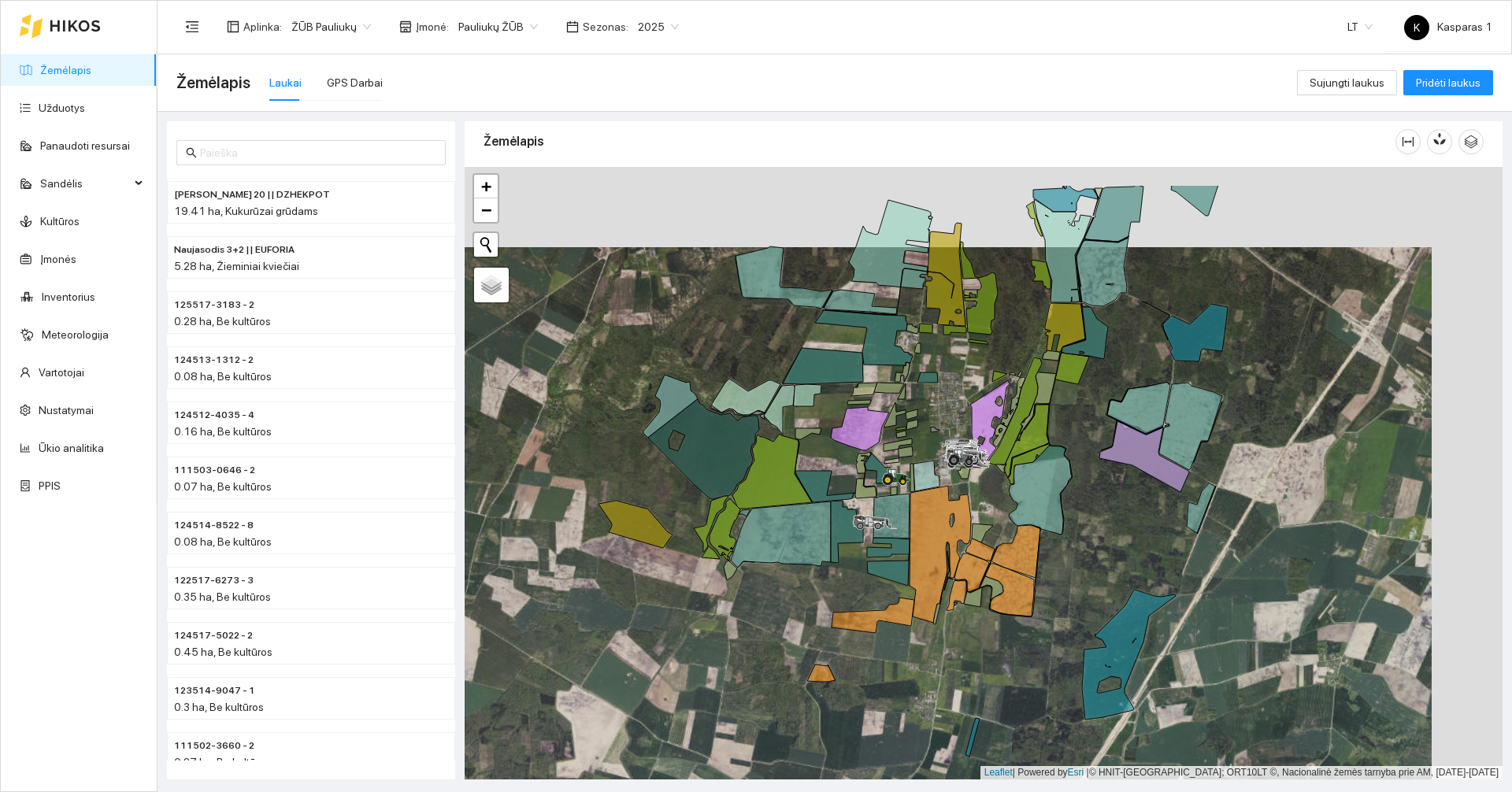
drag, startPoint x: 841, startPoint y: 524, endPoint x: 770, endPoint y: 605, distance: 107.7
click at [770, 605] on div at bounding box center [984, 473] width 1038 height 612
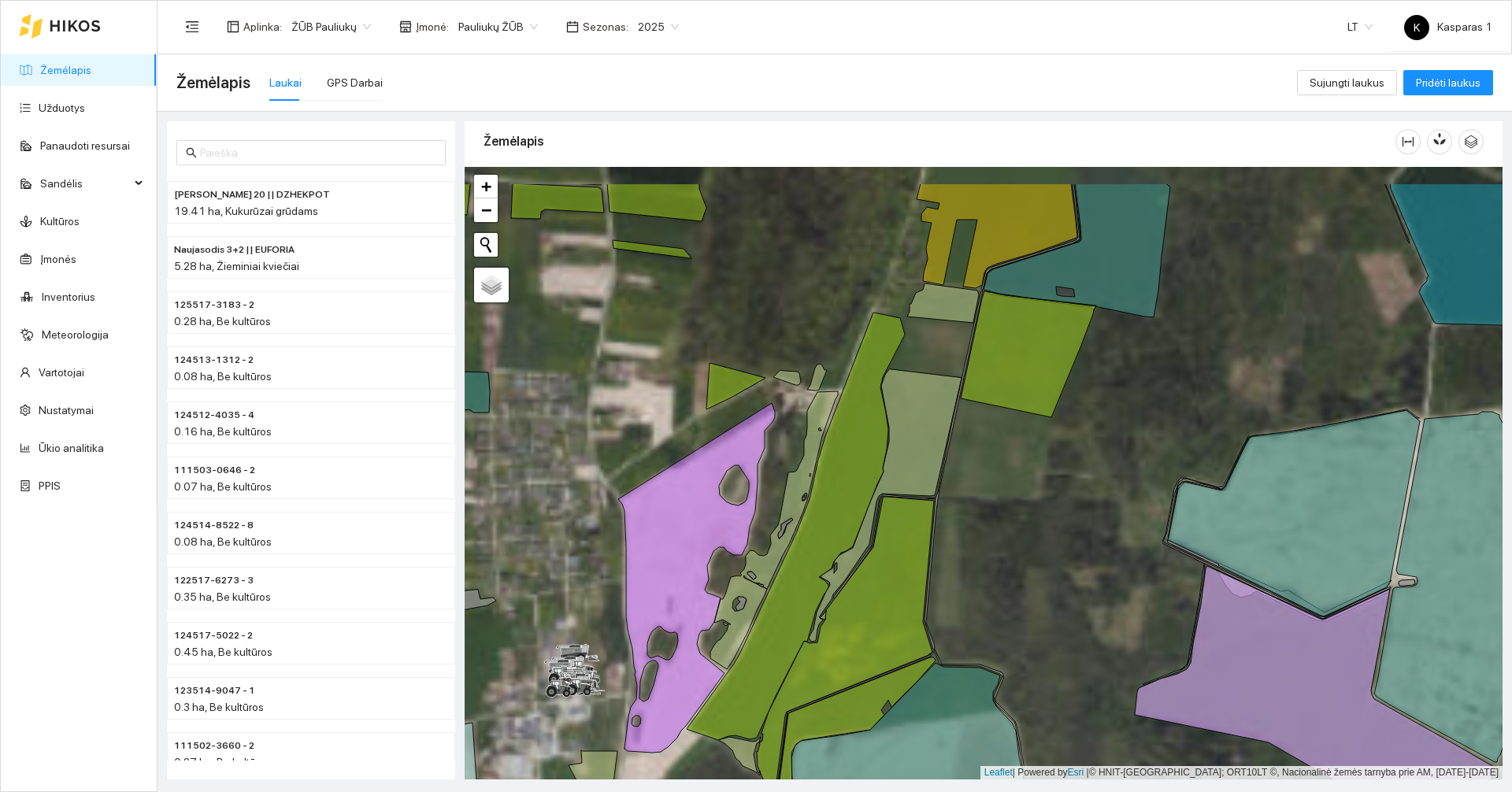
drag, startPoint x: 1043, startPoint y: 433, endPoint x: 983, endPoint y: 559, distance: 139.6
click at [983, 559] on div at bounding box center [984, 473] width 1038 height 612
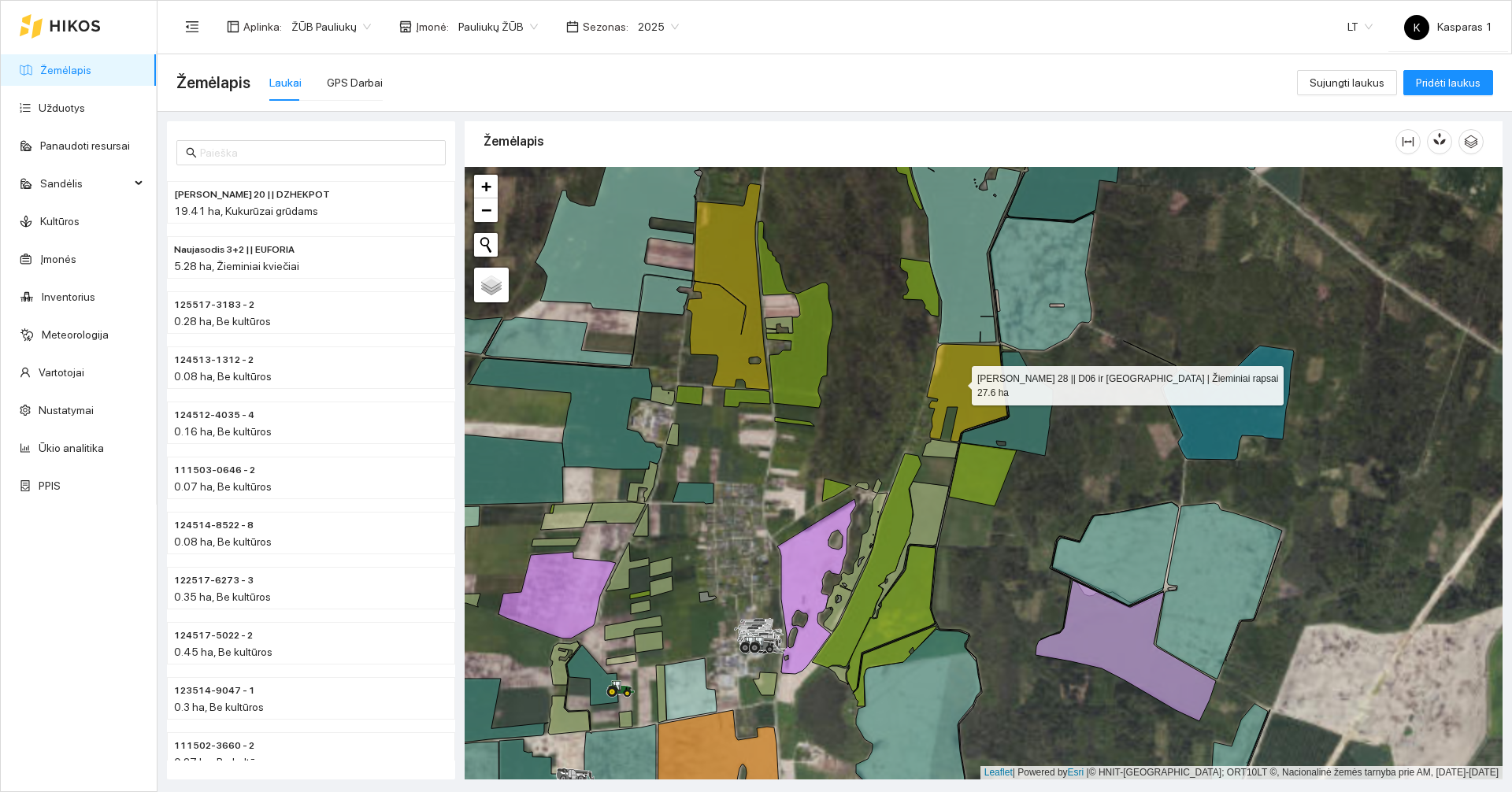
click at [957, 381] on icon at bounding box center [966, 392] width 80 height 98
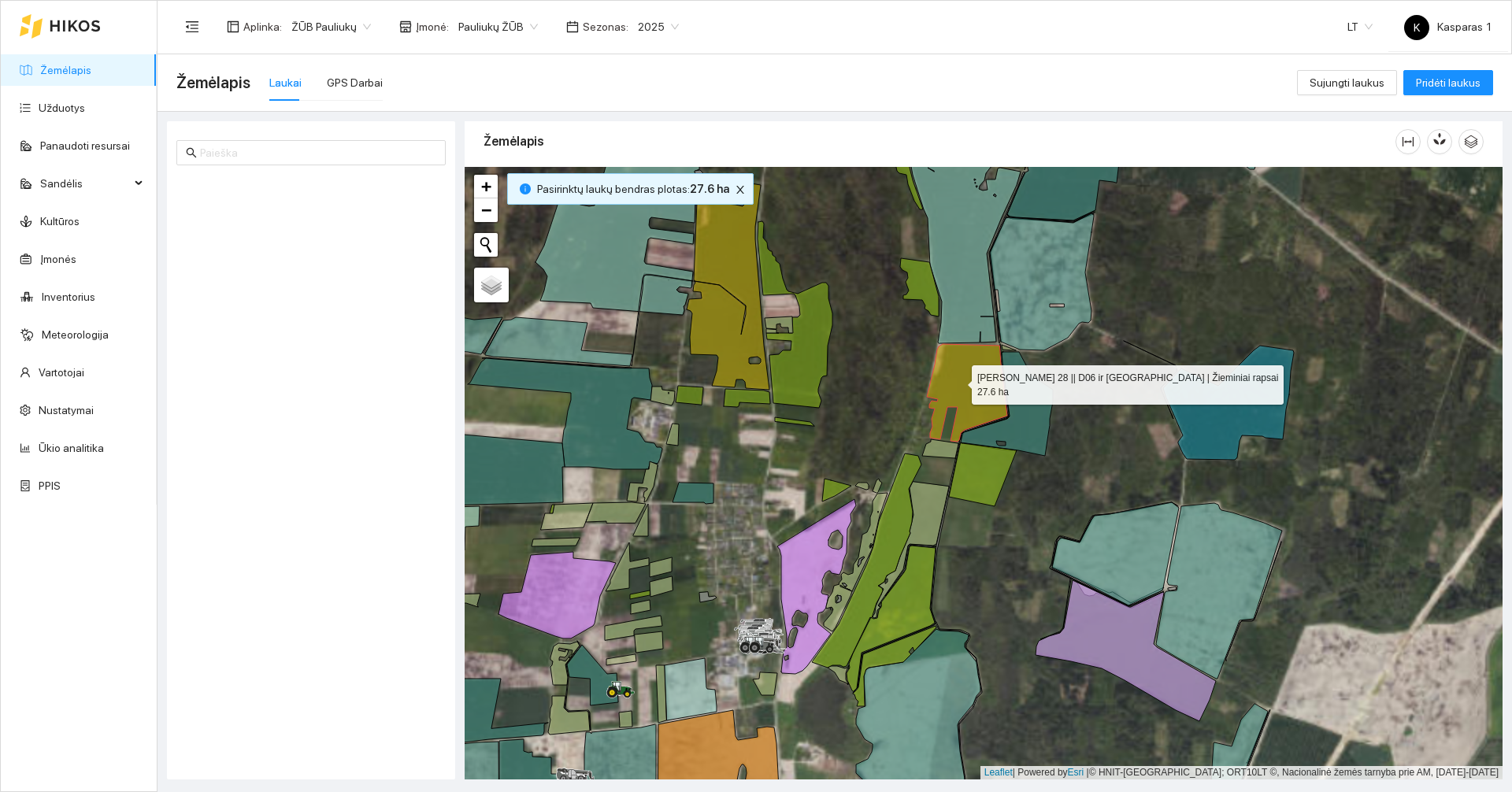
scroll to position [8795, 0]
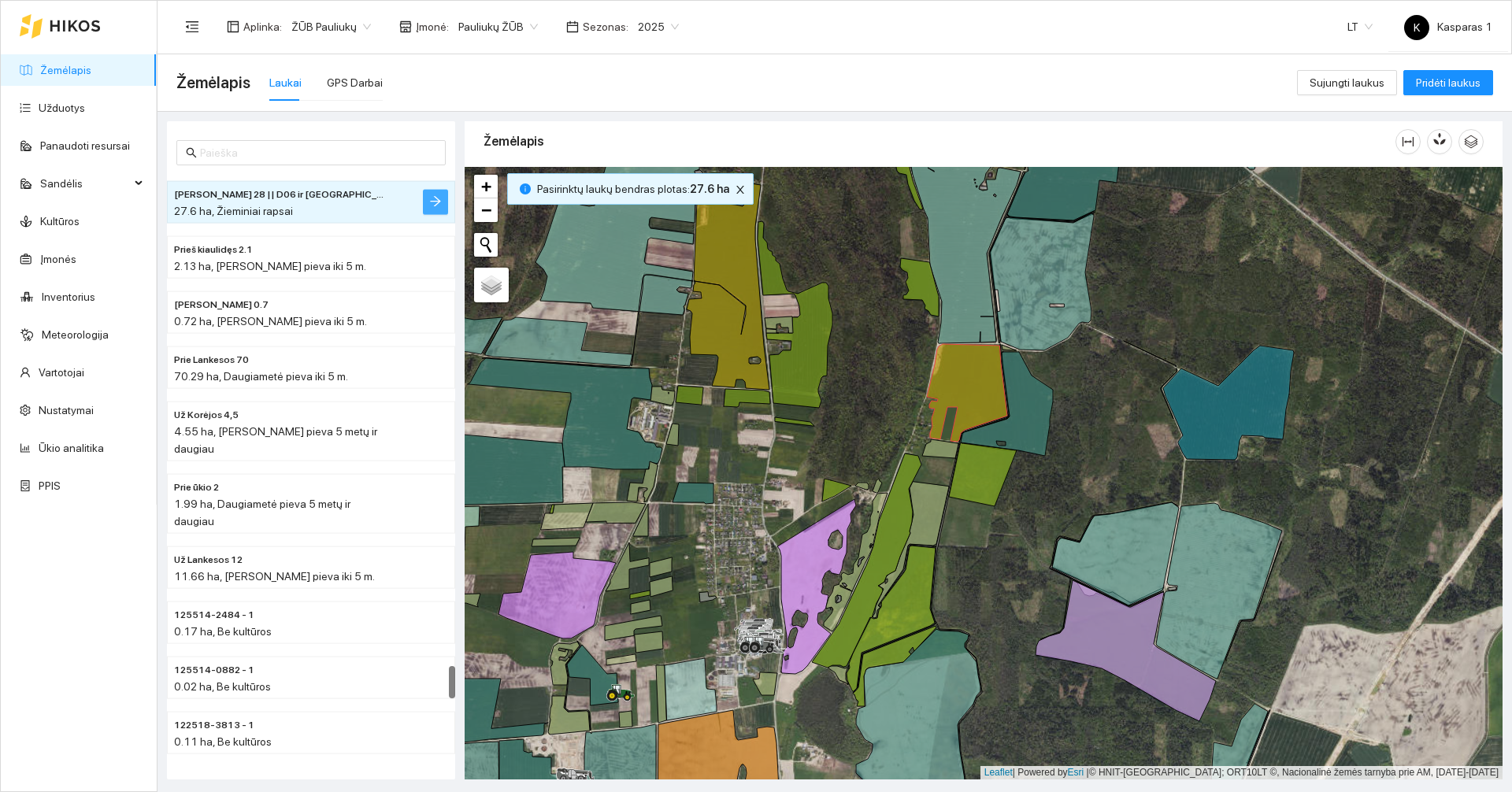
click at [427, 198] on button "button" at bounding box center [435, 203] width 25 height 25
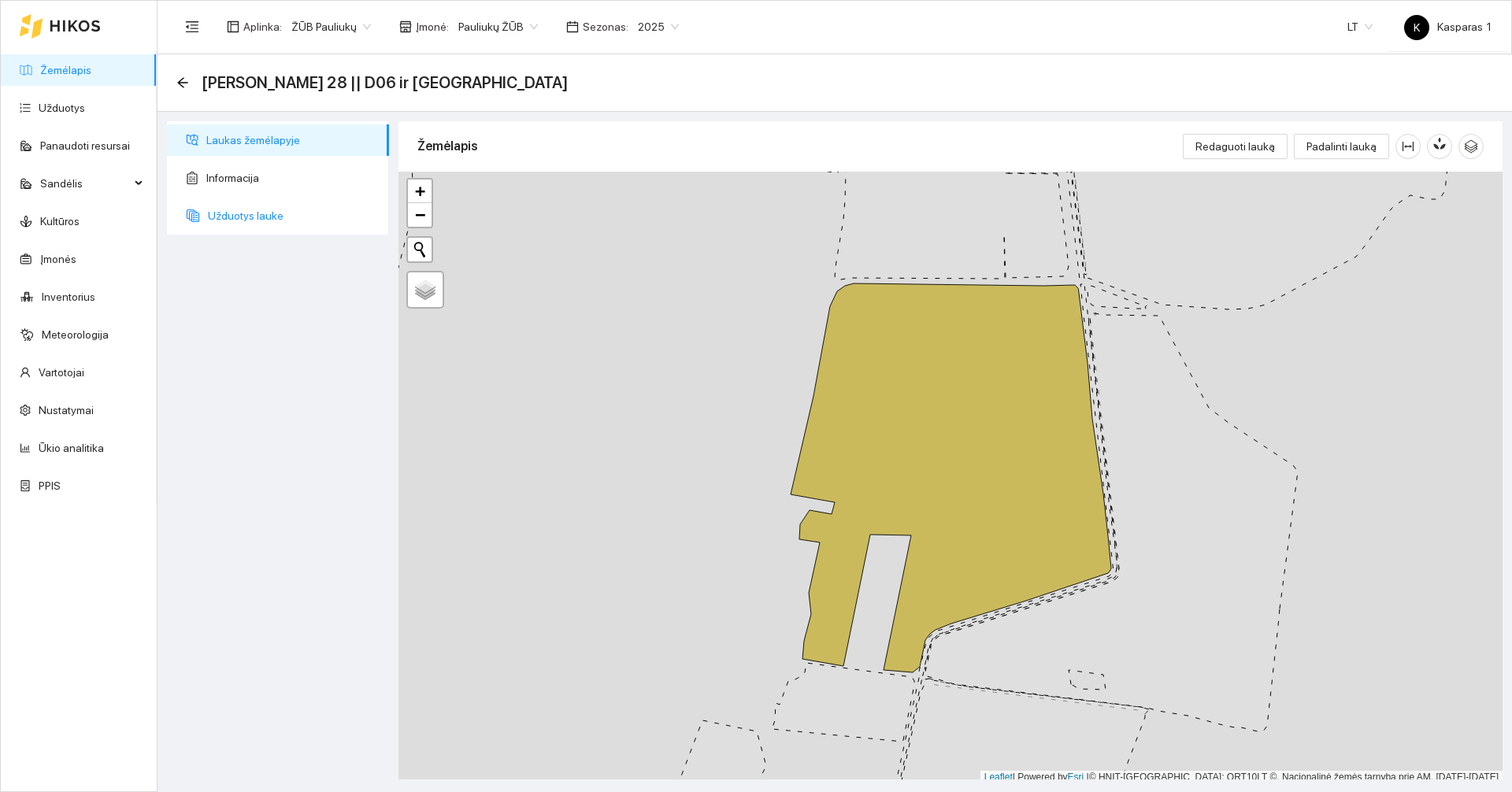
click at [256, 211] on span "Užduotys lauke" at bounding box center [292, 216] width 168 height 32
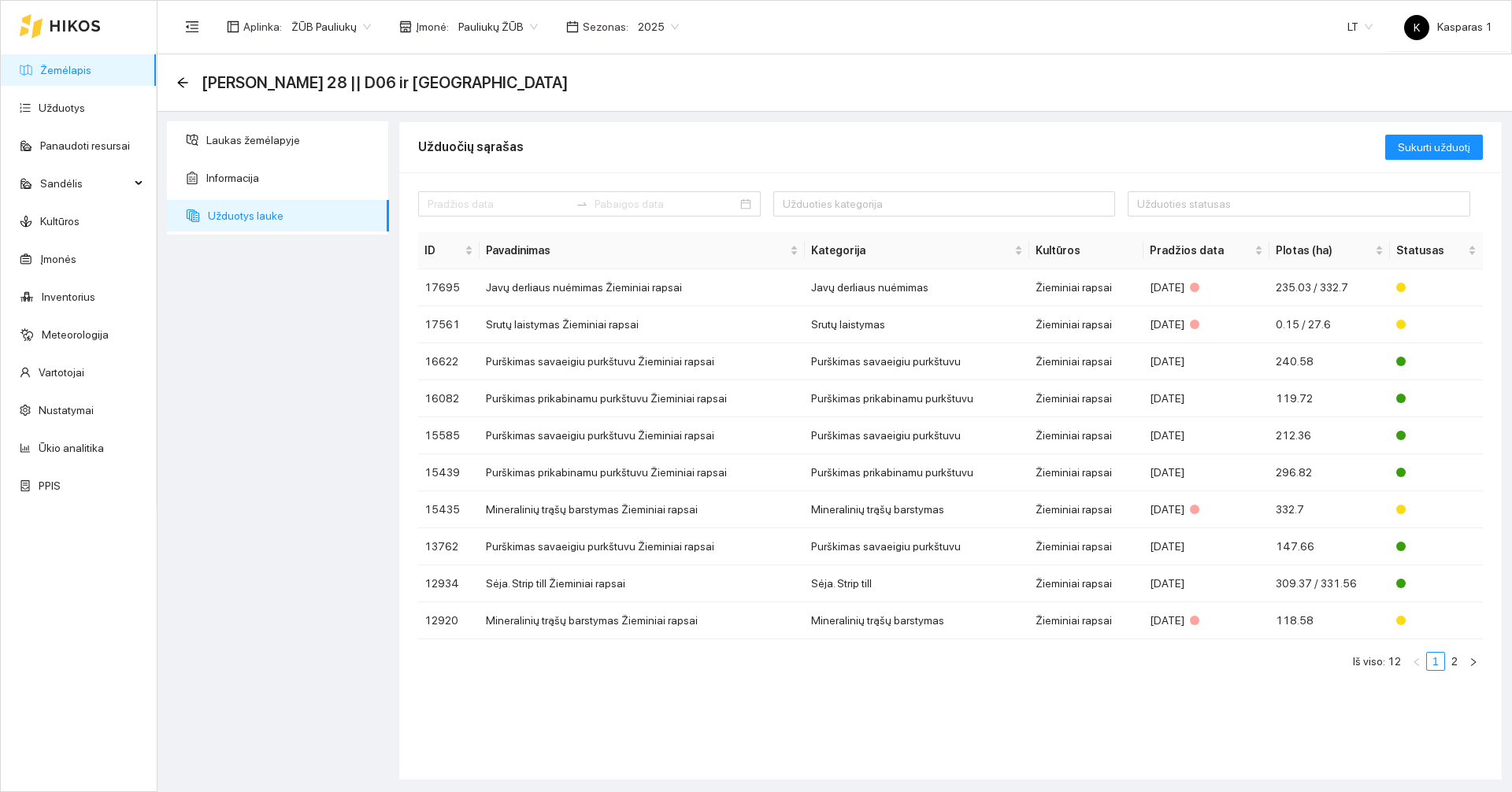
click at [62, 64] on link "Žemėlapis" at bounding box center [66, 70] width 51 height 13
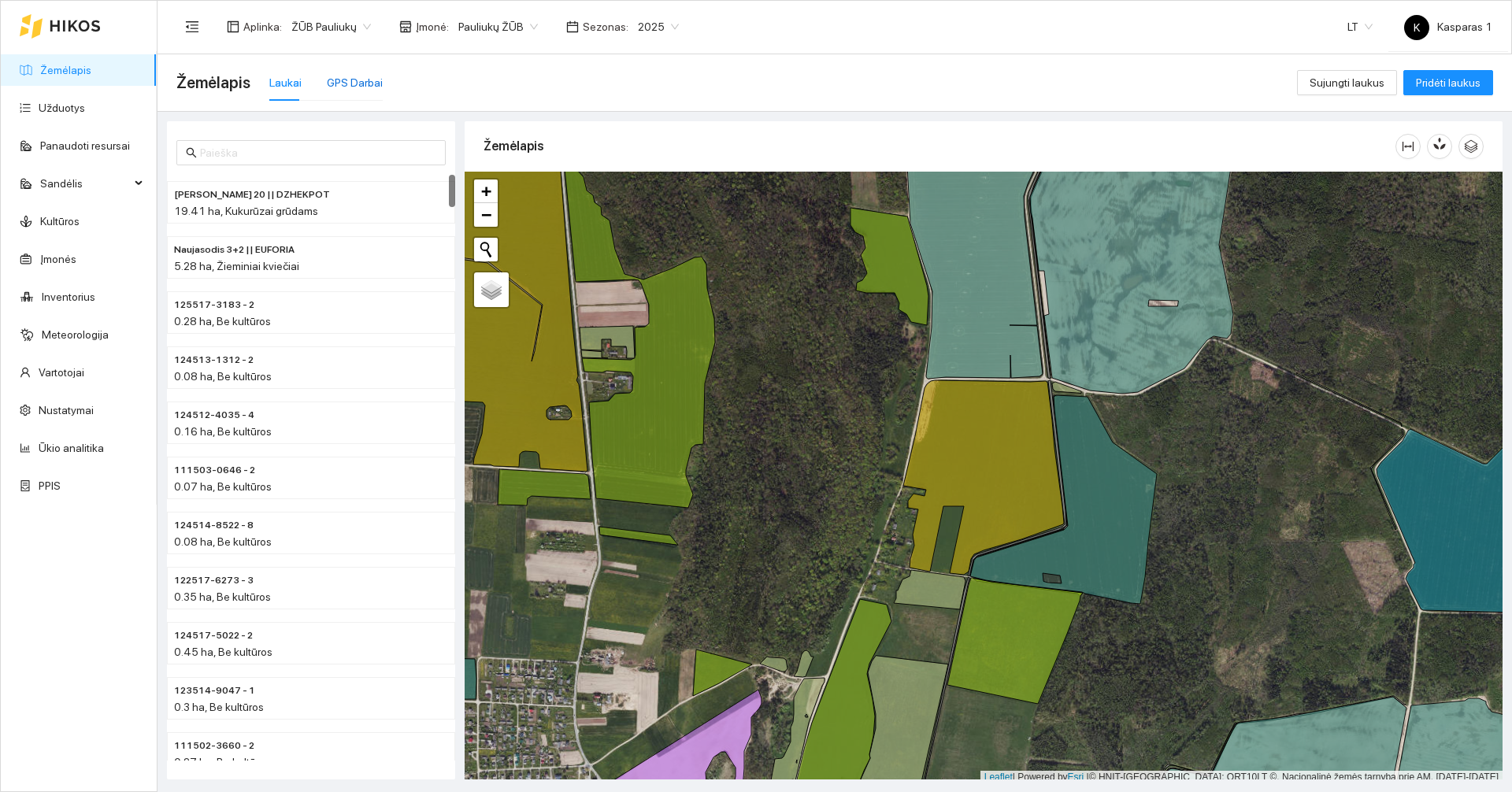
click at [335, 87] on div "GPS Darbai" at bounding box center [354, 83] width 56 height 17
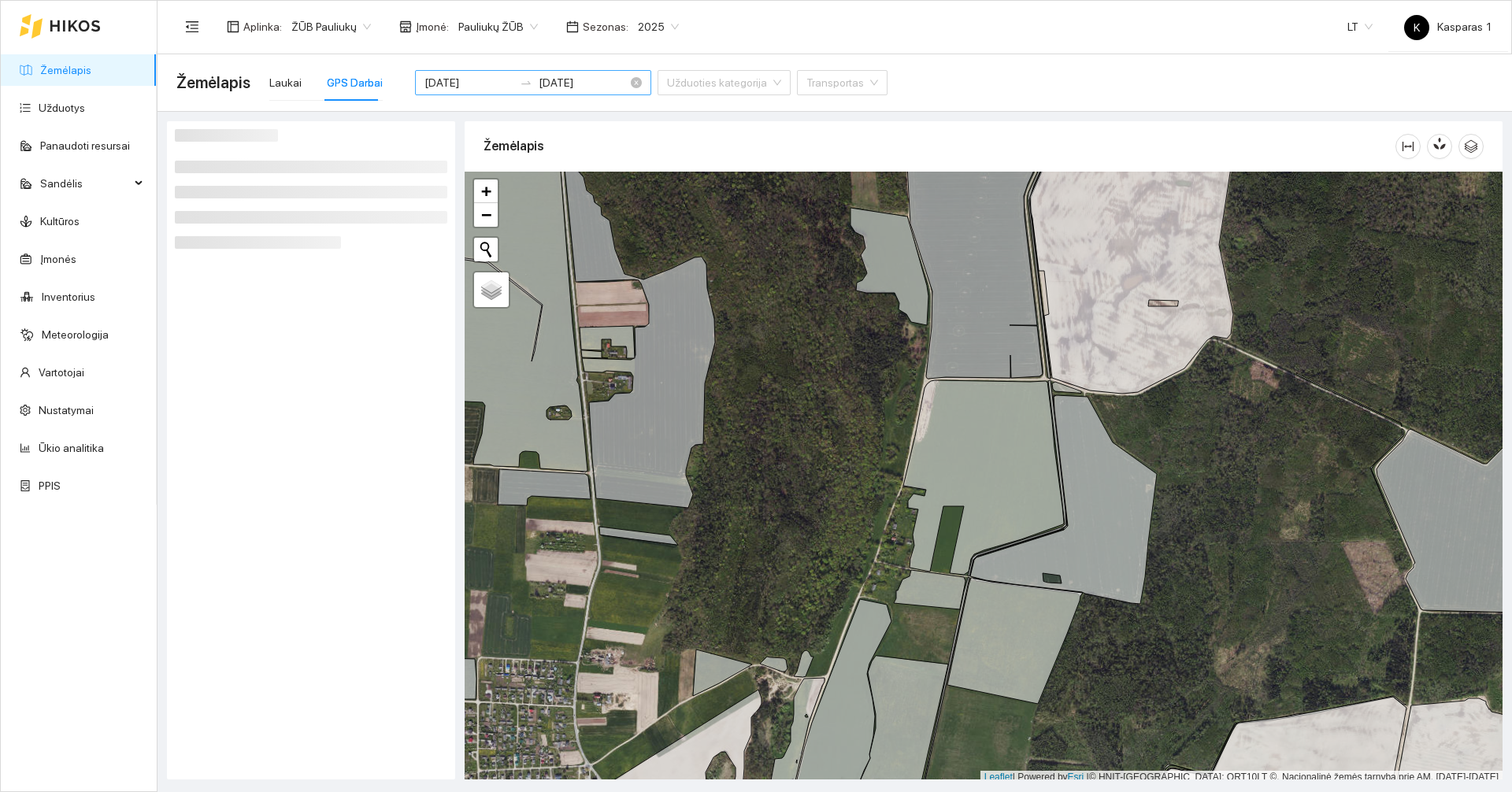
click at [449, 78] on input "2025-09-15" at bounding box center [469, 83] width 89 height 17
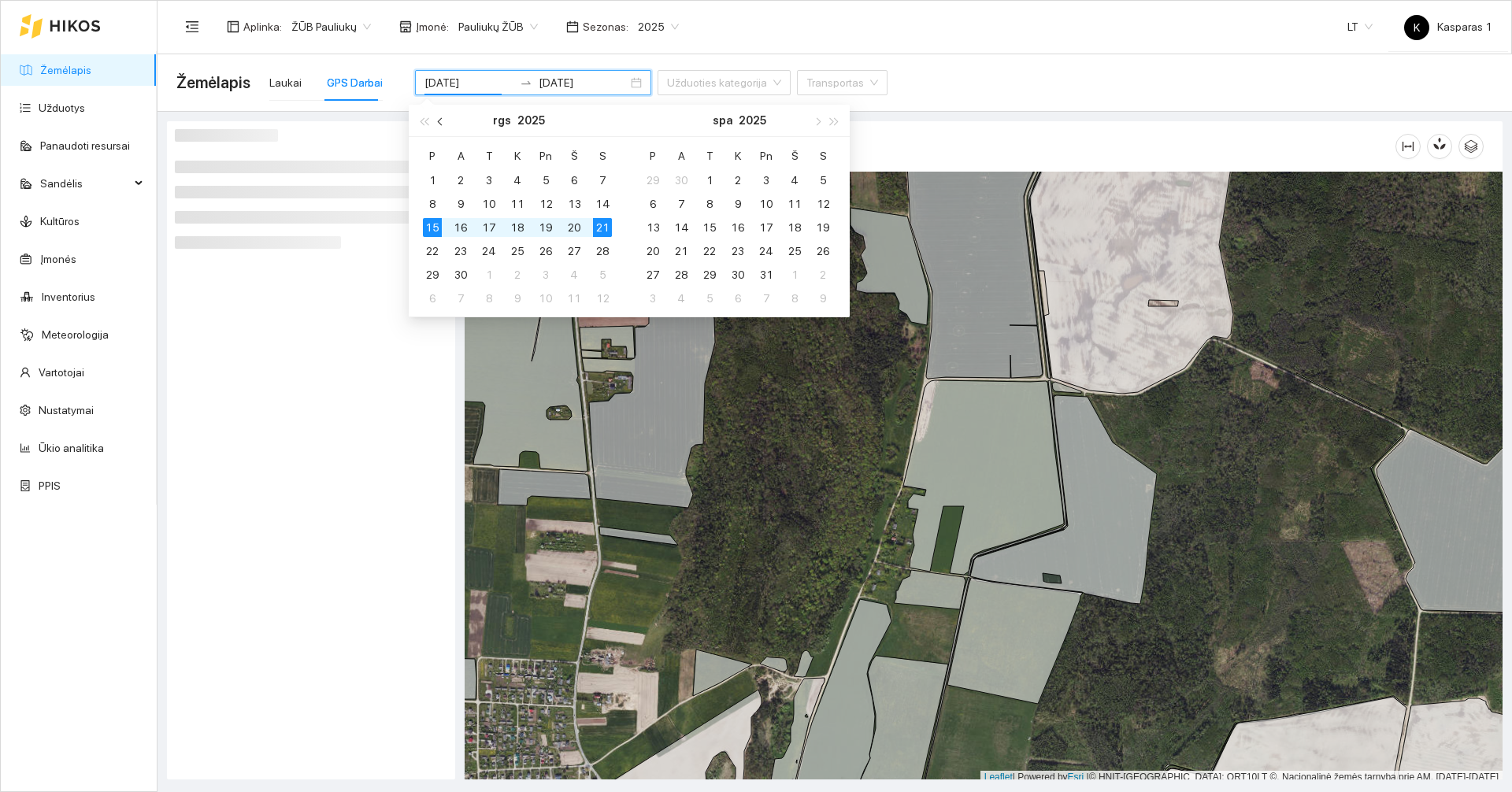
click at [439, 122] on span "button" at bounding box center [442, 122] width 8 height 8
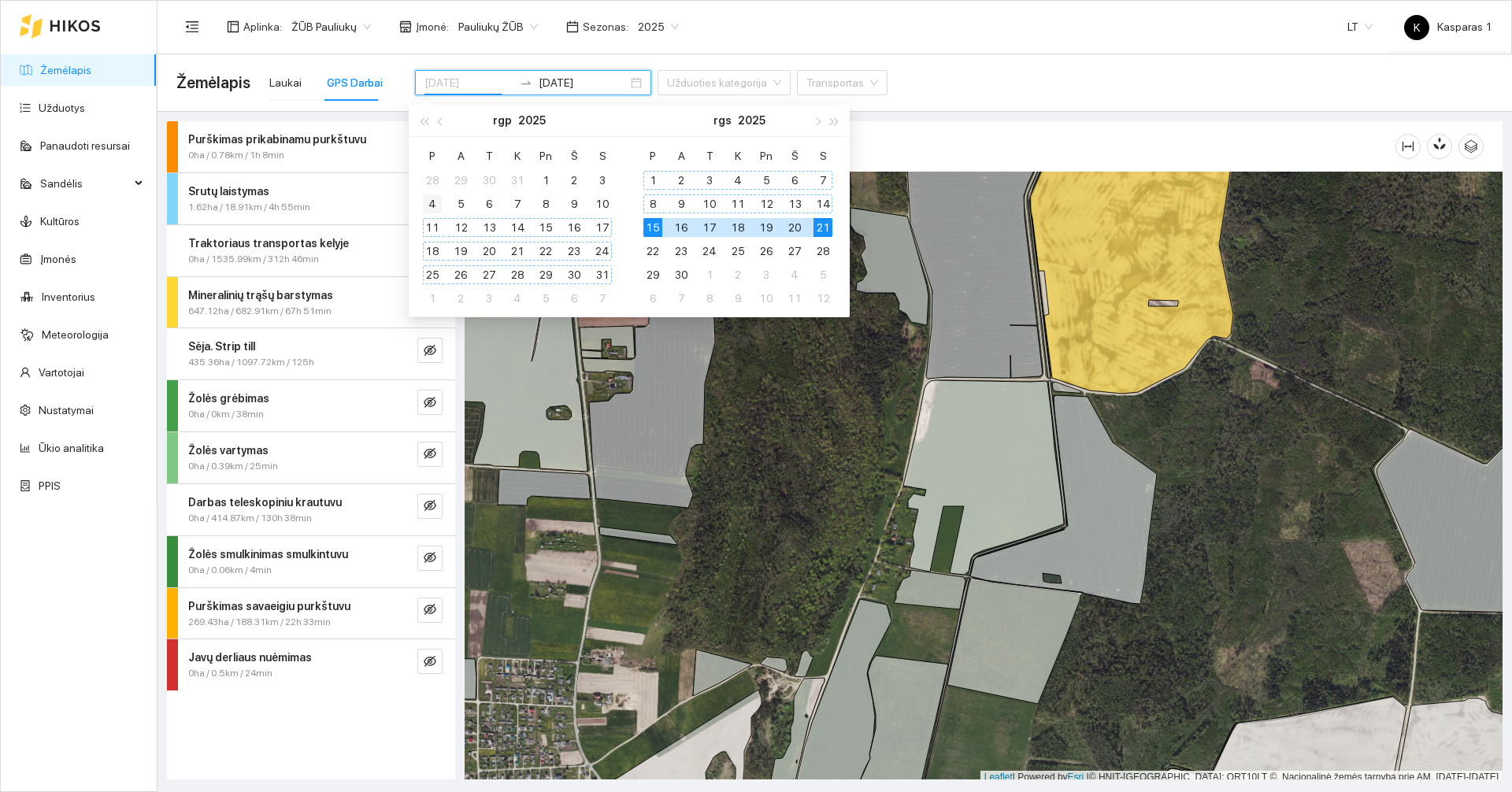
type input "[DATE]"
click at [430, 207] on div "4" at bounding box center [432, 204] width 19 height 19
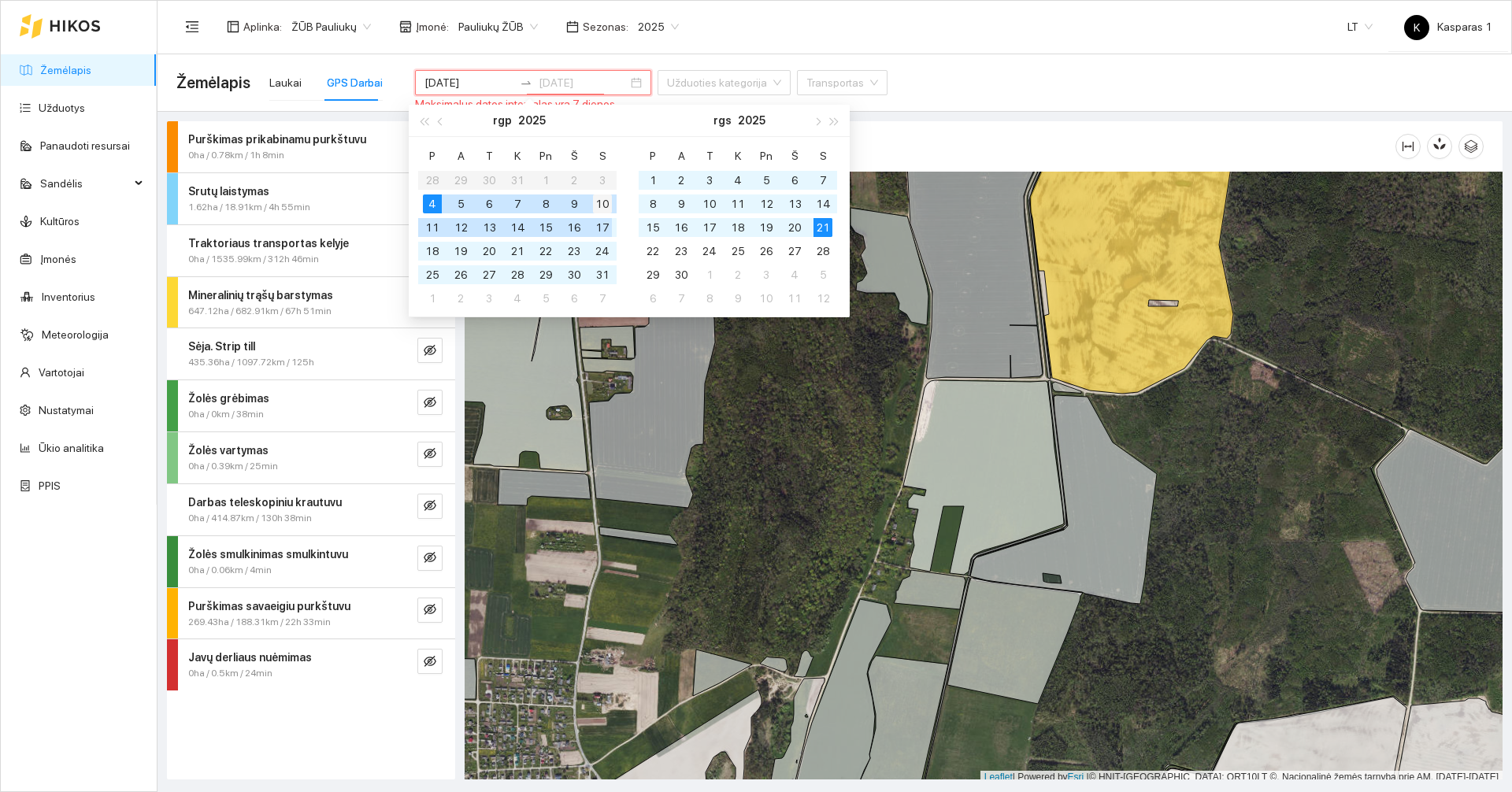
type input "[DATE]"
click at [607, 204] on div "10" at bounding box center [602, 204] width 19 height 19
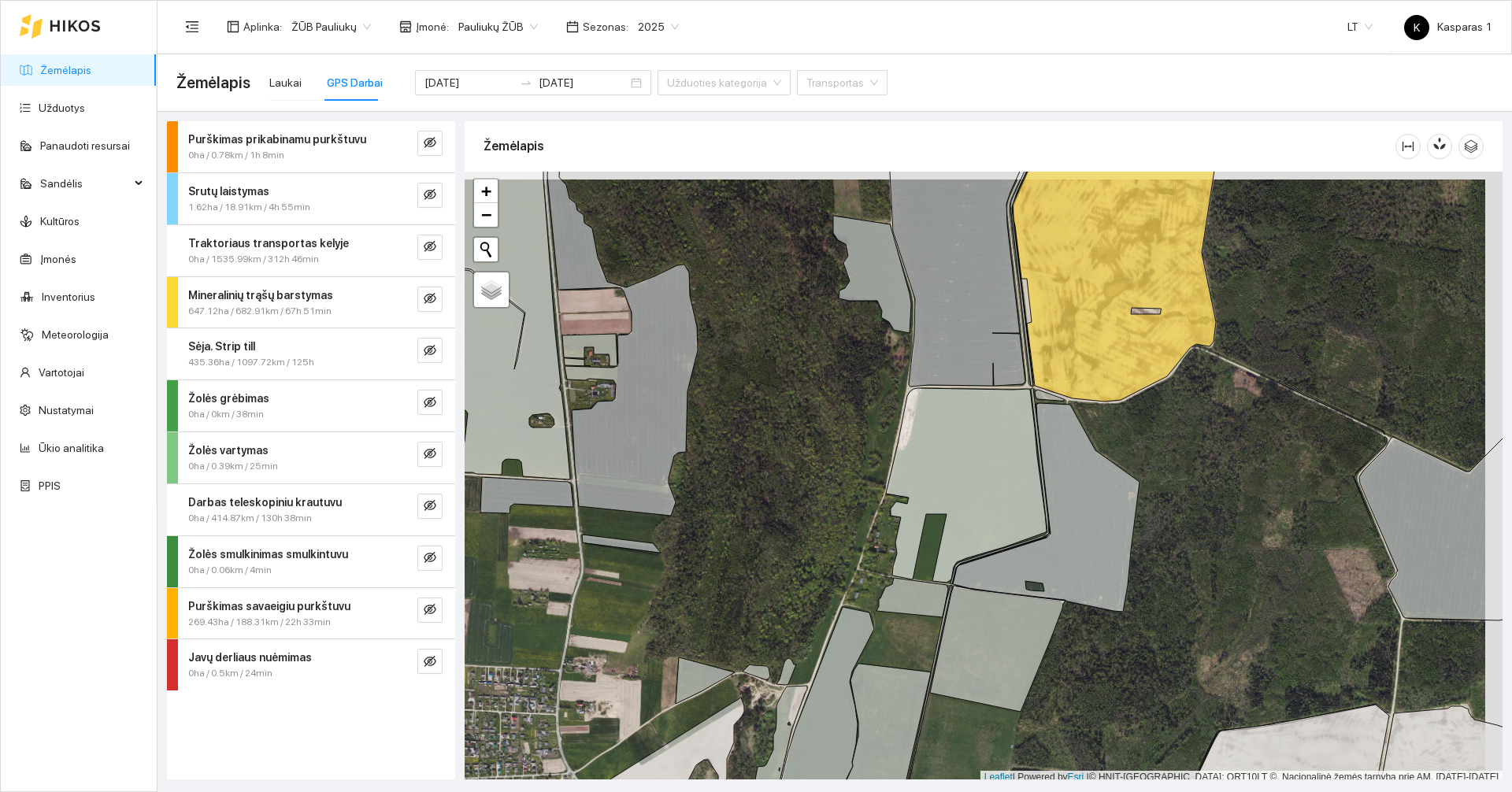
scroll to position [5, 0]
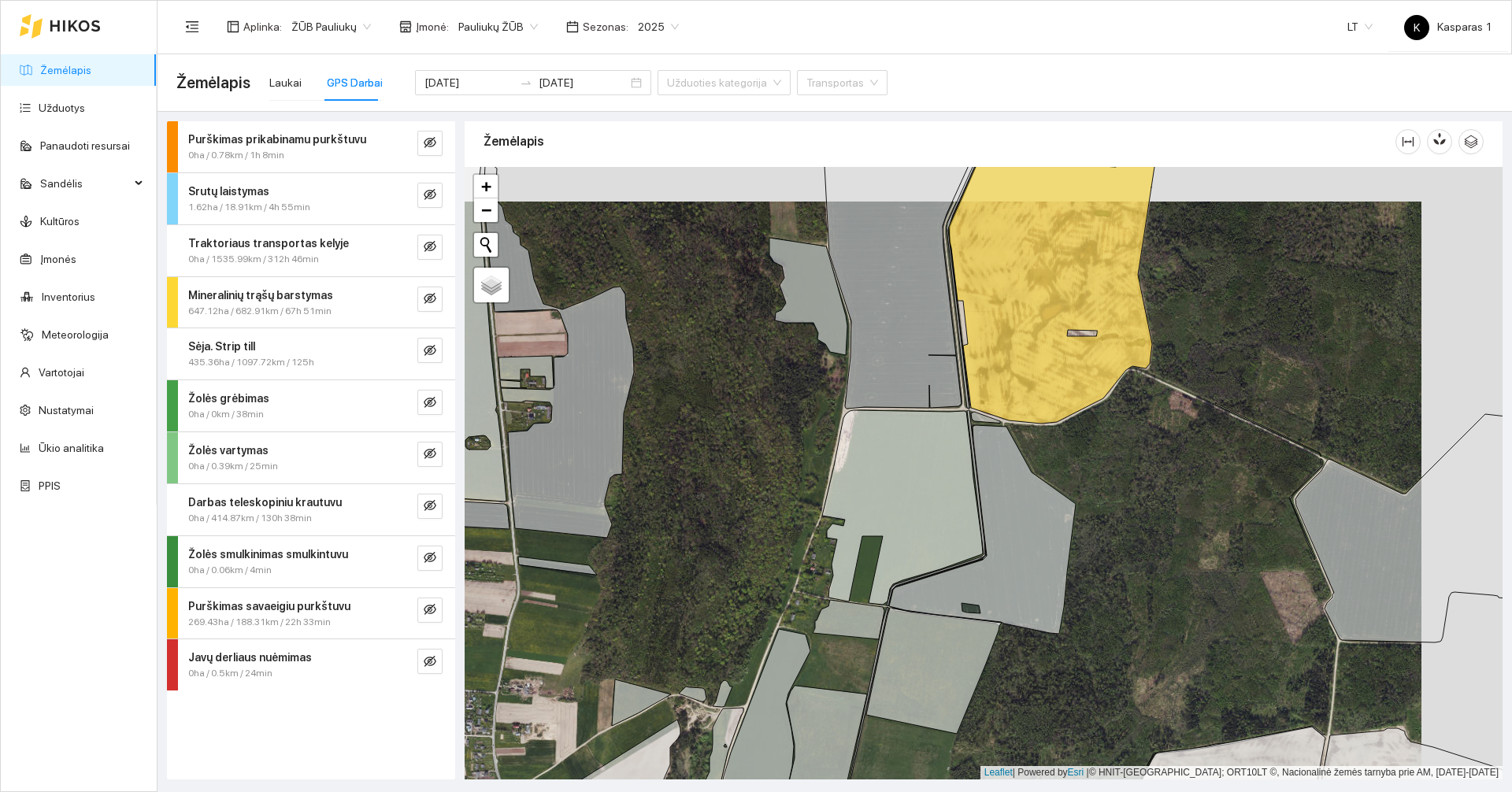
drag, startPoint x: 785, startPoint y: 275, endPoint x: 694, endPoint y: 313, distance: 98.6
click at [694, 313] on div at bounding box center [984, 473] width 1038 height 612
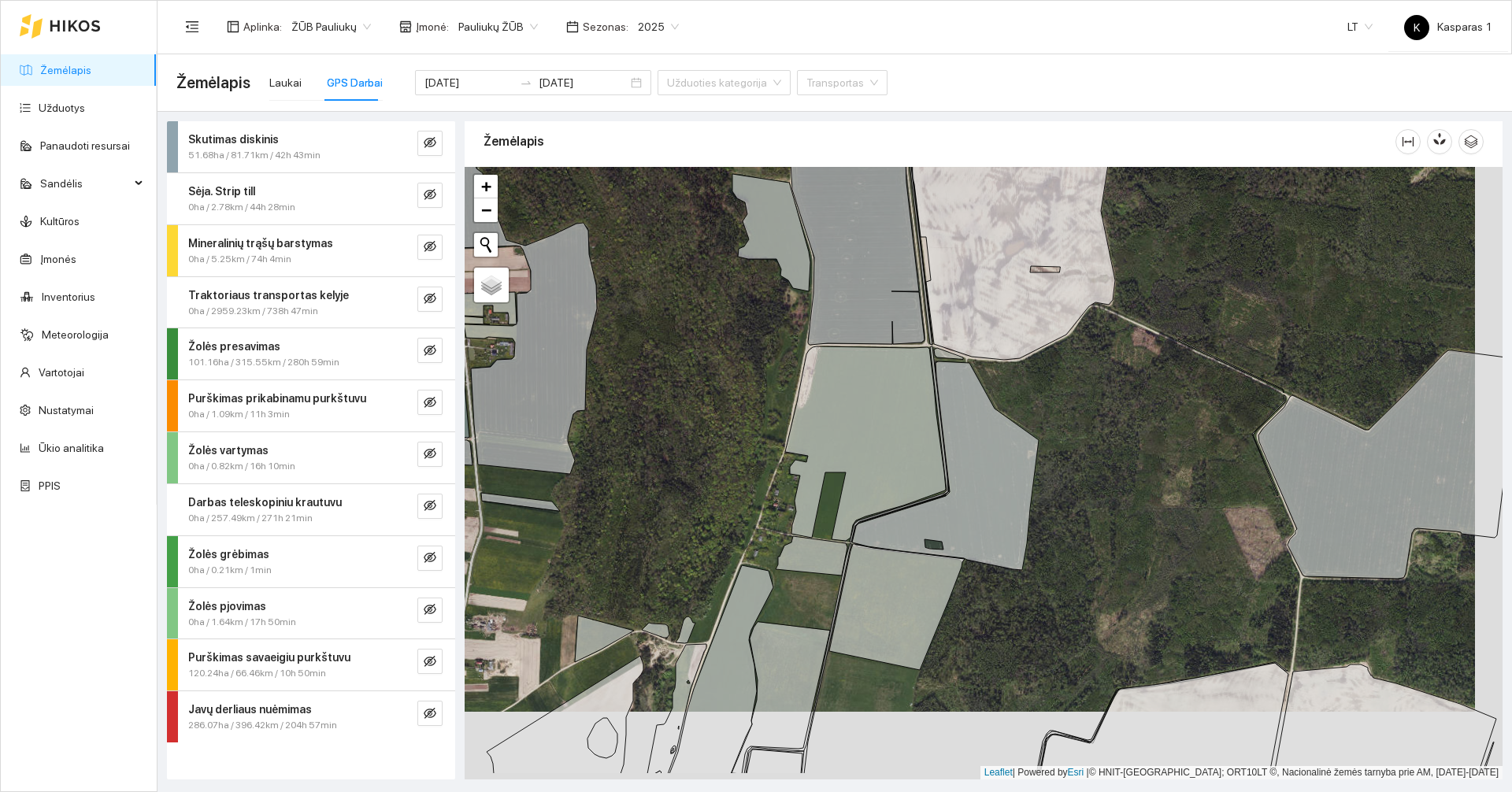
drag, startPoint x: 725, startPoint y: 494, endPoint x: 698, endPoint y: 431, distance: 68.5
click at [698, 431] on div at bounding box center [984, 473] width 1038 height 612
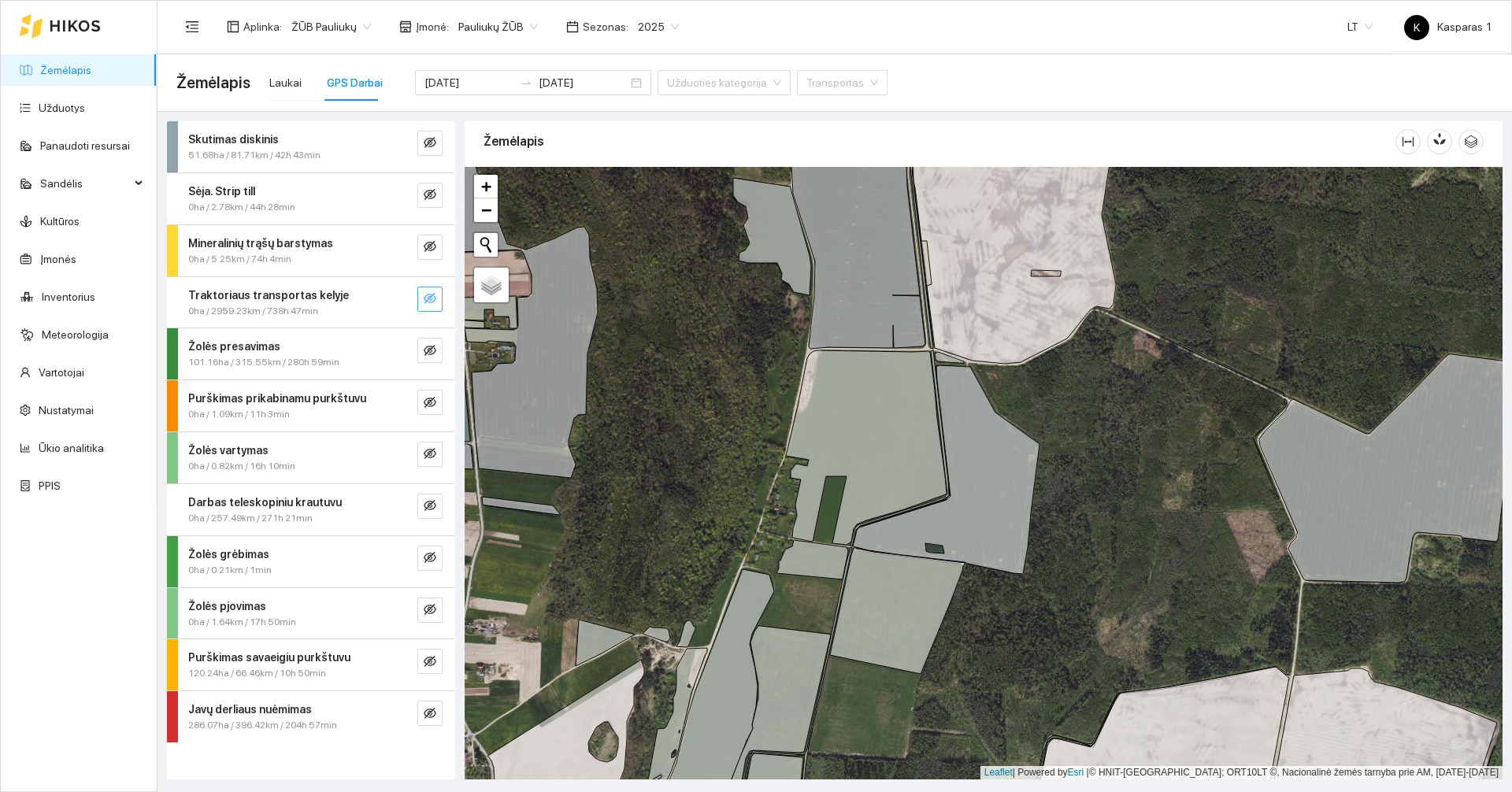
click at [435, 296] on icon "eye-invisible" at bounding box center [430, 299] width 13 height 13
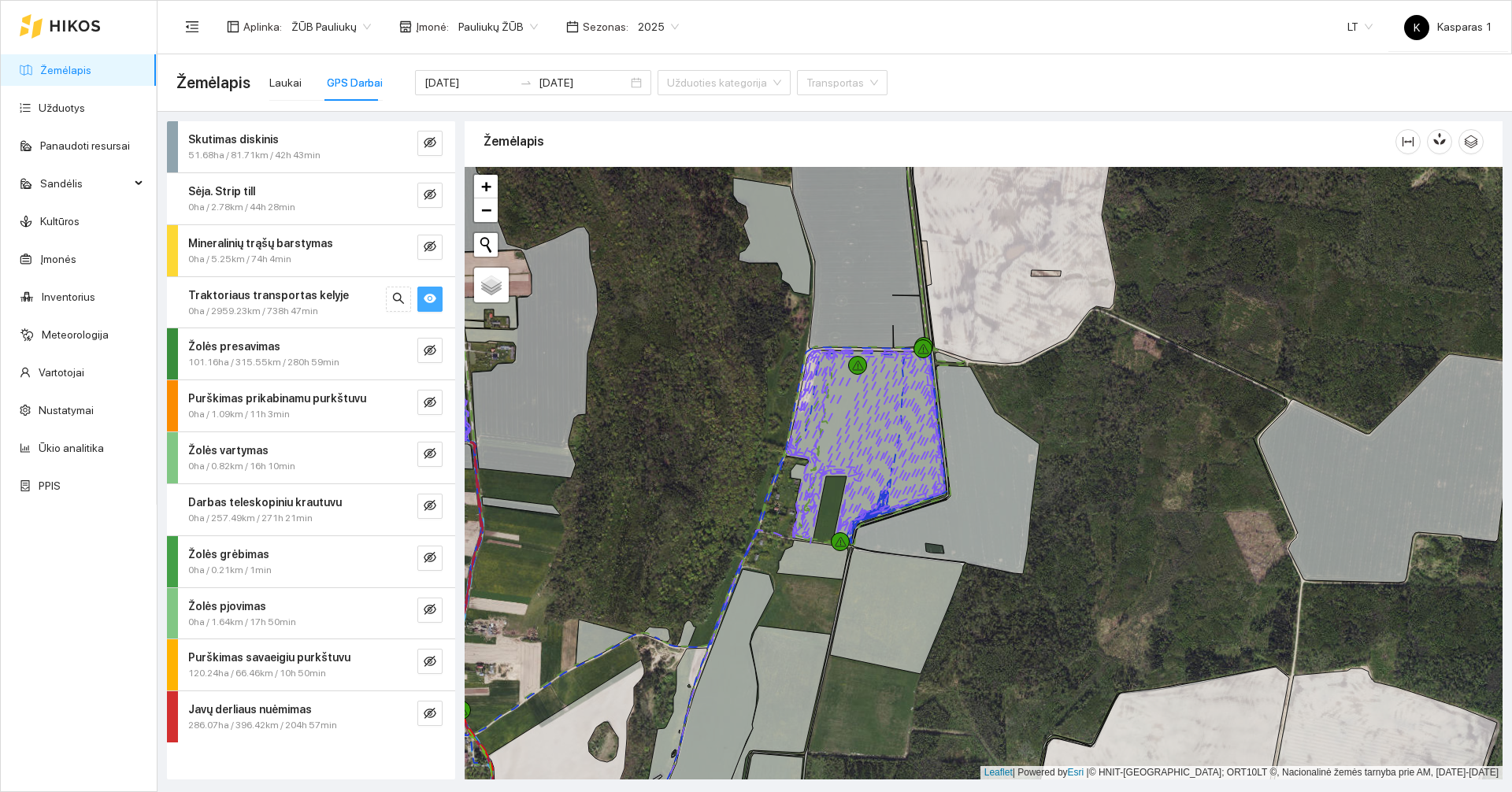
click at [334, 319] on div "Traktoriaus transportas kelyje 0ha / 2959.23km / 738h 47min" at bounding box center [311, 303] width 288 height 51
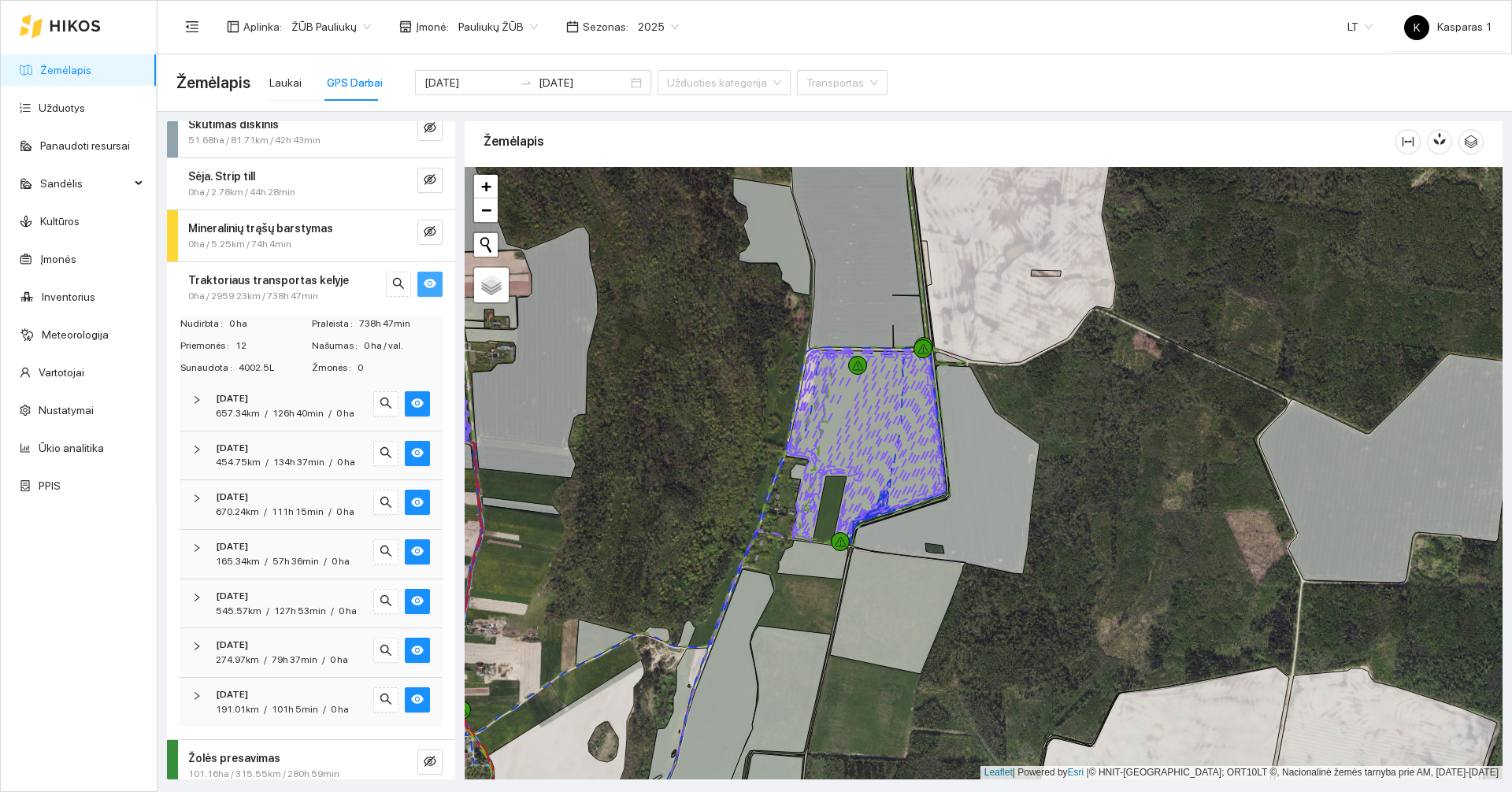
scroll to position [0, 0]
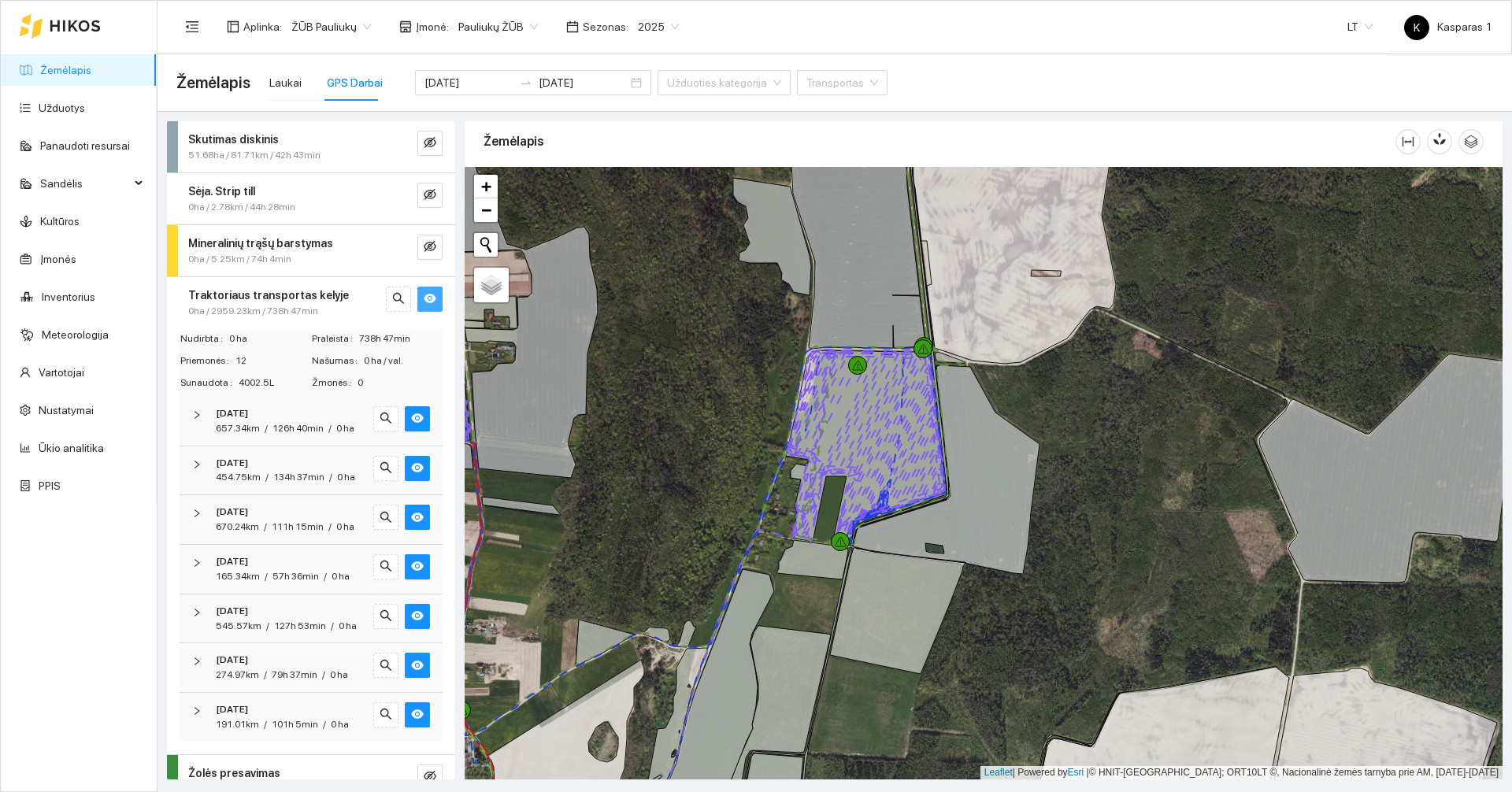
click at [289, 299] on strong "Traktoriaus transportas kelyje" at bounding box center [269, 296] width 160 height 13
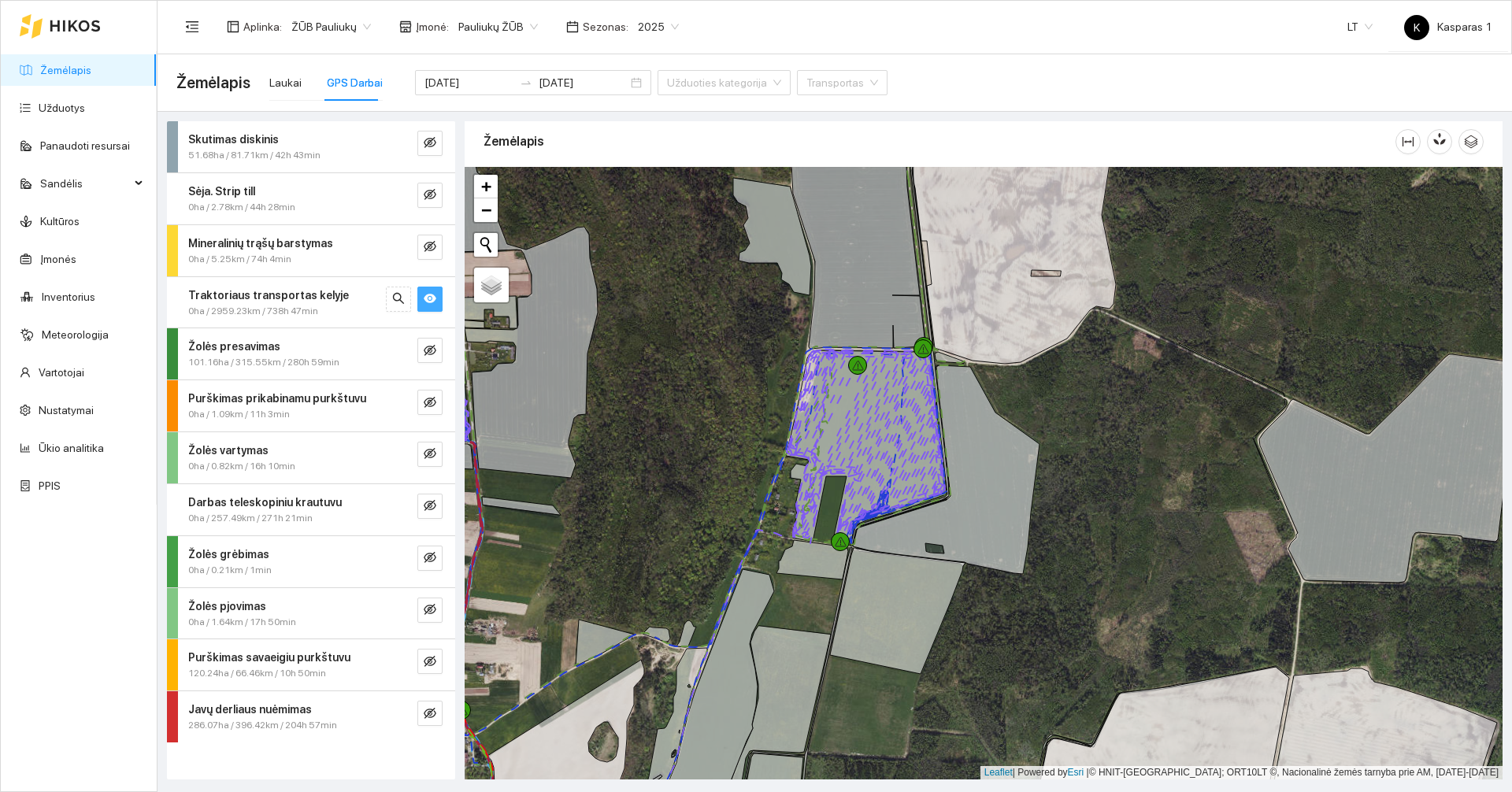
click at [429, 299] on icon "eye" at bounding box center [430, 299] width 13 height 10
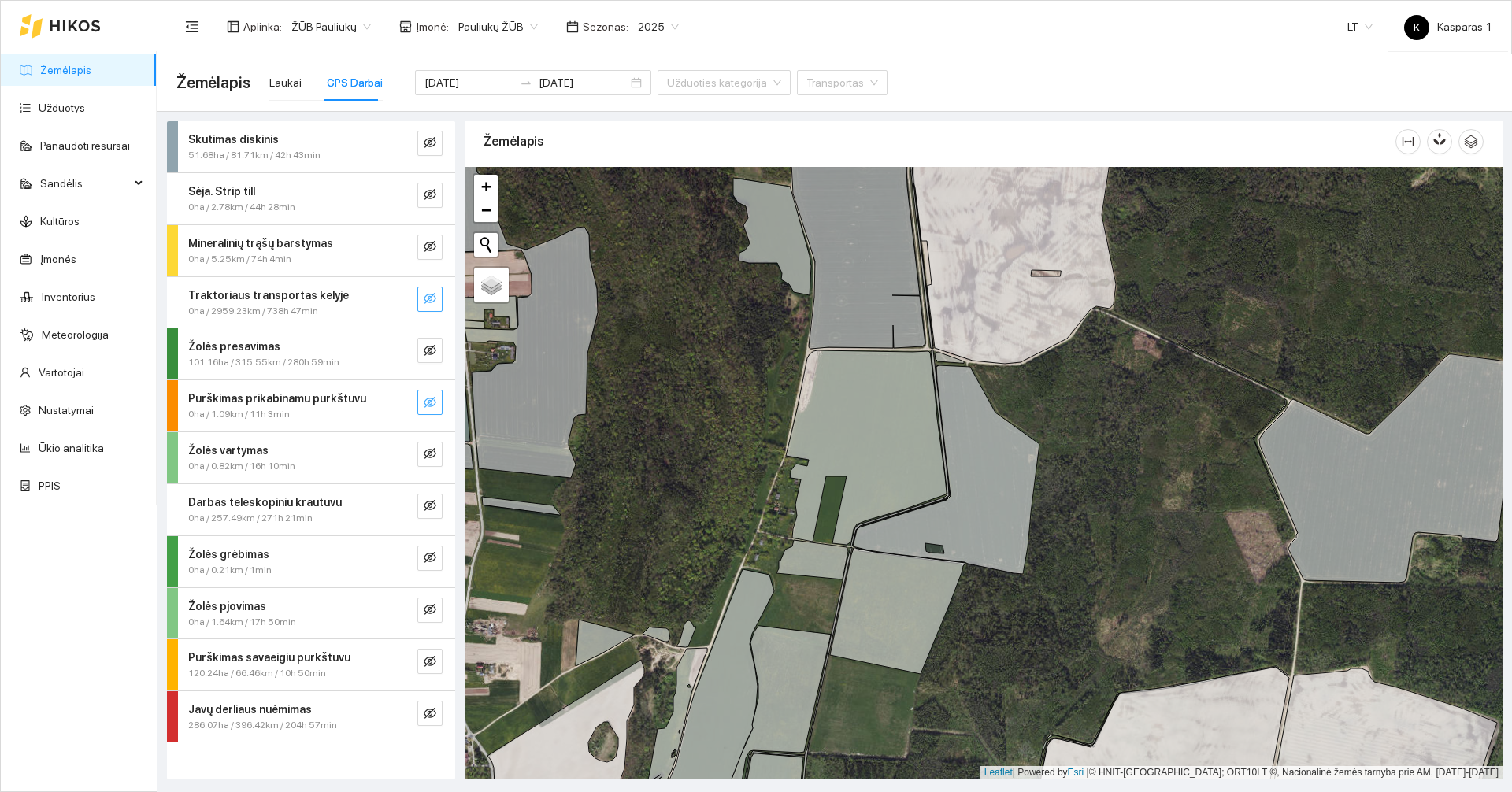
click at [435, 400] on icon "eye-invisible" at bounding box center [430, 402] width 13 height 11
click at [432, 402] on icon "eye" at bounding box center [430, 402] width 13 height 13
click at [425, 145] on icon "eye-invisible" at bounding box center [430, 142] width 13 height 13
click at [350, 163] on div "Skutimas diskinis 51.68ha / 81.71km / 42h 43min" at bounding box center [311, 147] width 288 height 51
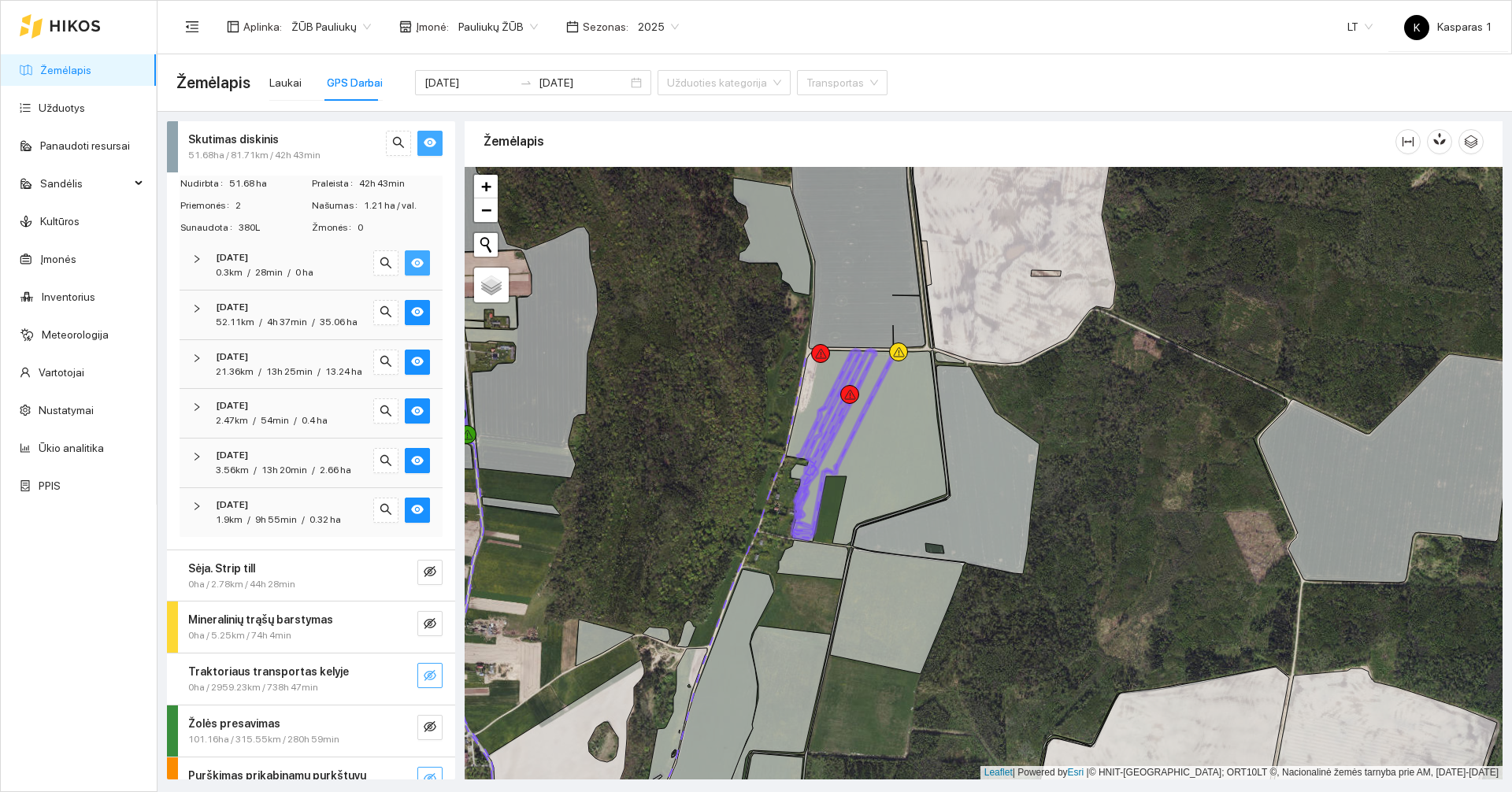
click at [413, 258] on button "button" at bounding box center [417, 263] width 25 height 25
click at [411, 261] on icon "eye-invisible" at bounding box center [417, 263] width 13 height 13
click at [423, 137] on icon "eye" at bounding box center [430, 142] width 13 height 13
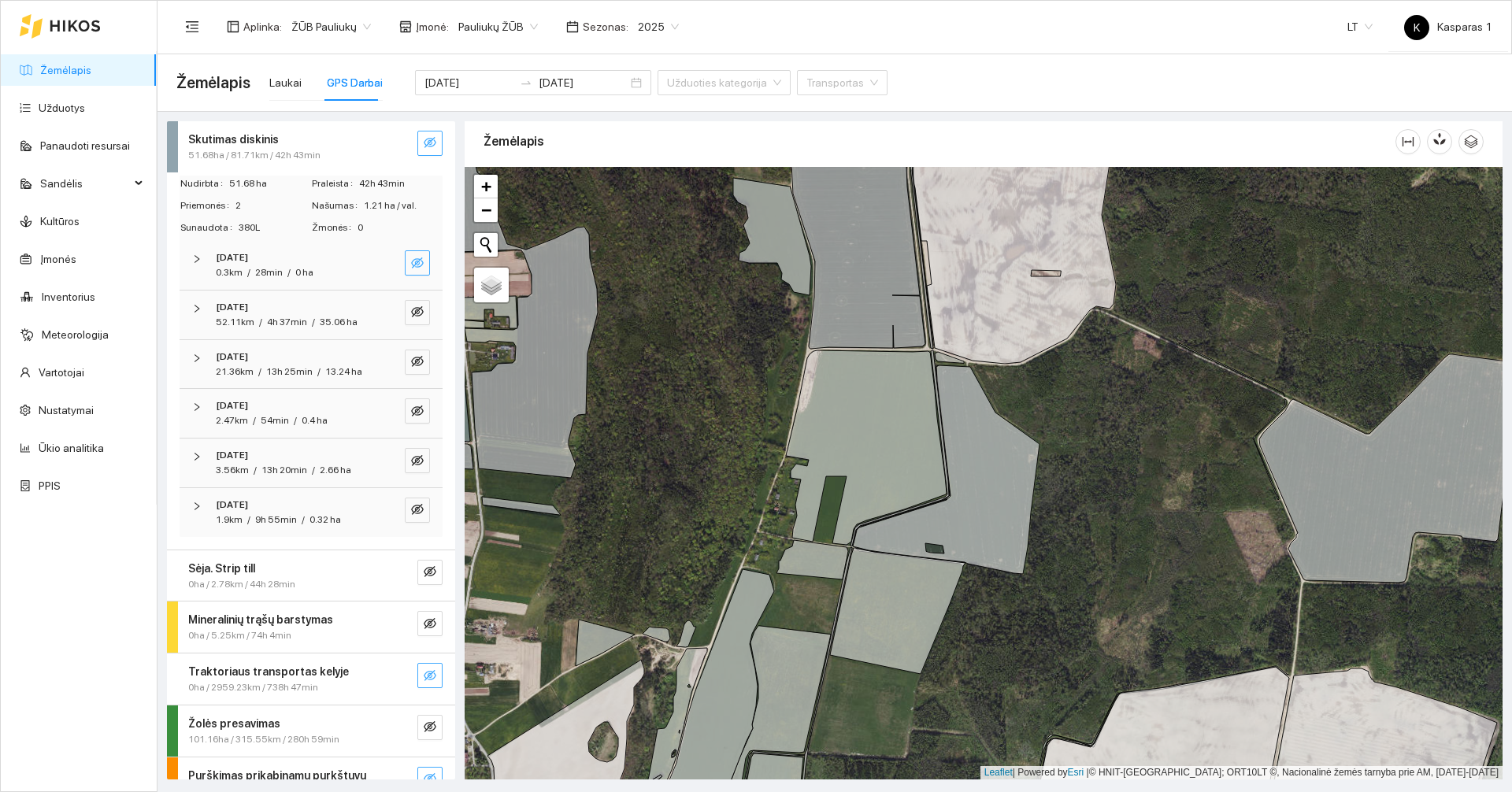
click at [411, 261] on icon "eye-invisible" at bounding box center [417, 263] width 13 height 13
click at [411, 265] on icon "eye" at bounding box center [417, 263] width 13 height 13
click at [411, 315] on icon "eye-invisible" at bounding box center [417, 312] width 13 height 13
click at [411, 315] on icon "eye" at bounding box center [417, 312] width 13 height 10
click at [404, 363] on div "[DATE] 21.36km / 13h 25min / 13.24 ha" at bounding box center [311, 364] width 263 height 48
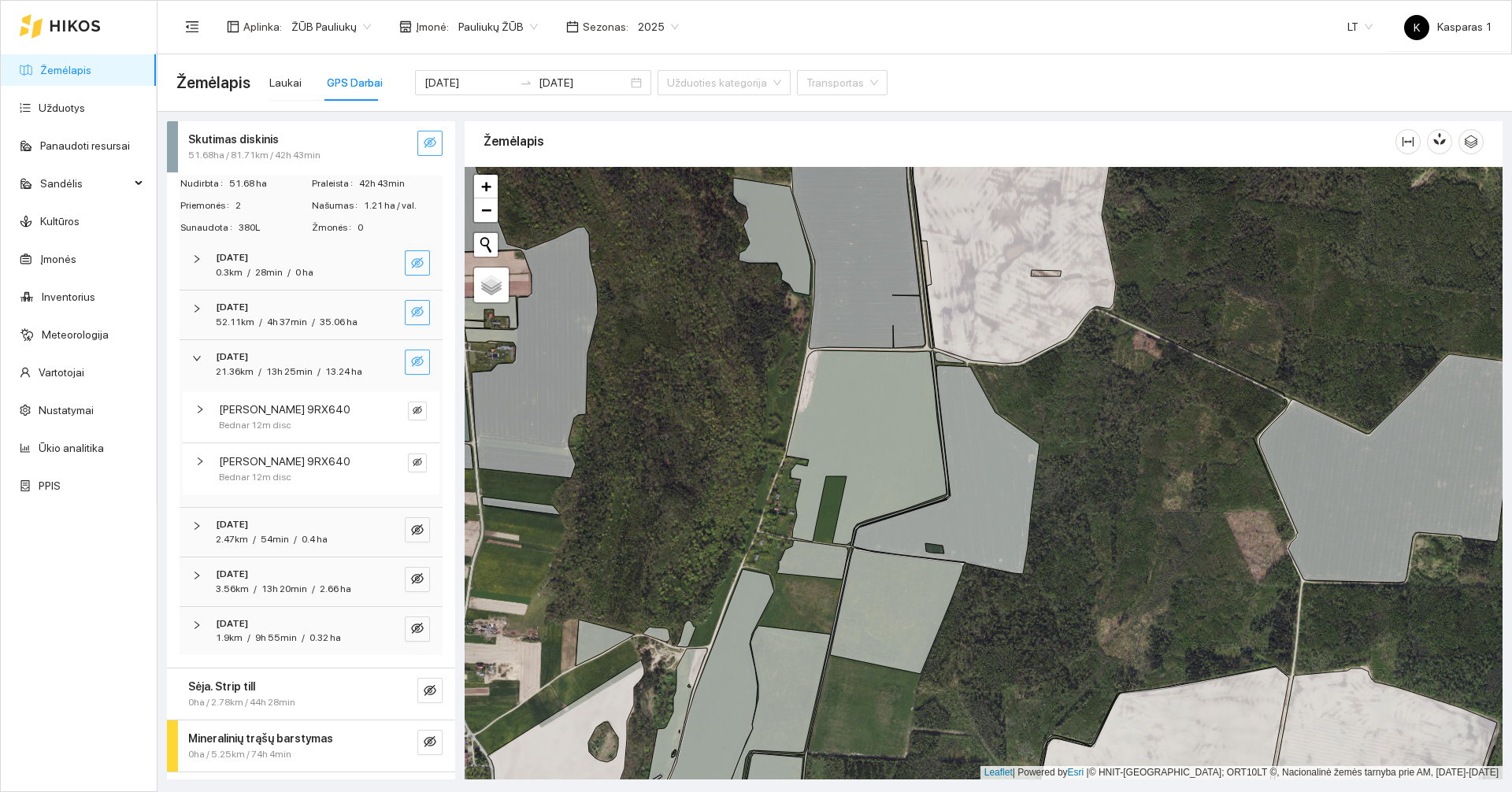
click at [411, 367] on icon "eye-invisible" at bounding box center [417, 361] width 13 height 11
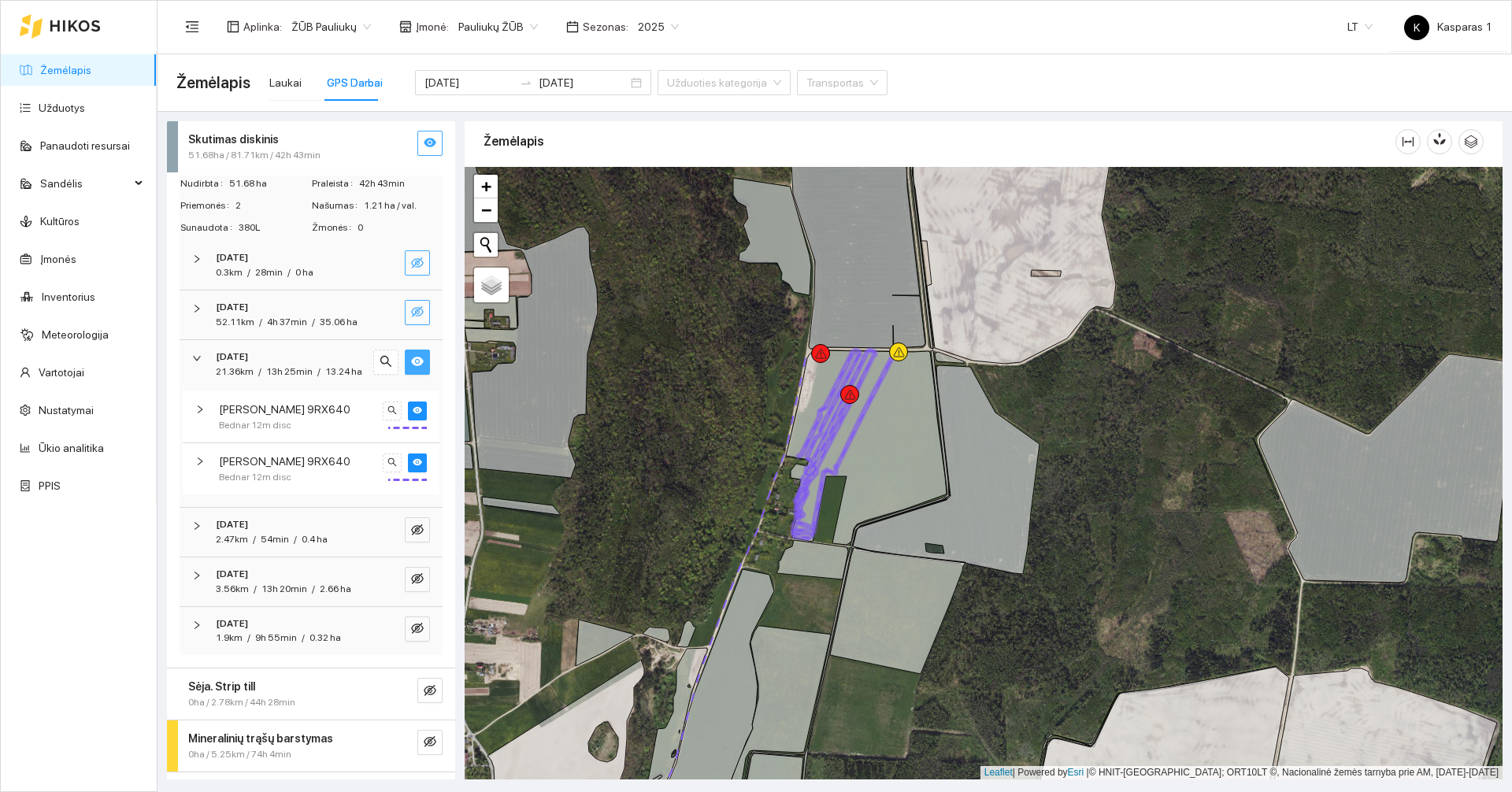
click at [411, 366] on icon "eye" at bounding box center [417, 361] width 13 height 10
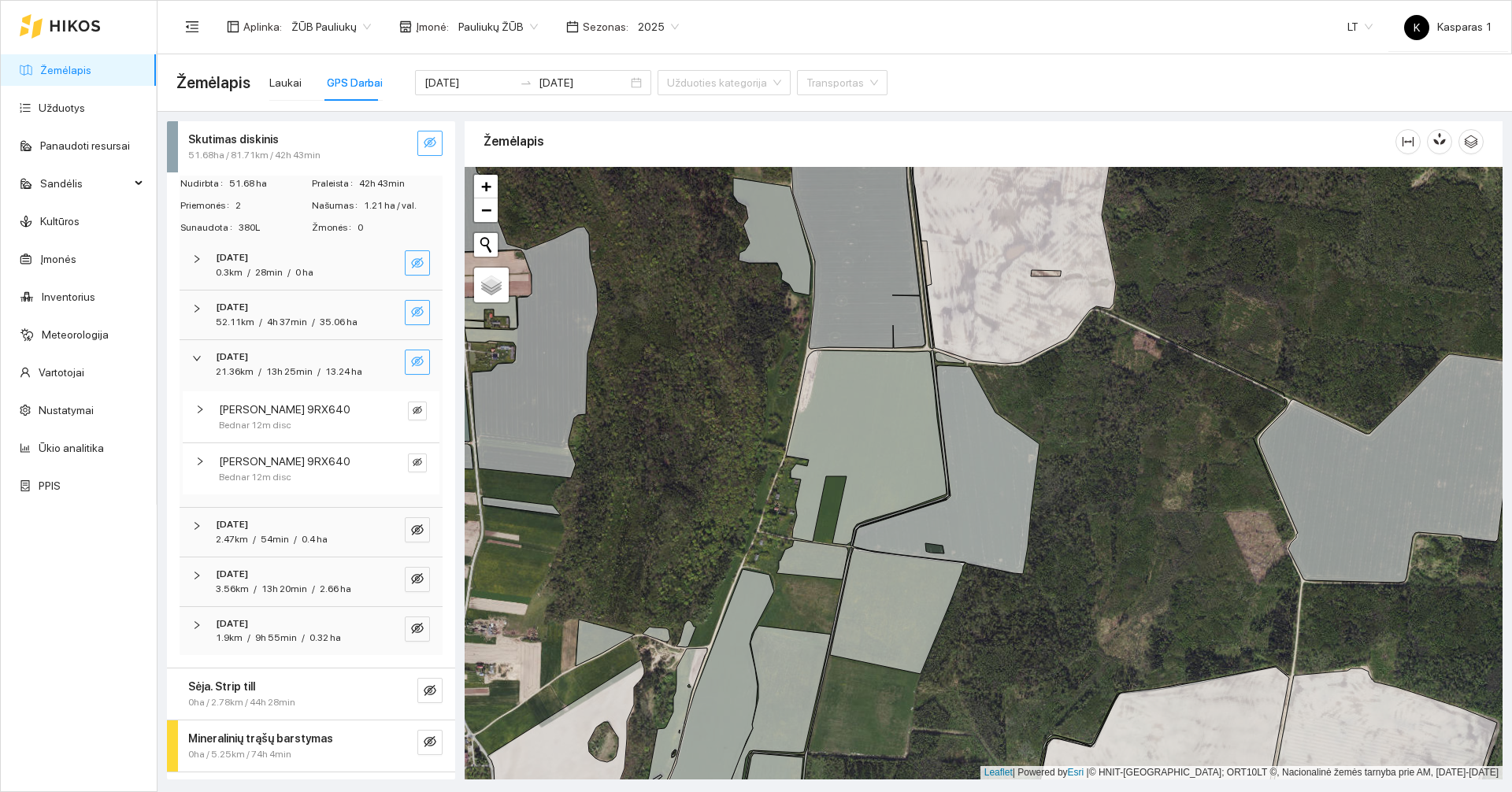
click at [320, 380] on div "21.36km / 13h 25min / 13.24 ha" at bounding box center [289, 372] width 146 height 15
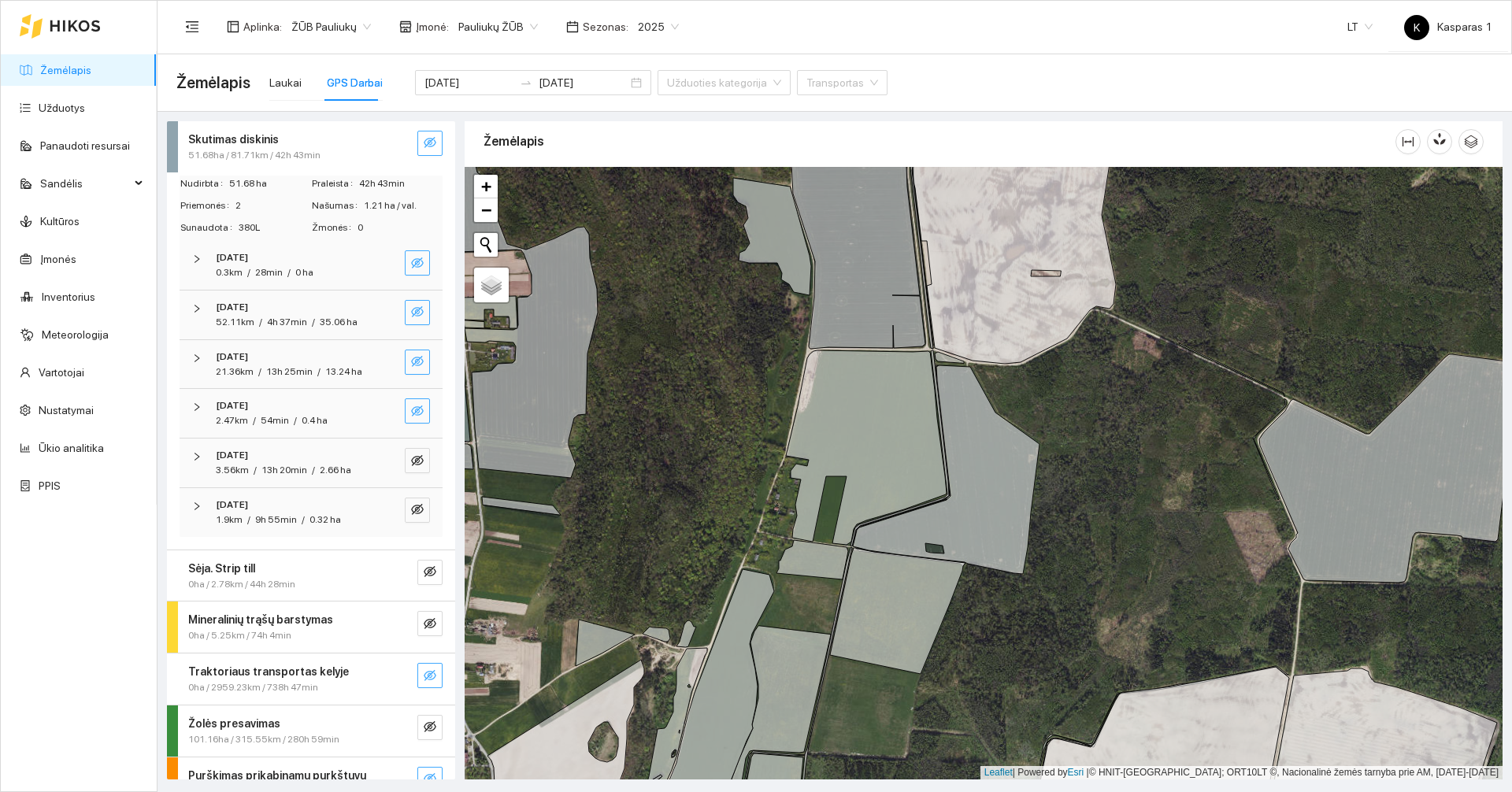
click at [410, 423] on button "button" at bounding box center [417, 411] width 25 height 25
click at [411, 417] on icon "eye" at bounding box center [417, 411] width 13 height 13
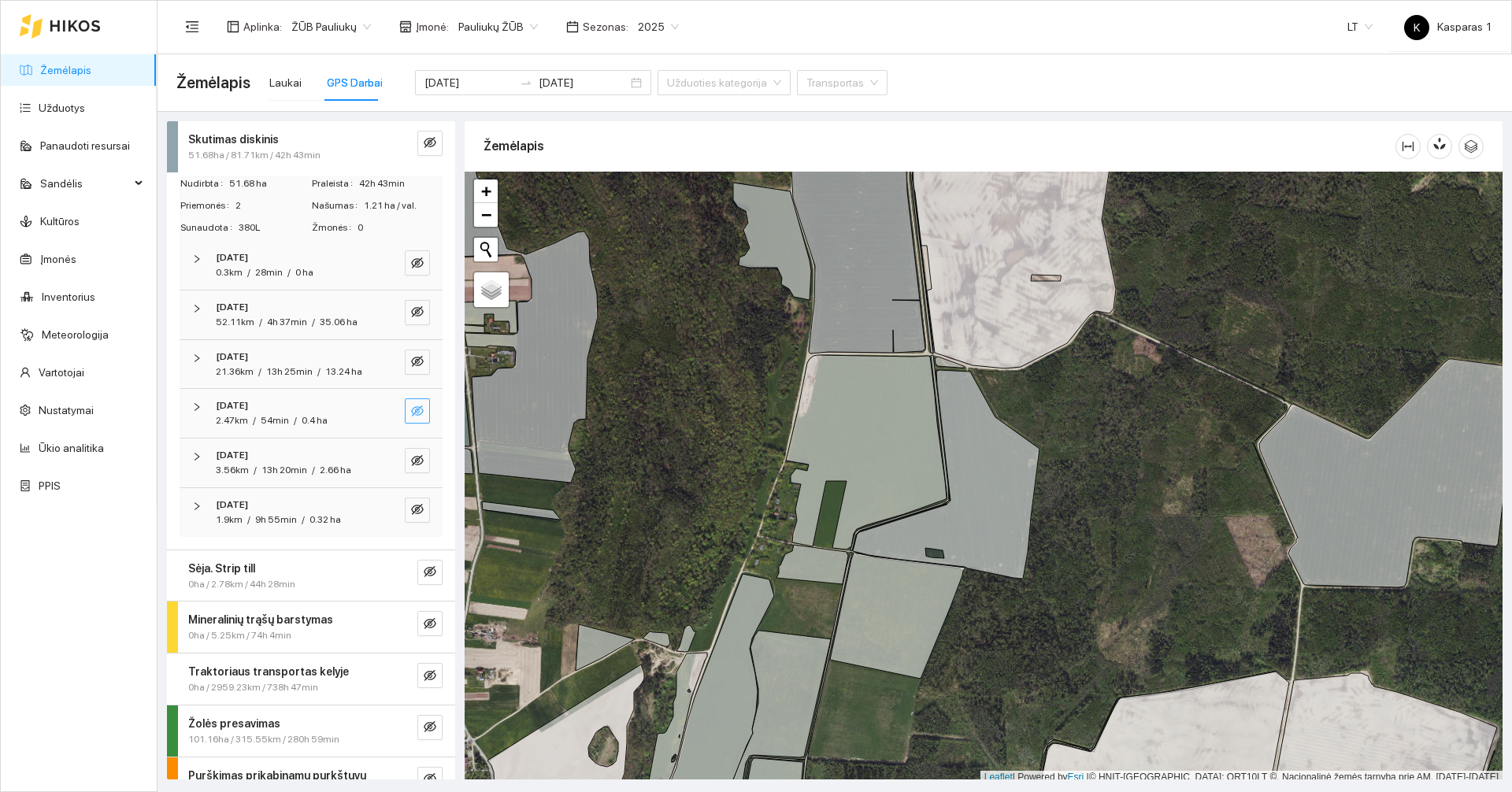
scroll to position [5, 0]
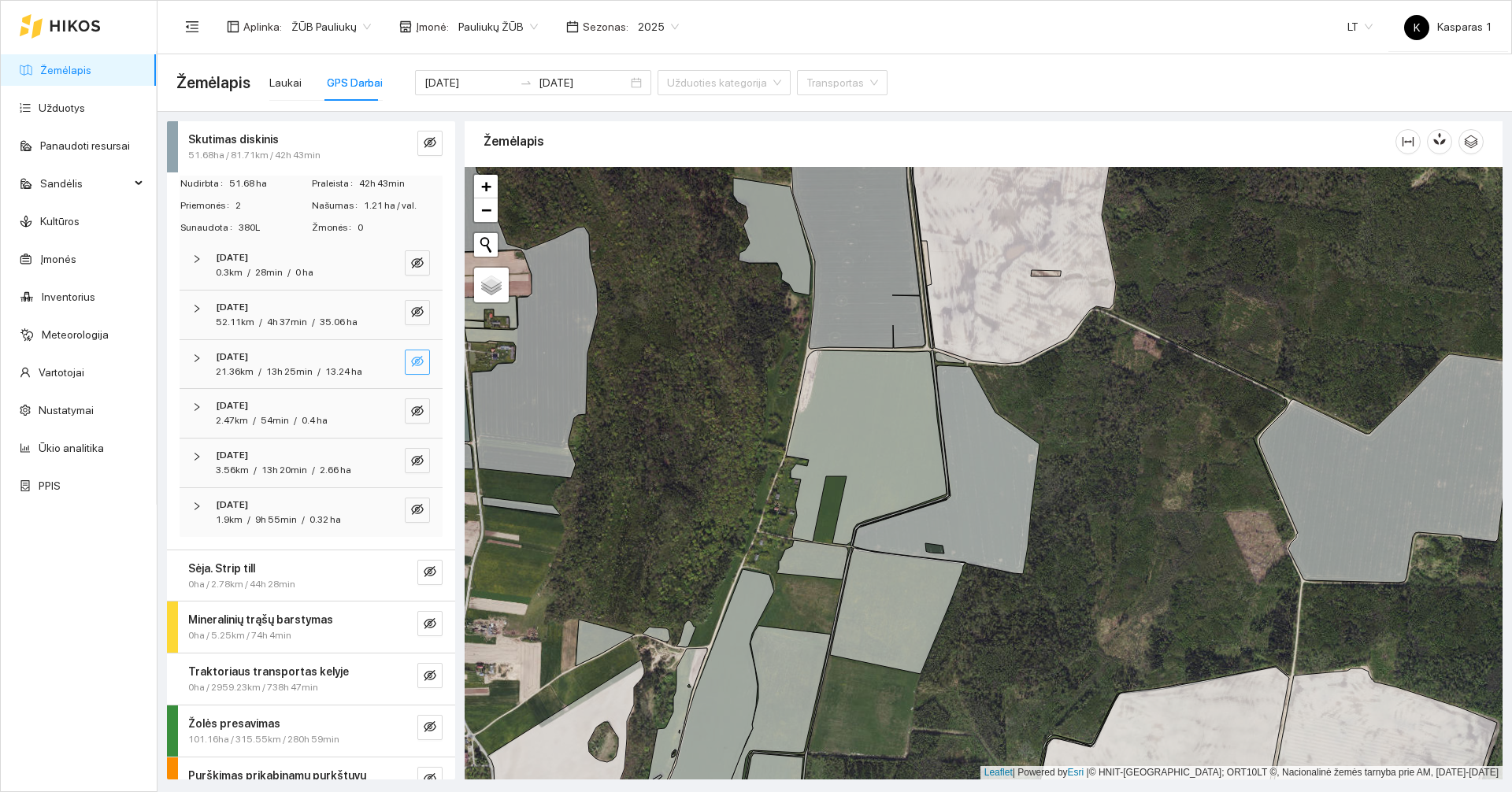
click at [411, 370] on span "eye-invisible" at bounding box center [417, 362] width 13 height 15
click at [411, 366] on icon "eye" at bounding box center [417, 361] width 13 height 10
click at [411, 368] on icon "eye-invisible" at bounding box center [417, 361] width 13 height 13
click at [323, 380] on div "21.36km / 13h 25min / 13.24 ha" at bounding box center [289, 372] width 146 height 15
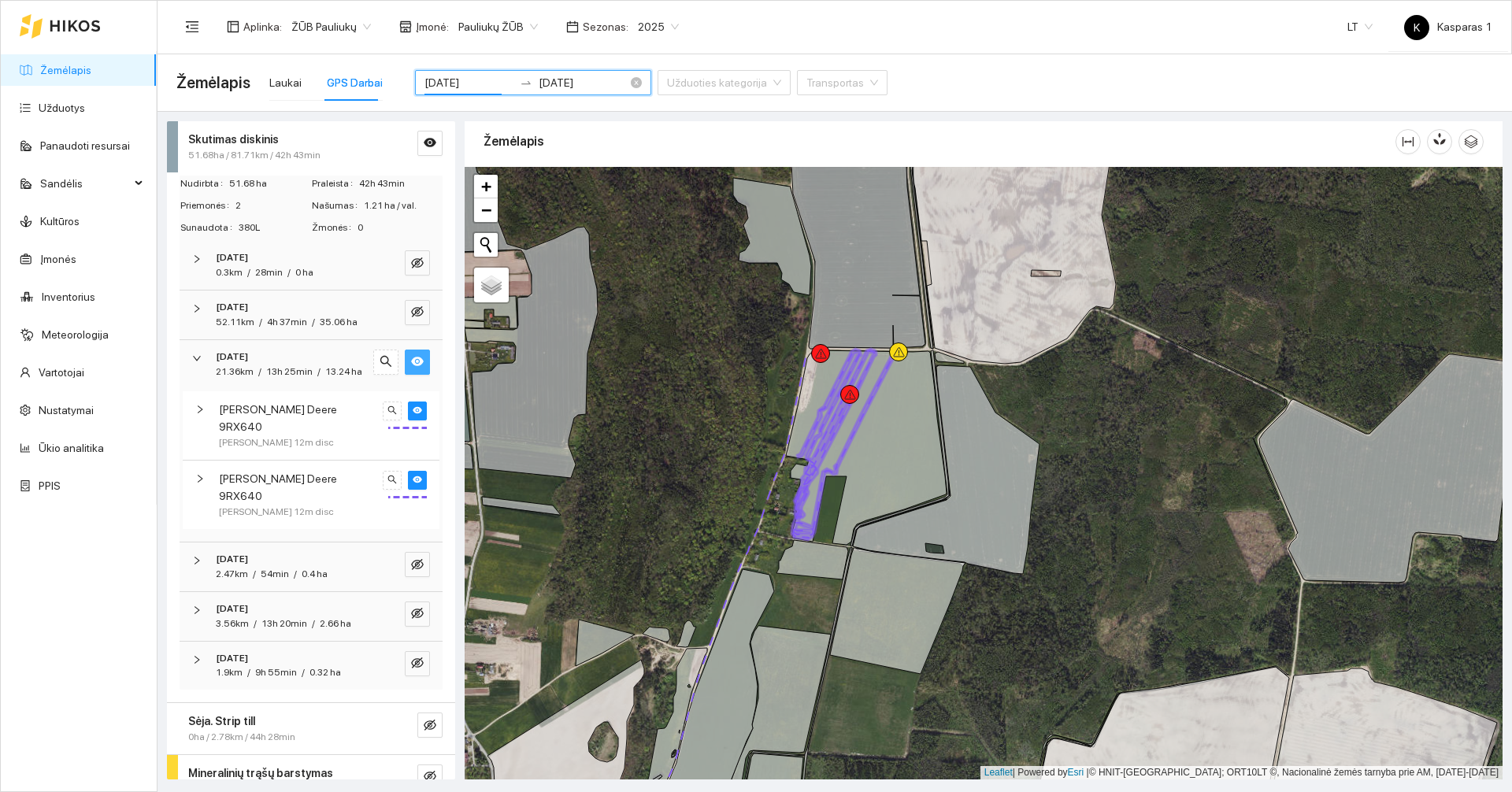
click at [467, 79] on input "[DATE]" at bounding box center [469, 83] width 89 height 17
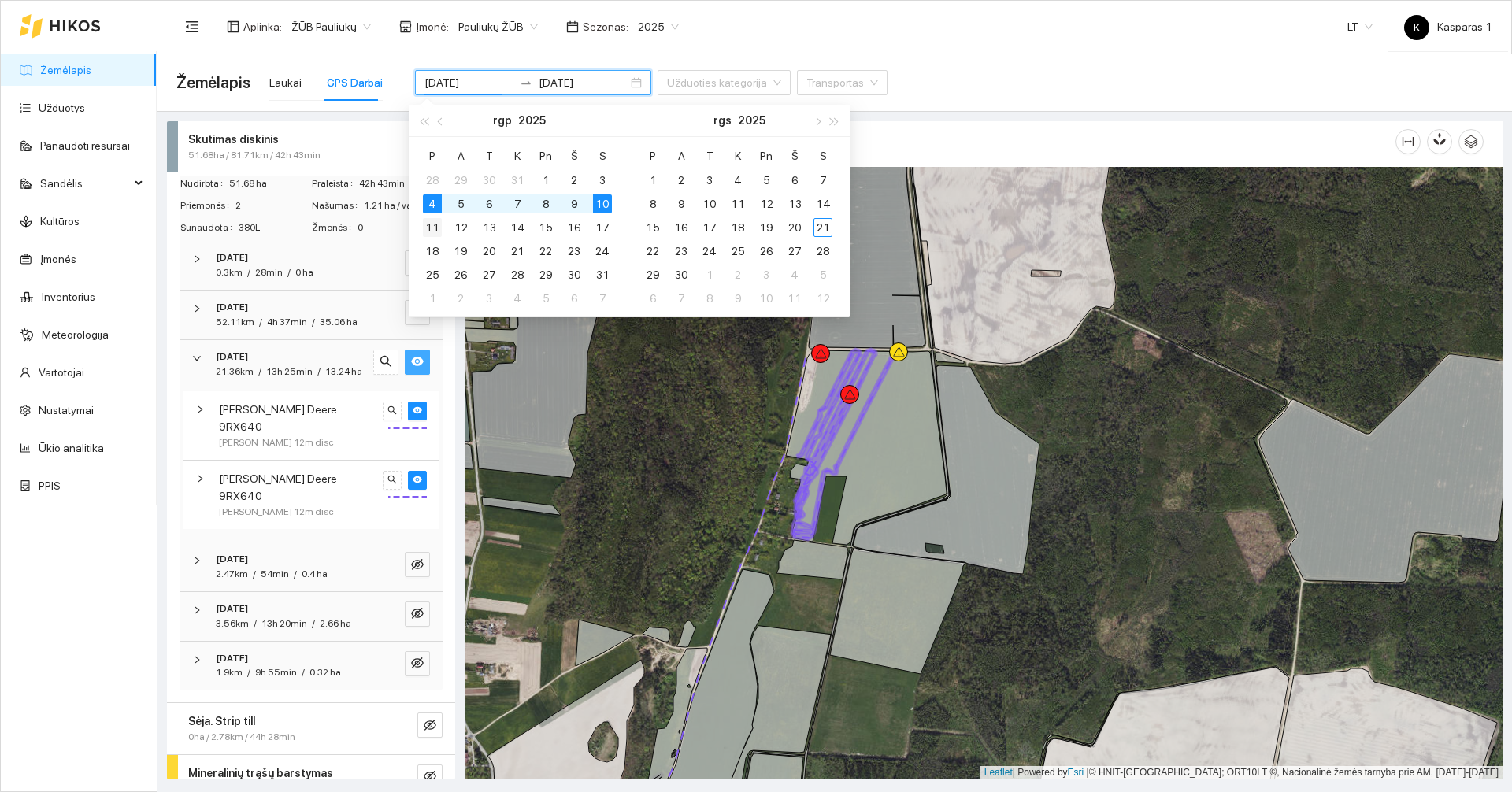
type input "[DATE]"
click at [435, 222] on div "11" at bounding box center [432, 228] width 19 height 19
type input "[DATE]"
click at [602, 230] on div "17" at bounding box center [602, 228] width 19 height 19
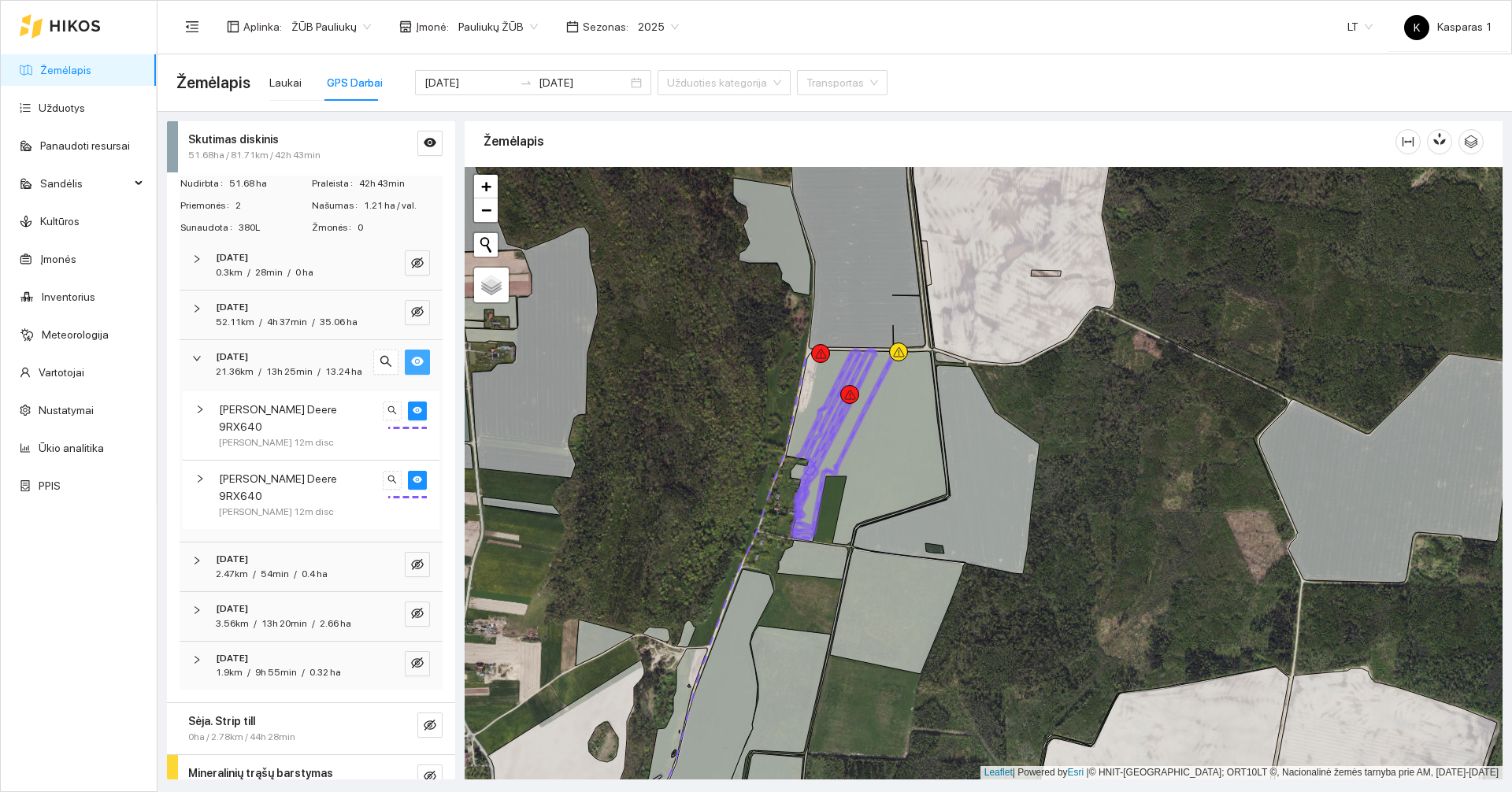
click at [329, 157] on div "51.68ha / 81.71km / 42h 43min" at bounding box center [284, 155] width 193 height 15
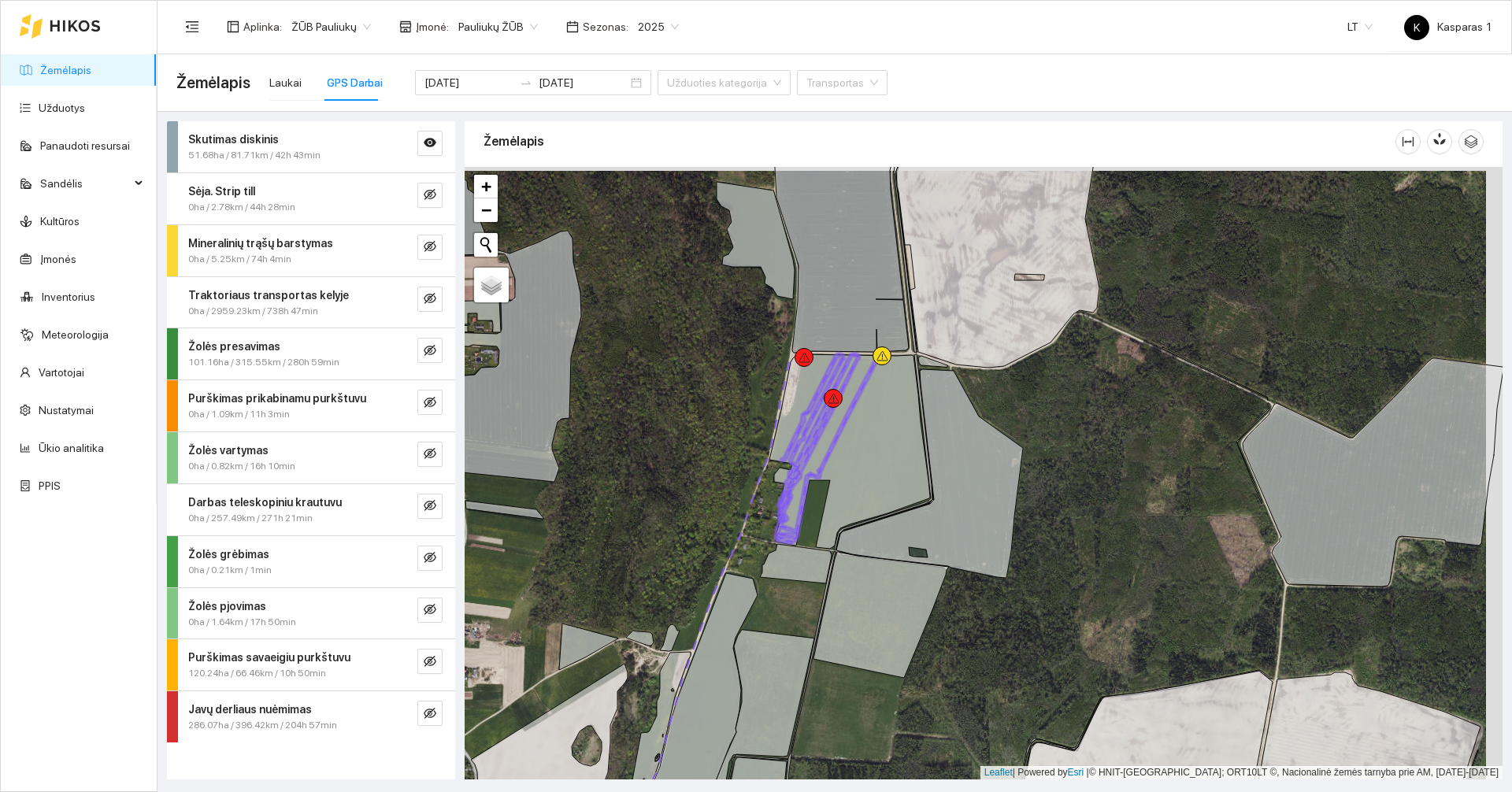
drag, startPoint x: 698, startPoint y: 352, endPoint x: 681, endPoint y: 357, distance: 17.7
click at [681, 357] on div at bounding box center [984, 473] width 1038 height 612
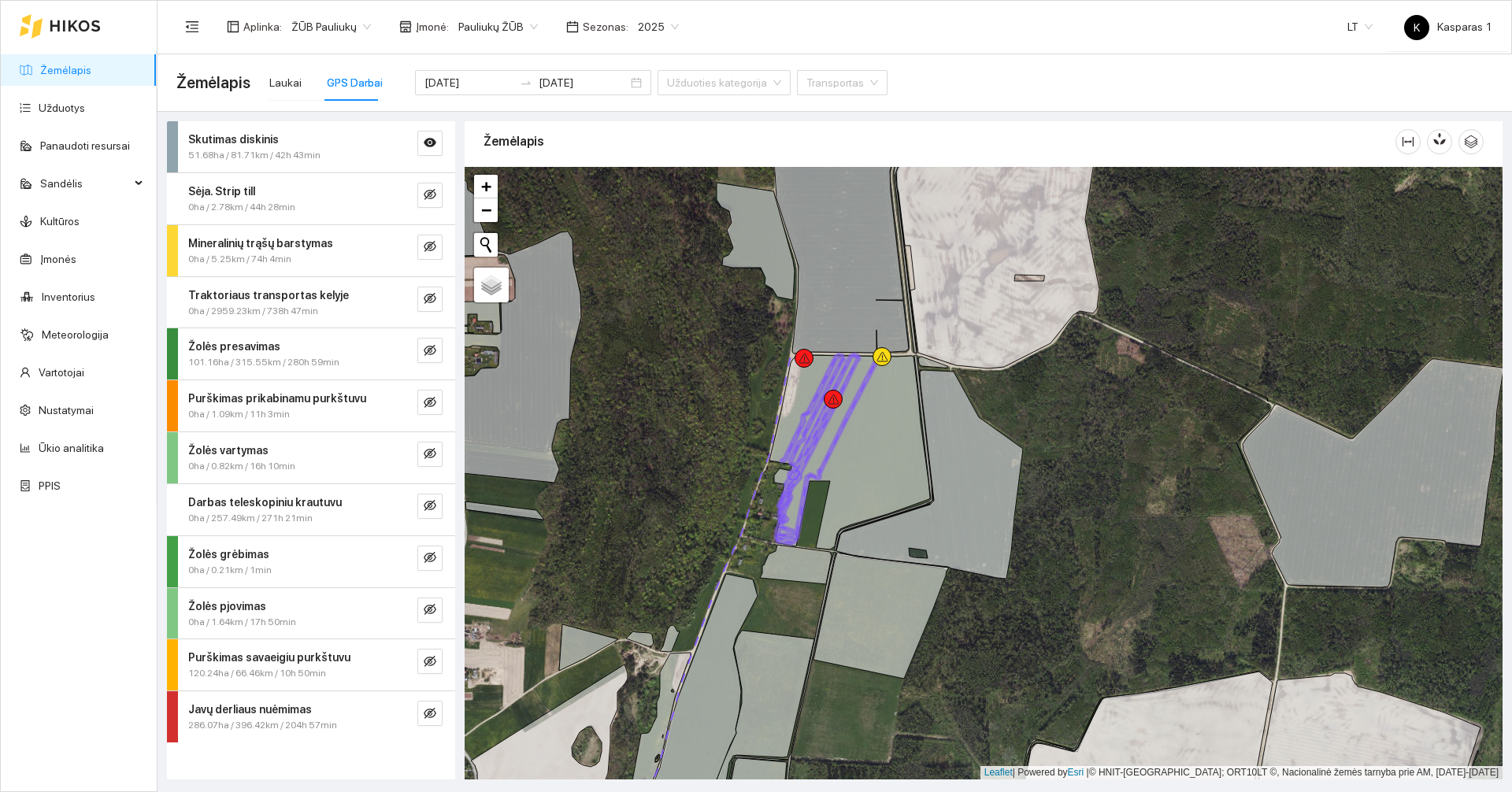
click at [270, 703] on strong "Javų derliaus nuėmimas" at bounding box center [250, 709] width 124 height 13
click at [269, 702] on span "Javų derliaus nuėmimas" at bounding box center [250, 709] width 124 height 17
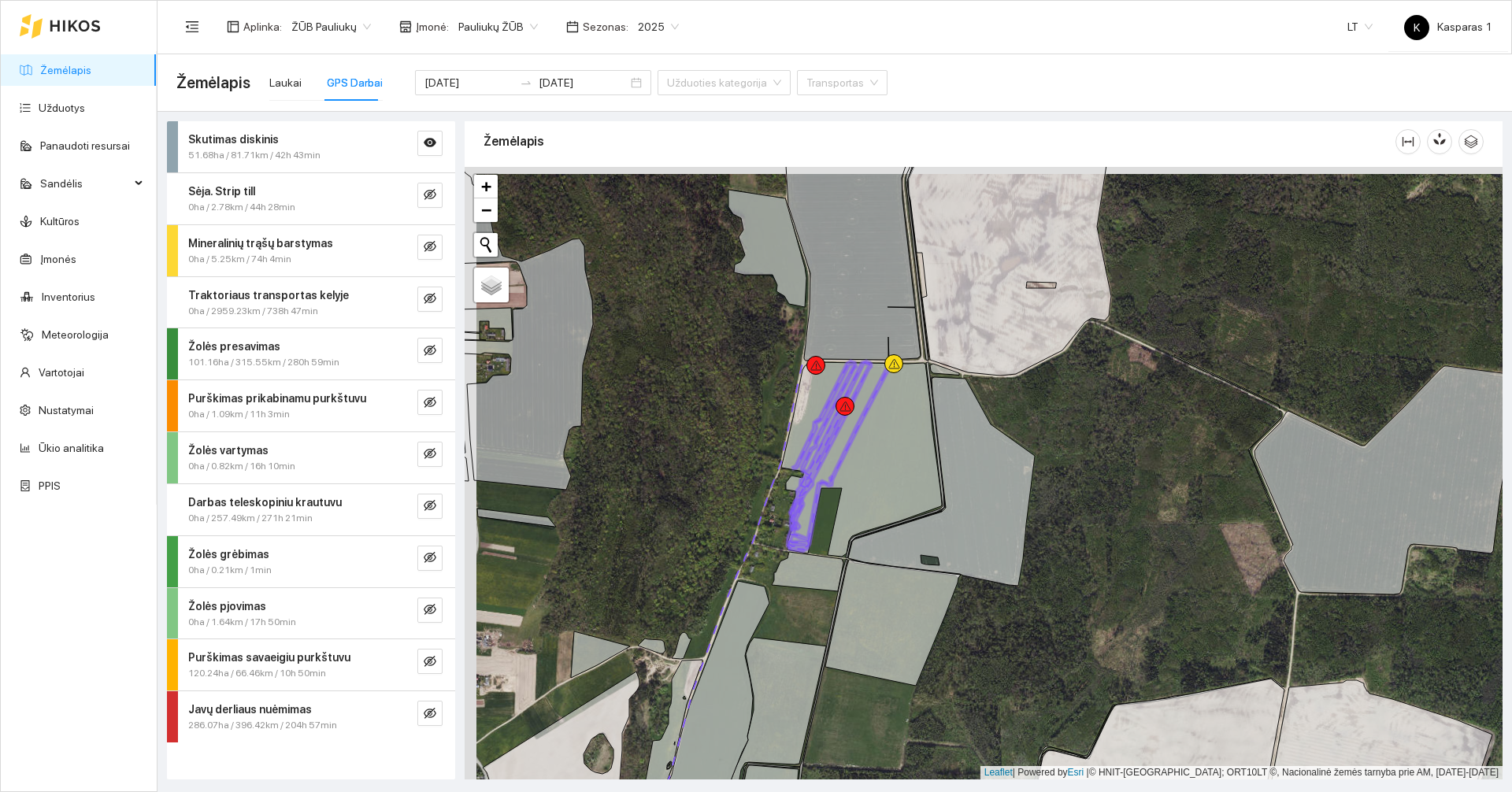
drag, startPoint x: 617, startPoint y: 425, endPoint x: 628, endPoint y: 435, distance: 14.9
click at [628, 435] on div at bounding box center [984, 473] width 1038 height 612
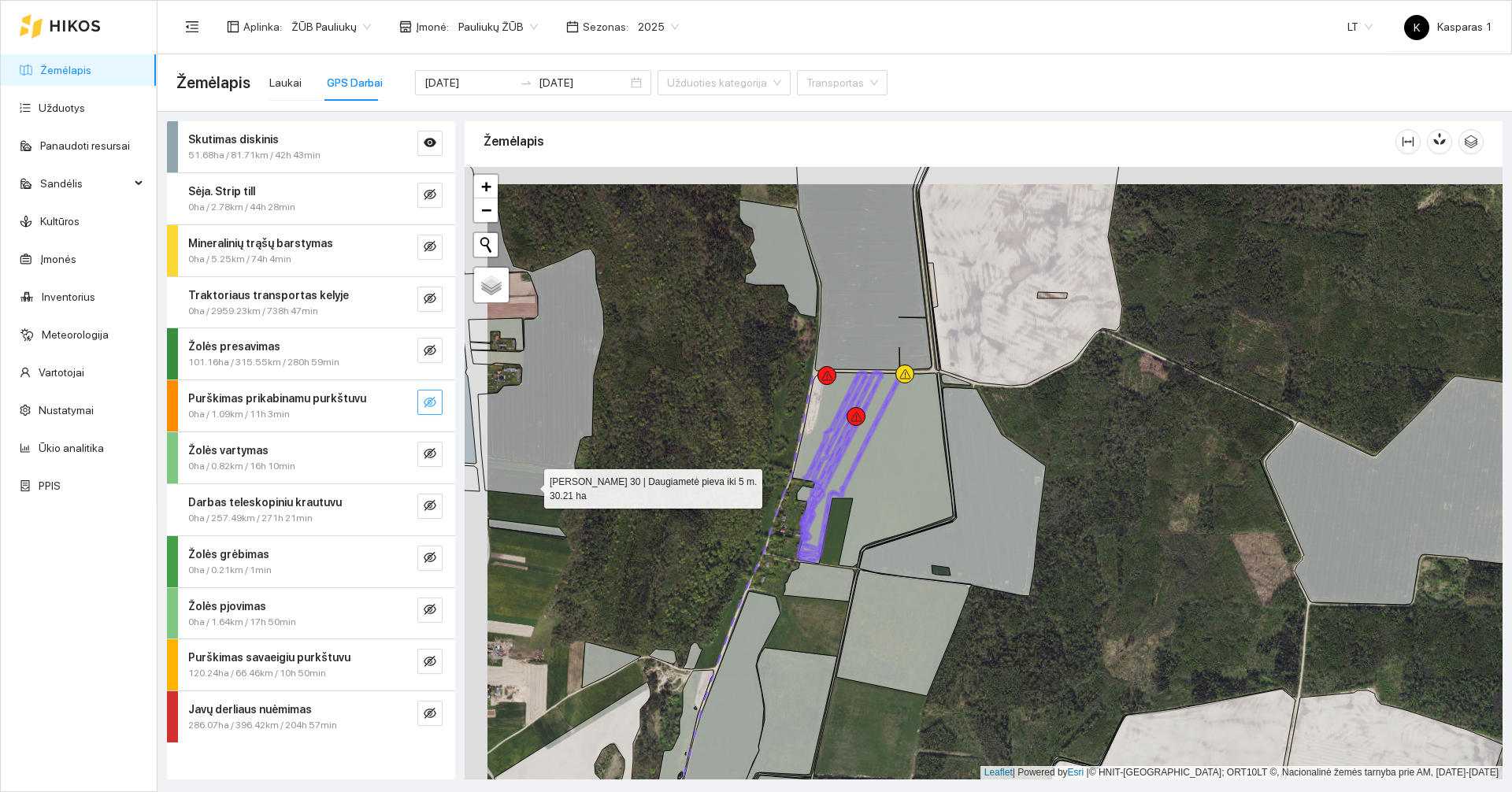
click at [430, 396] on icon "eye-invisible" at bounding box center [430, 402] width 13 height 13
click at [549, 438] on div at bounding box center [984, 473] width 1038 height 612
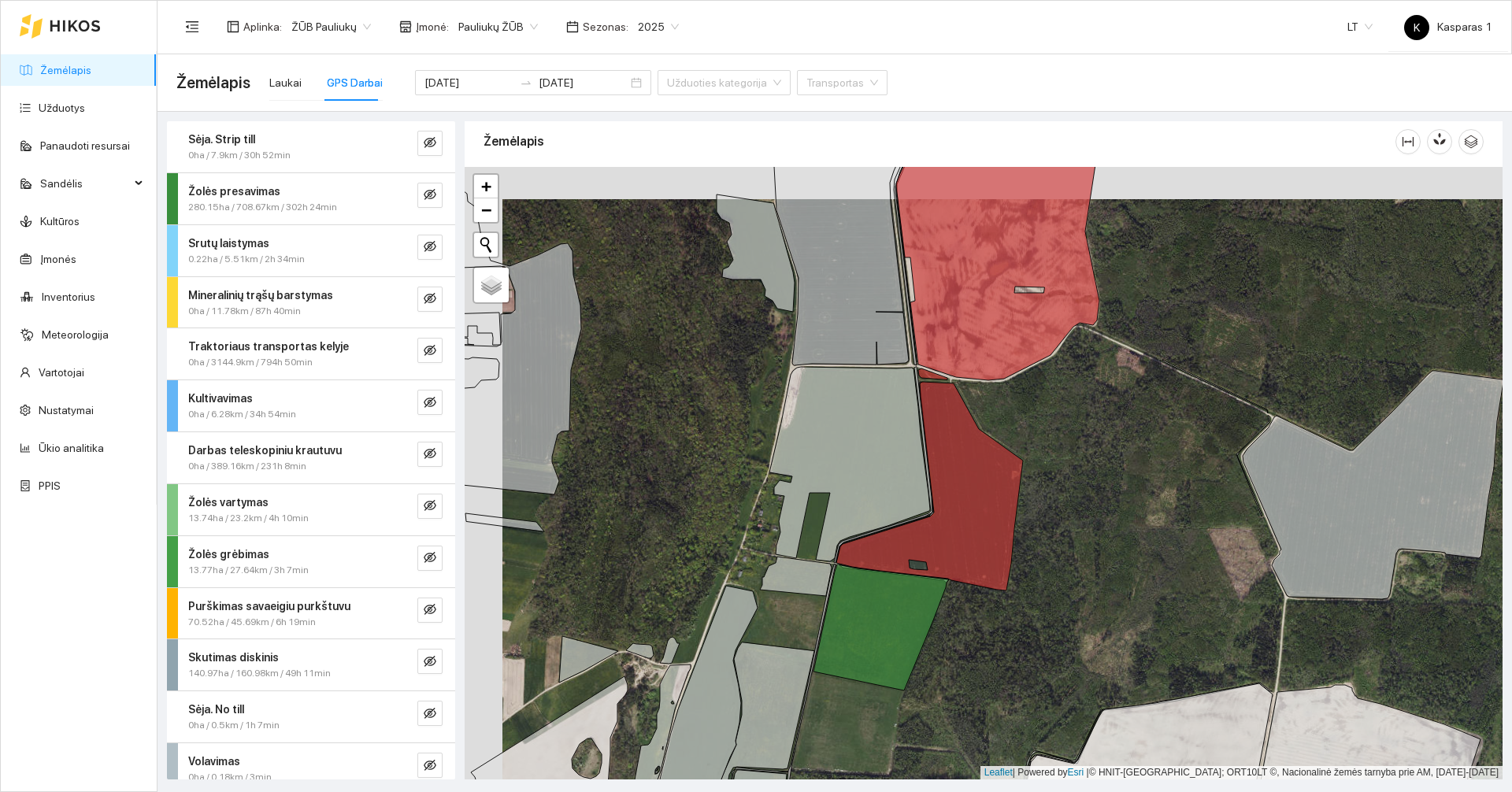
drag, startPoint x: 621, startPoint y: 439, endPoint x: 640, endPoint y: 460, distance: 28.3
click at [640, 460] on div at bounding box center [984, 473] width 1038 height 612
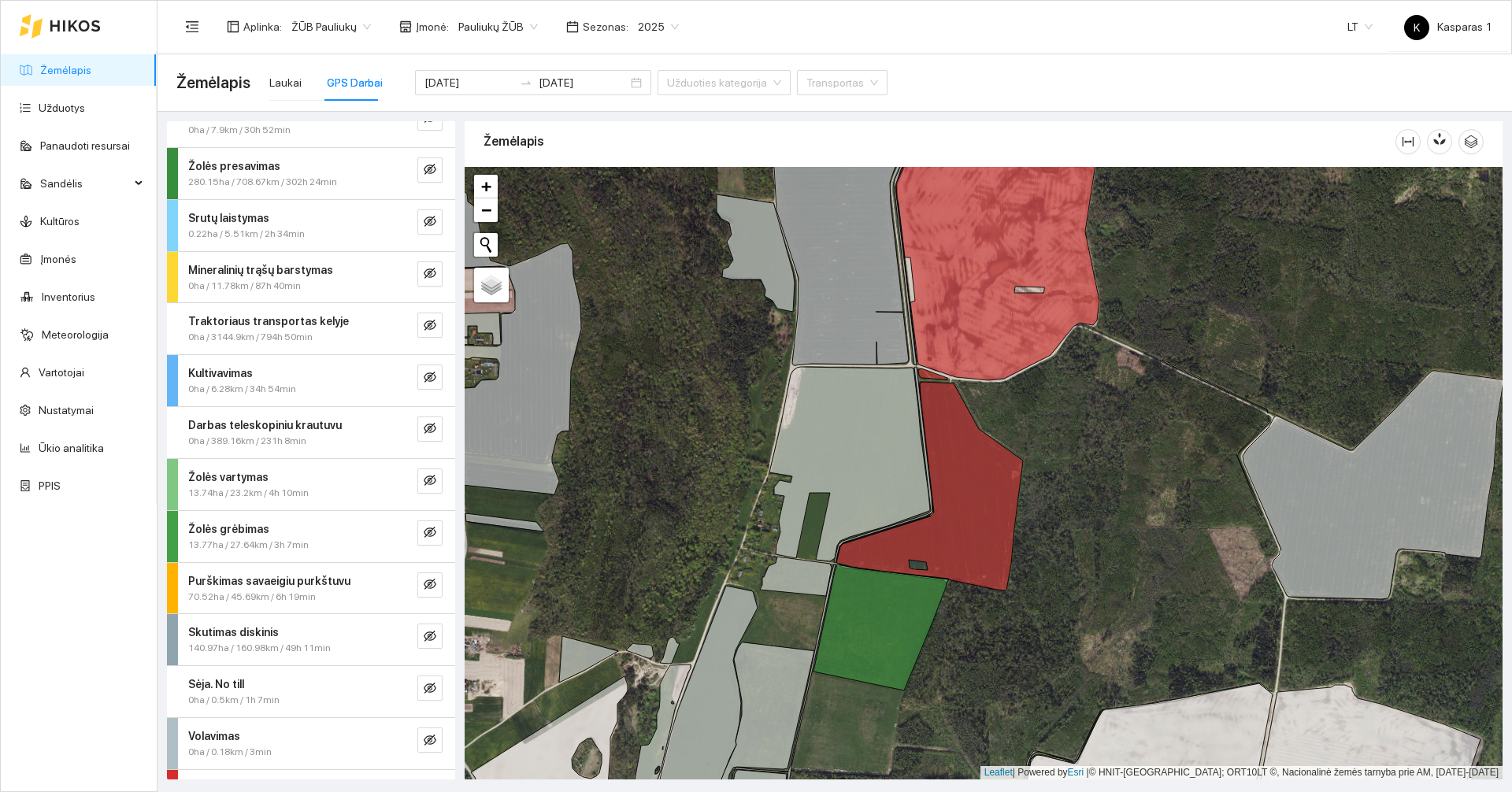
scroll to position [67, 0]
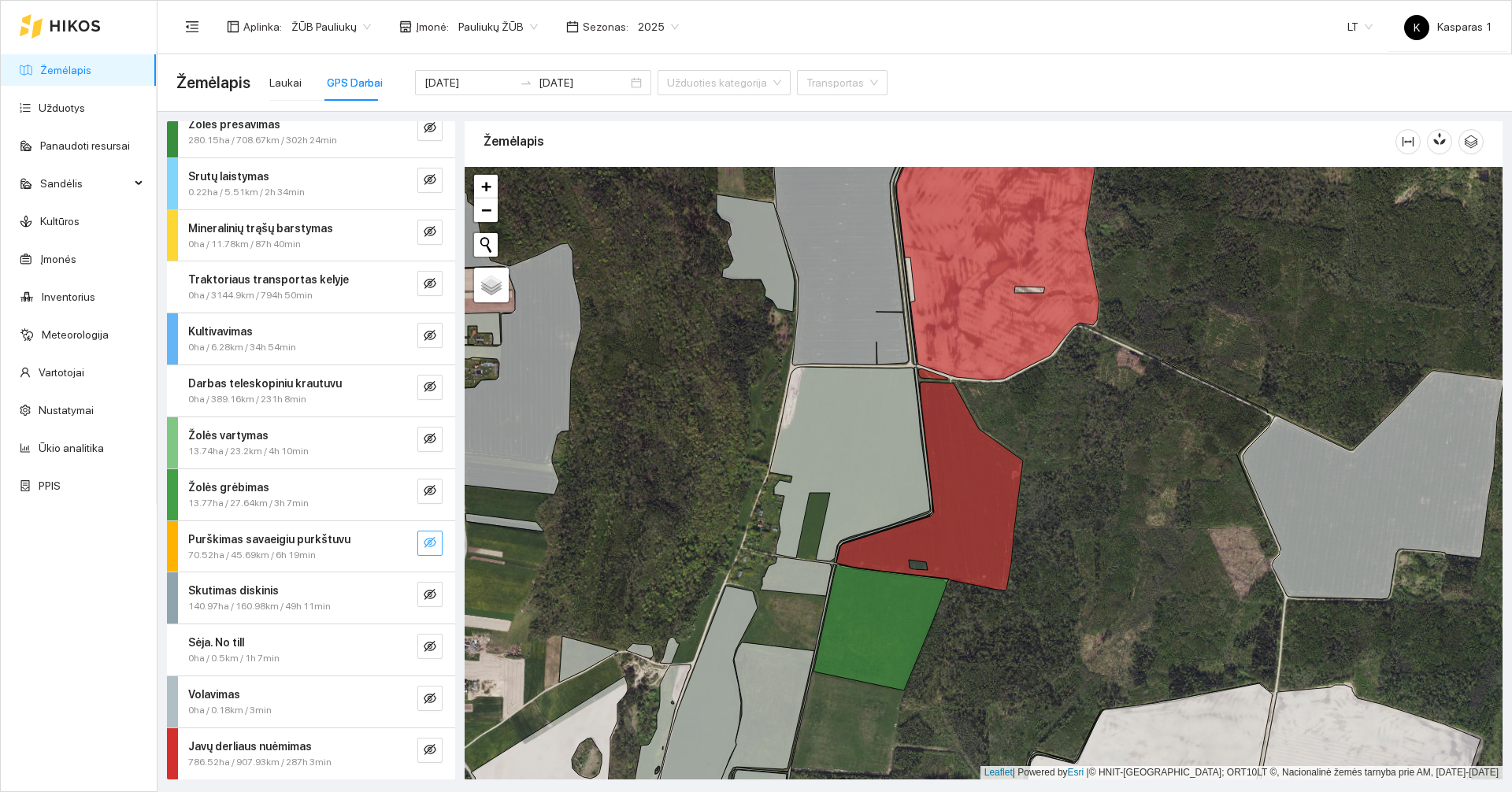
click at [423, 543] on icon "eye-invisible" at bounding box center [430, 543] width 13 height 11
click at [423, 543] on icon "eye" at bounding box center [430, 543] width 13 height 13
click at [450, 79] on input "[DATE]" at bounding box center [469, 83] width 89 height 17
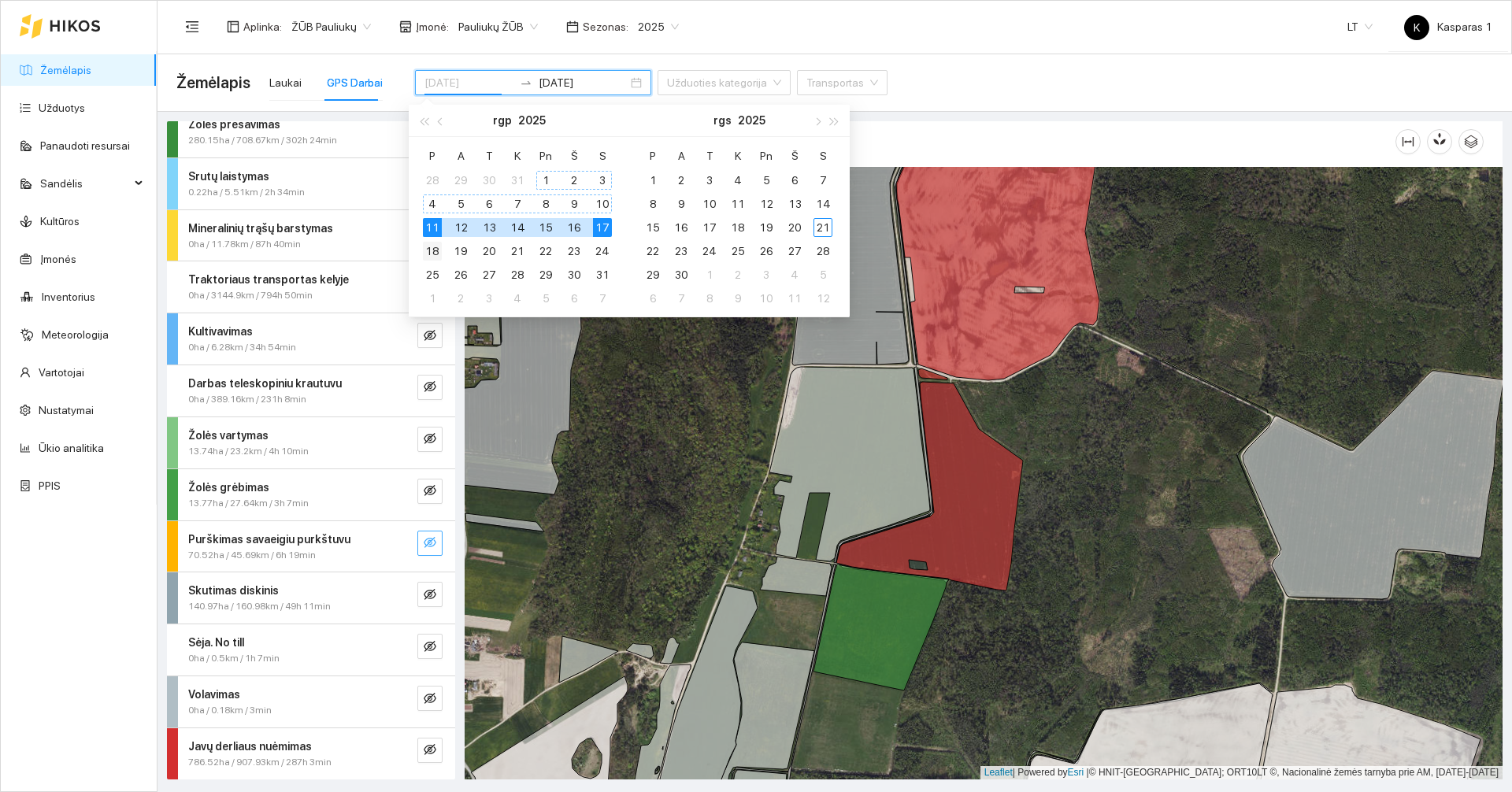
type input "[DATE]"
click at [427, 252] on div "18" at bounding box center [432, 251] width 19 height 19
type input "[DATE]"
click at [601, 250] on div "24" at bounding box center [602, 251] width 19 height 19
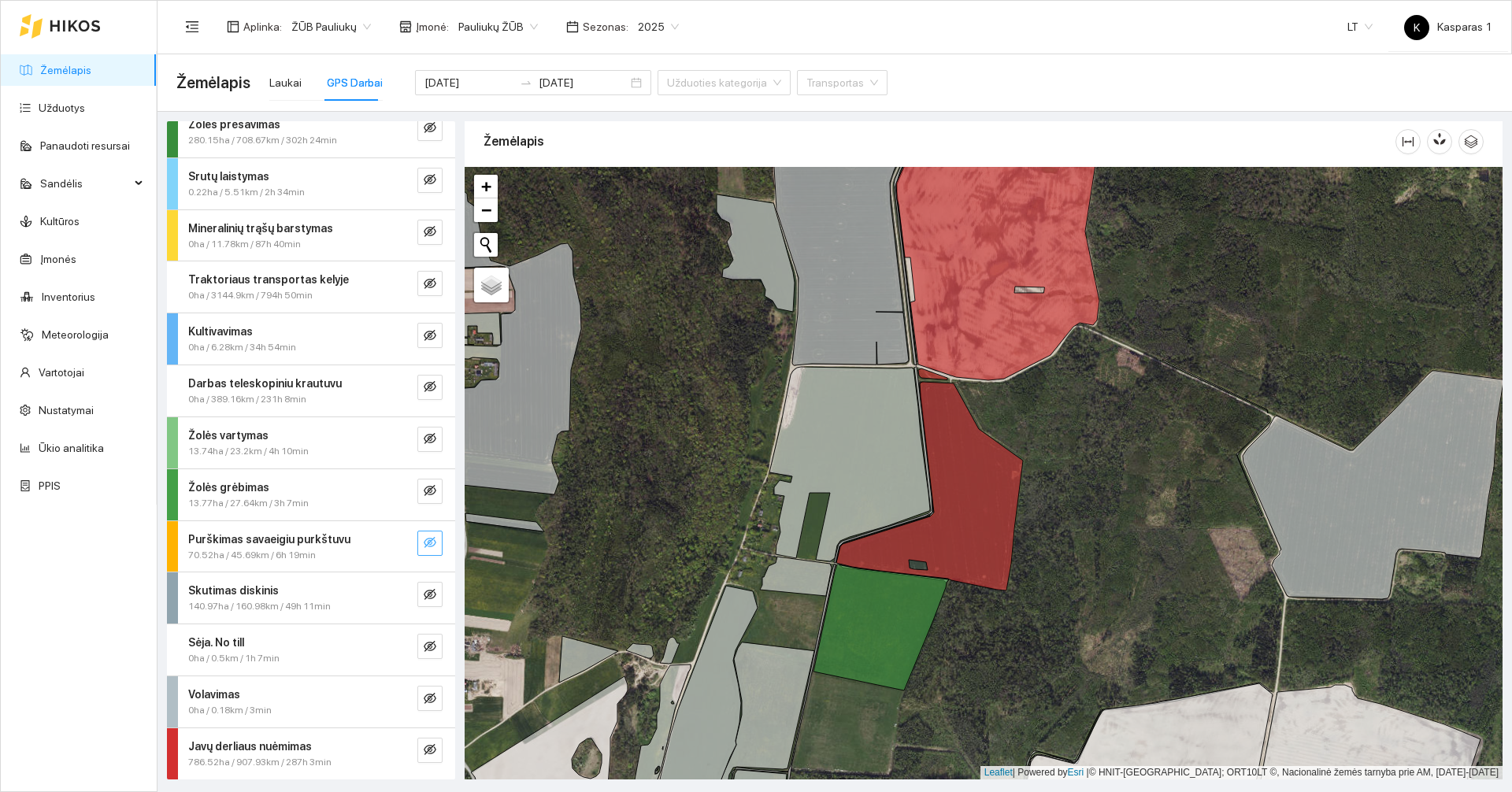
click at [636, 323] on div at bounding box center [984, 473] width 1038 height 612
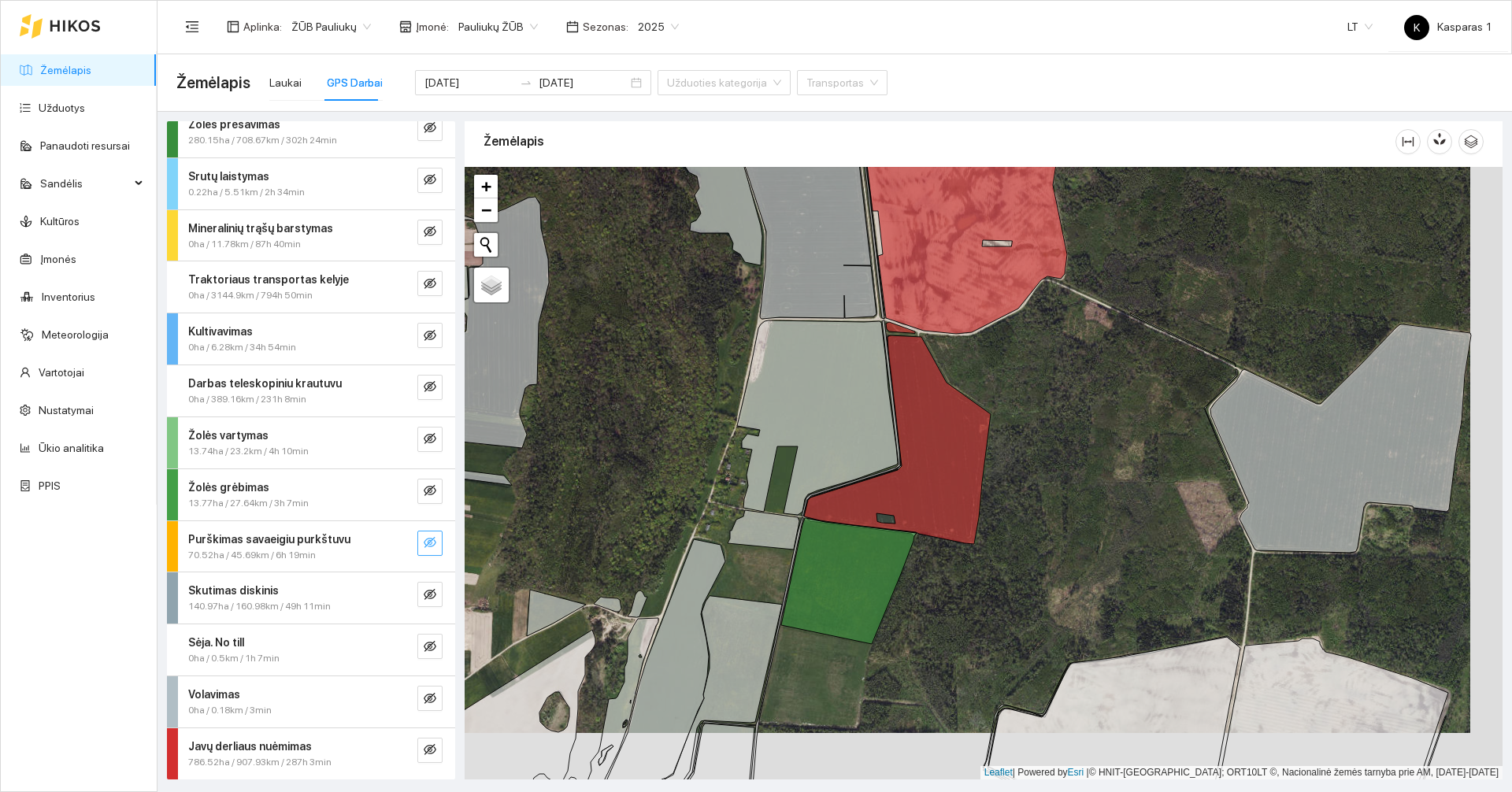
drag, startPoint x: 675, startPoint y: 400, endPoint x: 640, endPoint y: 350, distance: 61.0
click at [640, 350] on div at bounding box center [984, 473] width 1038 height 612
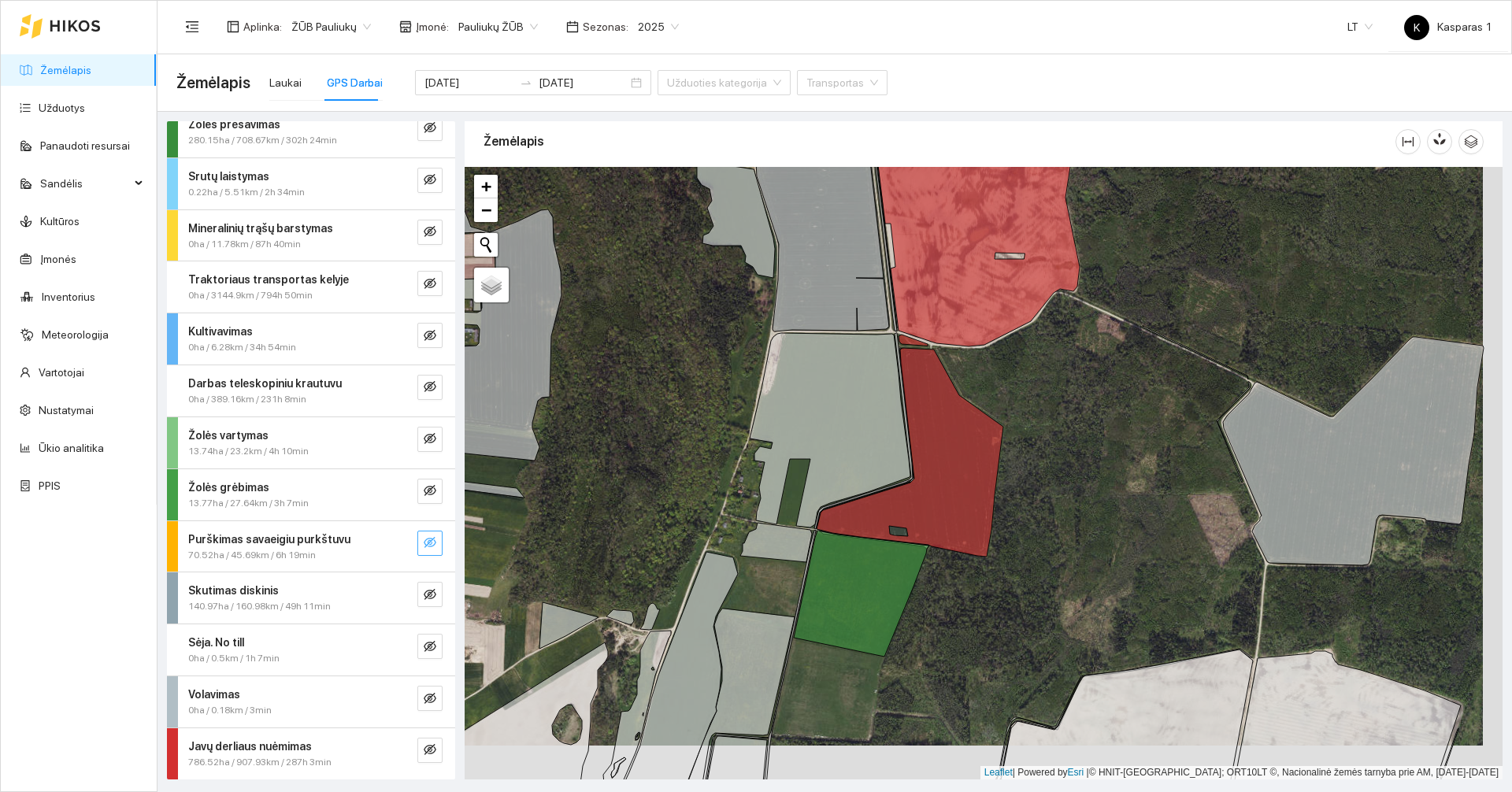
drag, startPoint x: 628, startPoint y: 315, endPoint x: 656, endPoint y: 355, distance: 48.8
click at [656, 355] on div at bounding box center [984, 473] width 1038 height 612
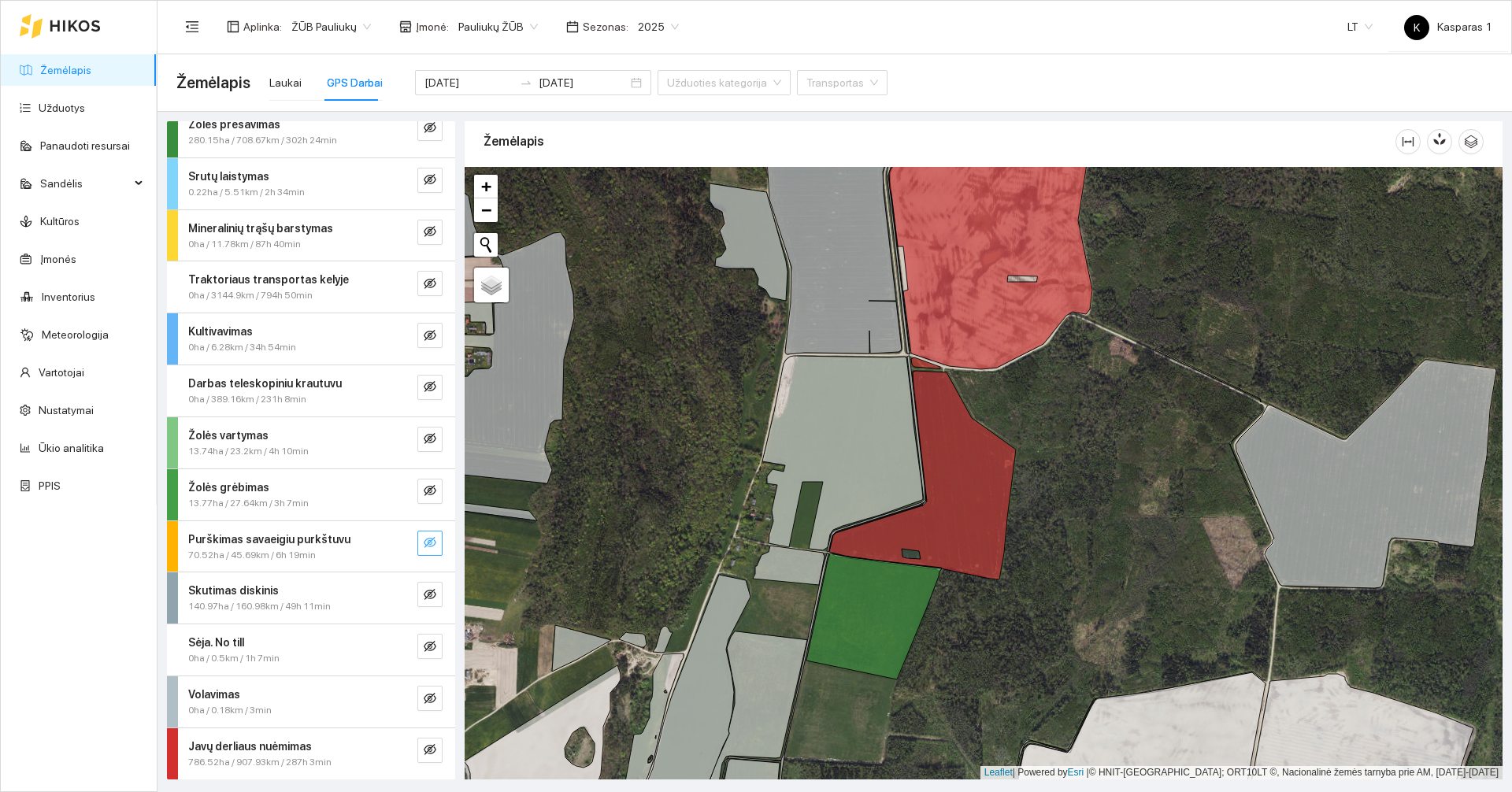
click at [698, 481] on div at bounding box center [984, 473] width 1038 height 612
click at [705, 438] on div at bounding box center [984, 473] width 1038 height 612
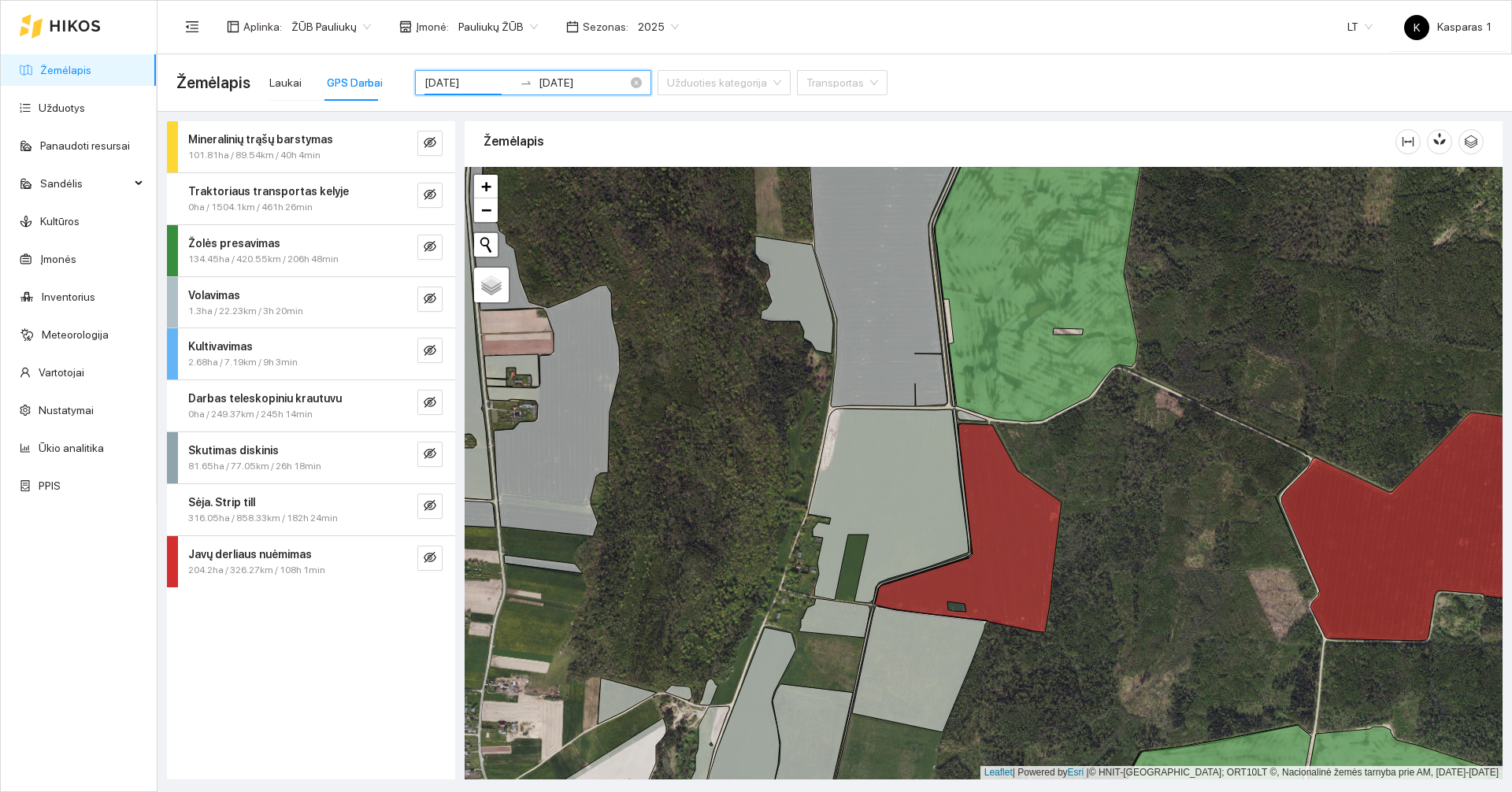
click at [444, 88] on input "[DATE]" at bounding box center [469, 83] width 89 height 17
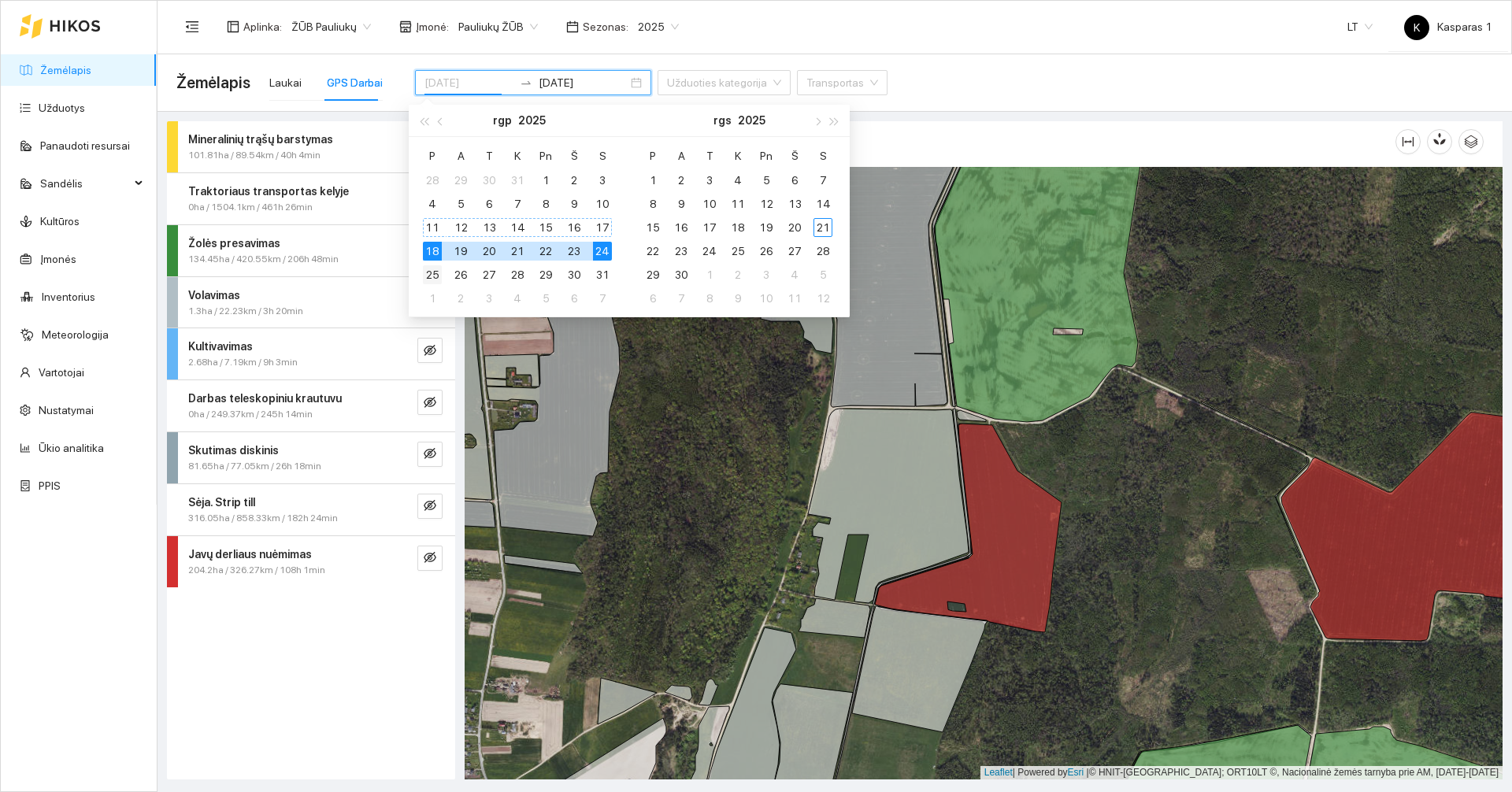
type input "[DATE]"
click at [436, 269] on div "25" at bounding box center [432, 275] width 19 height 19
type input "[DATE]"
click at [599, 276] on div "31" at bounding box center [602, 275] width 19 height 19
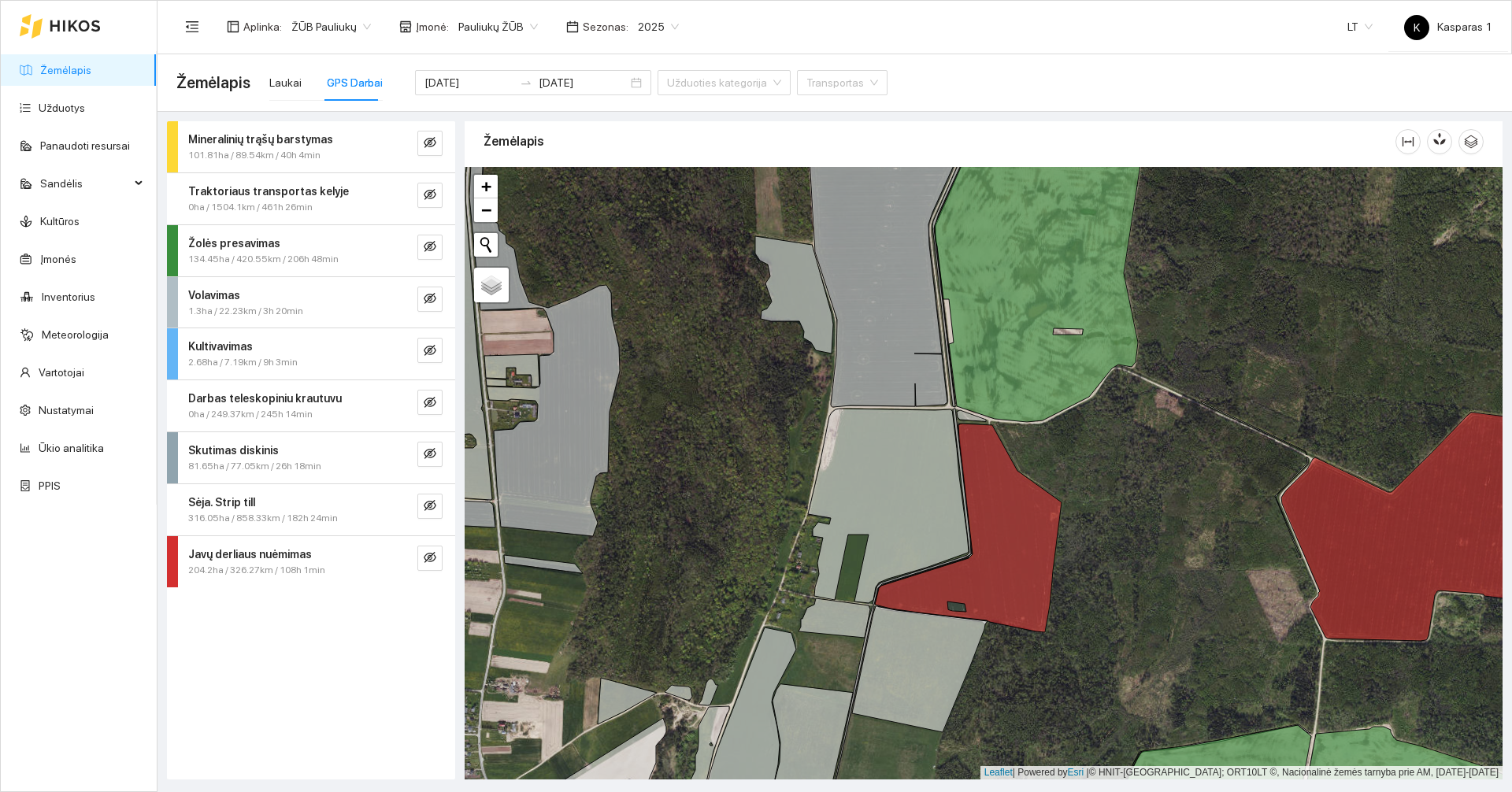
drag, startPoint x: 716, startPoint y: 392, endPoint x: 706, endPoint y: 379, distance: 16.4
click at [714, 392] on div at bounding box center [984, 473] width 1038 height 612
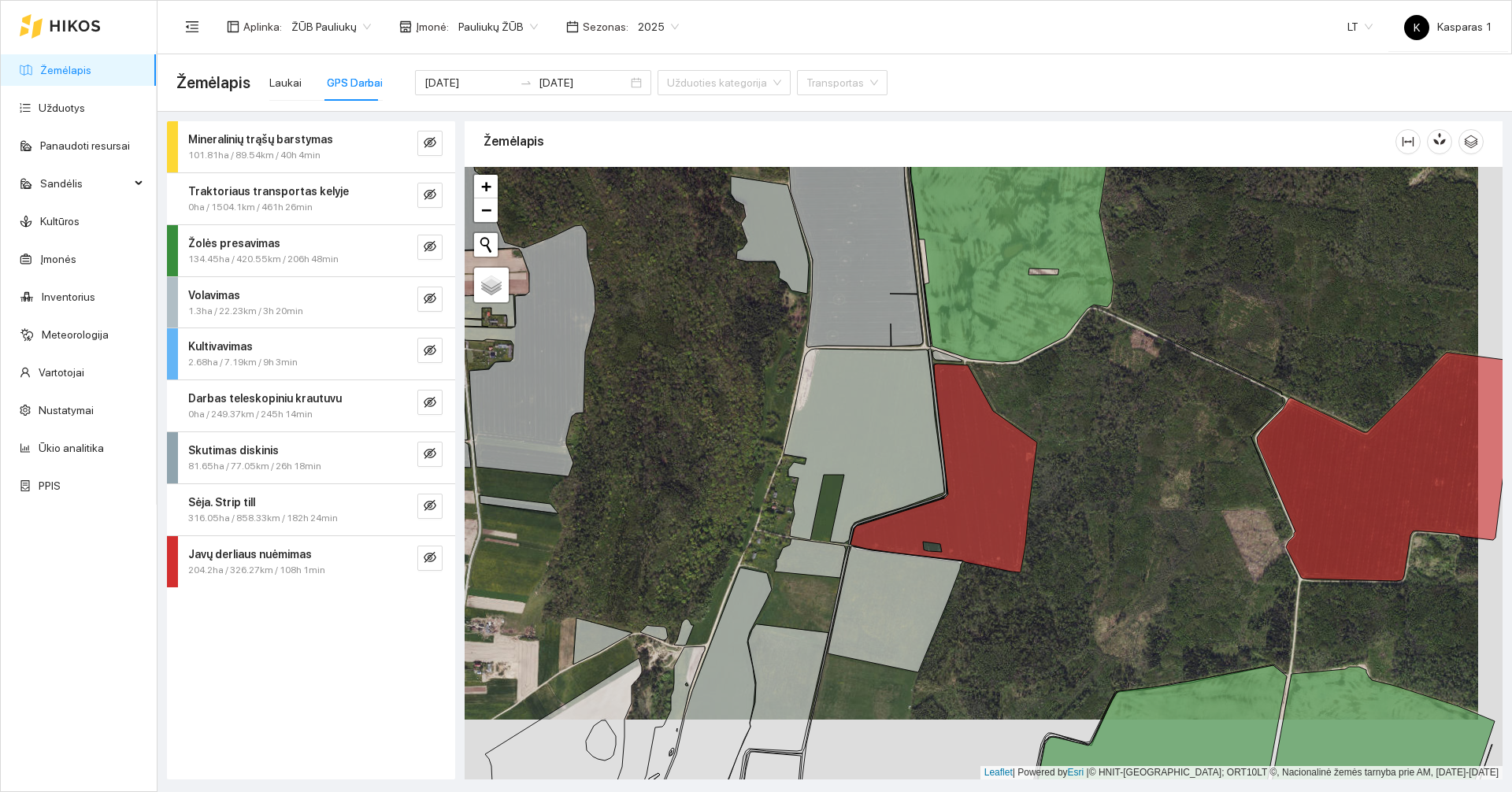
drag, startPoint x: 721, startPoint y: 405, endPoint x: 698, endPoint y: 346, distance: 63.3
click at [698, 346] on div at bounding box center [984, 473] width 1038 height 612
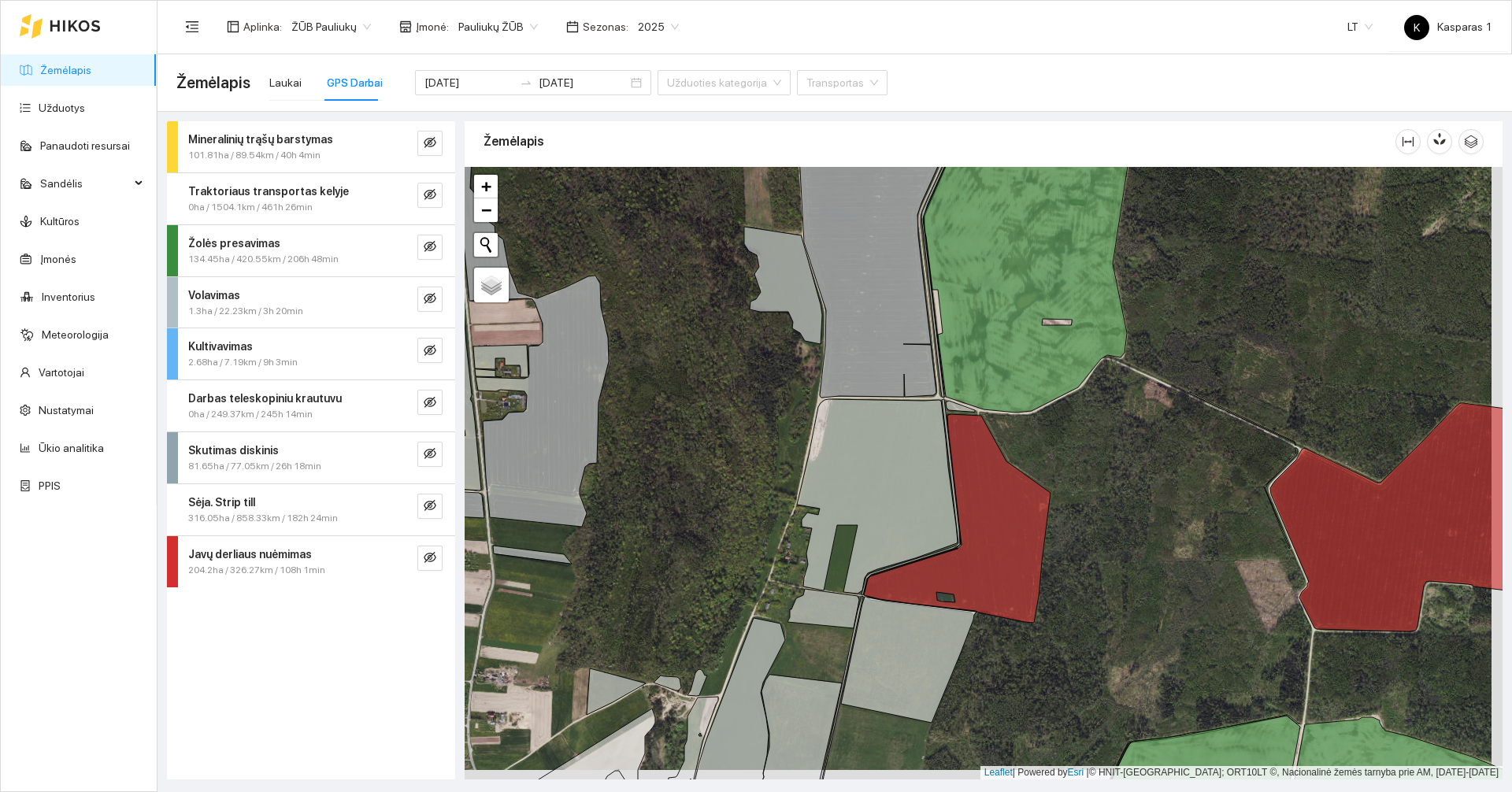
drag, startPoint x: 665, startPoint y: 299, endPoint x: 679, endPoint y: 353, distance: 55.8
click at [679, 353] on div at bounding box center [984, 473] width 1038 height 612
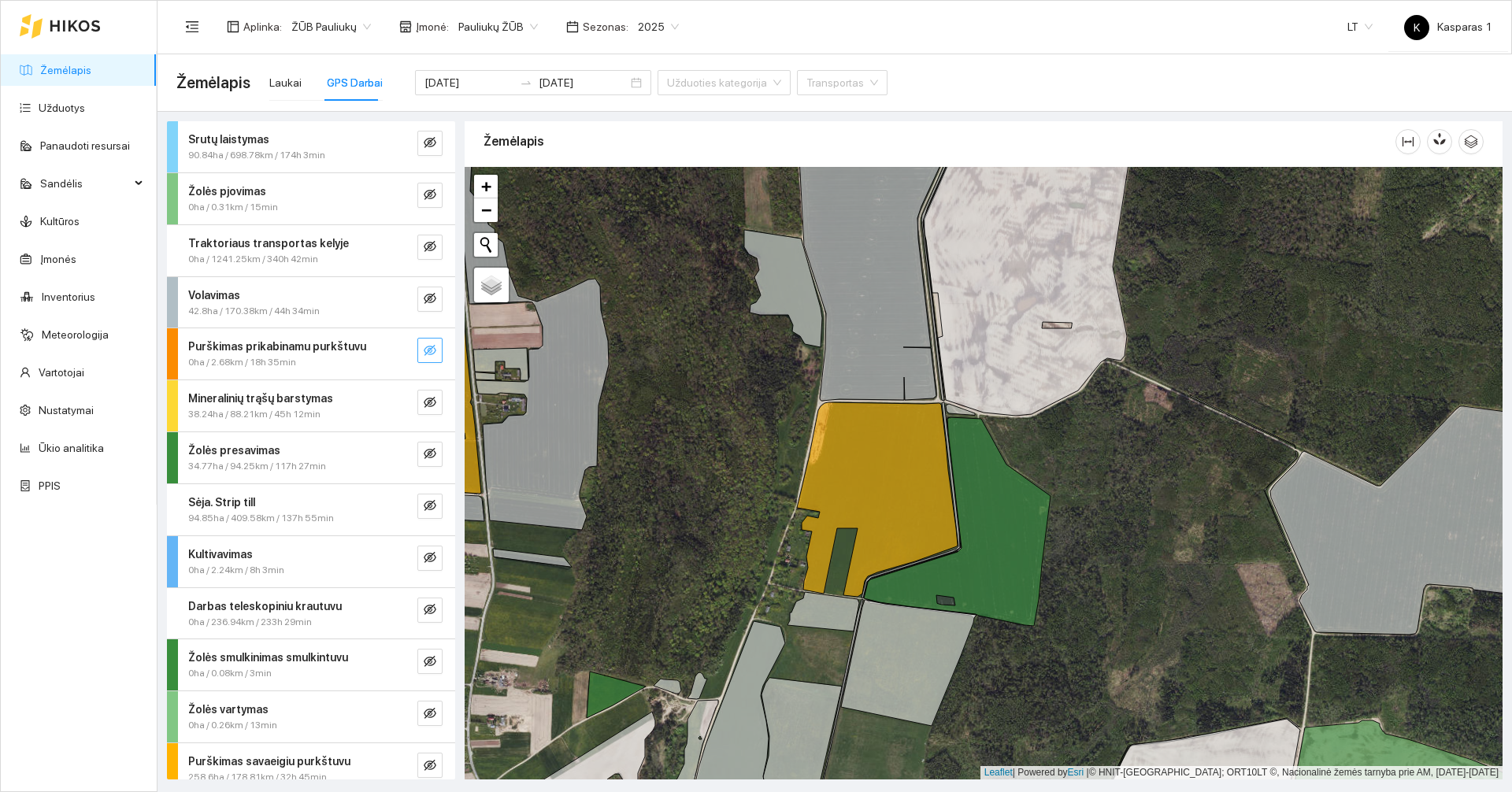
click at [417, 359] on button "button" at bounding box center [430, 350] width 25 height 25
click at [423, 352] on icon "eye" at bounding box center [430, 350] width 13 height 13
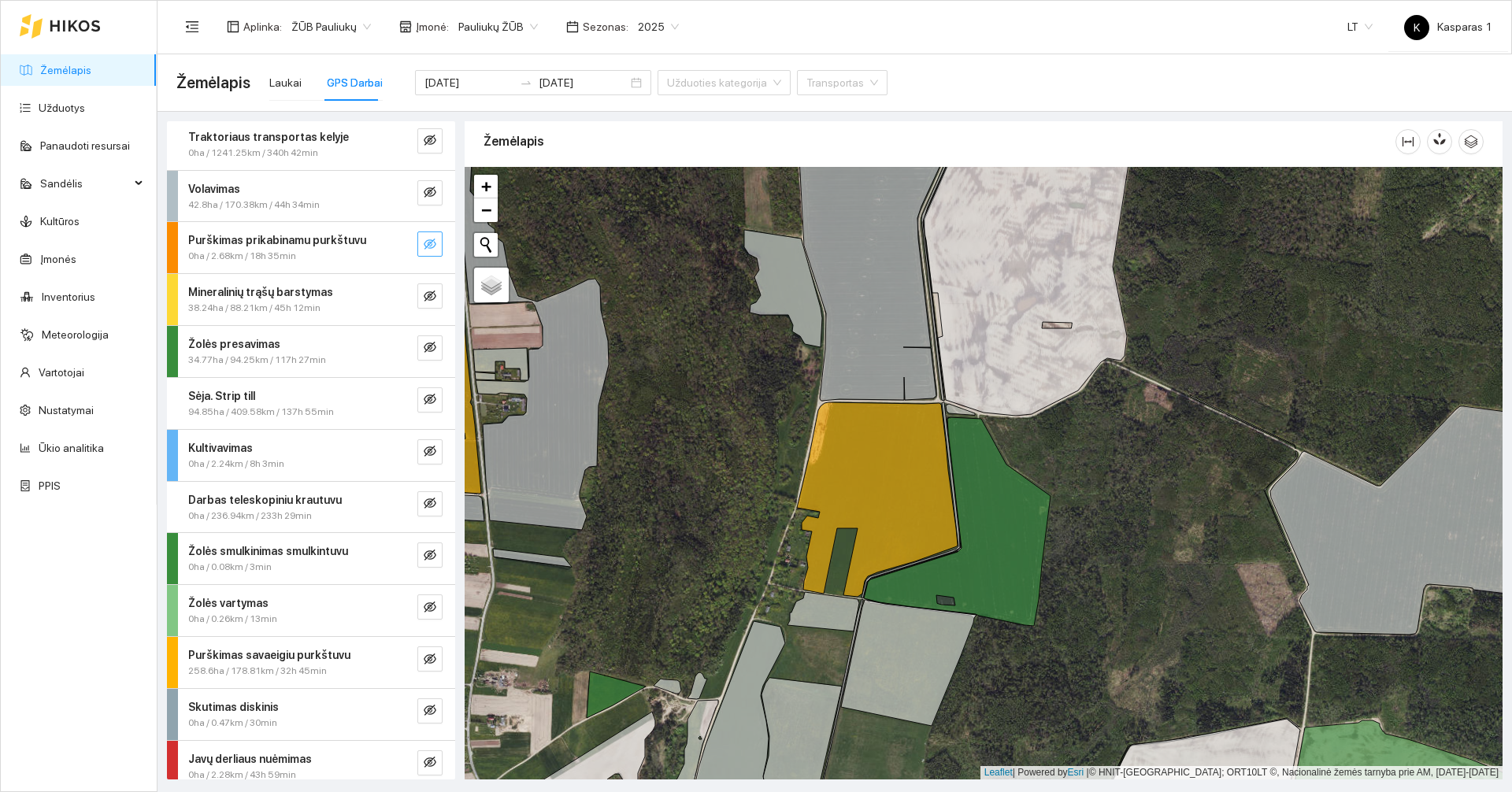
scroll to position [119, 0]
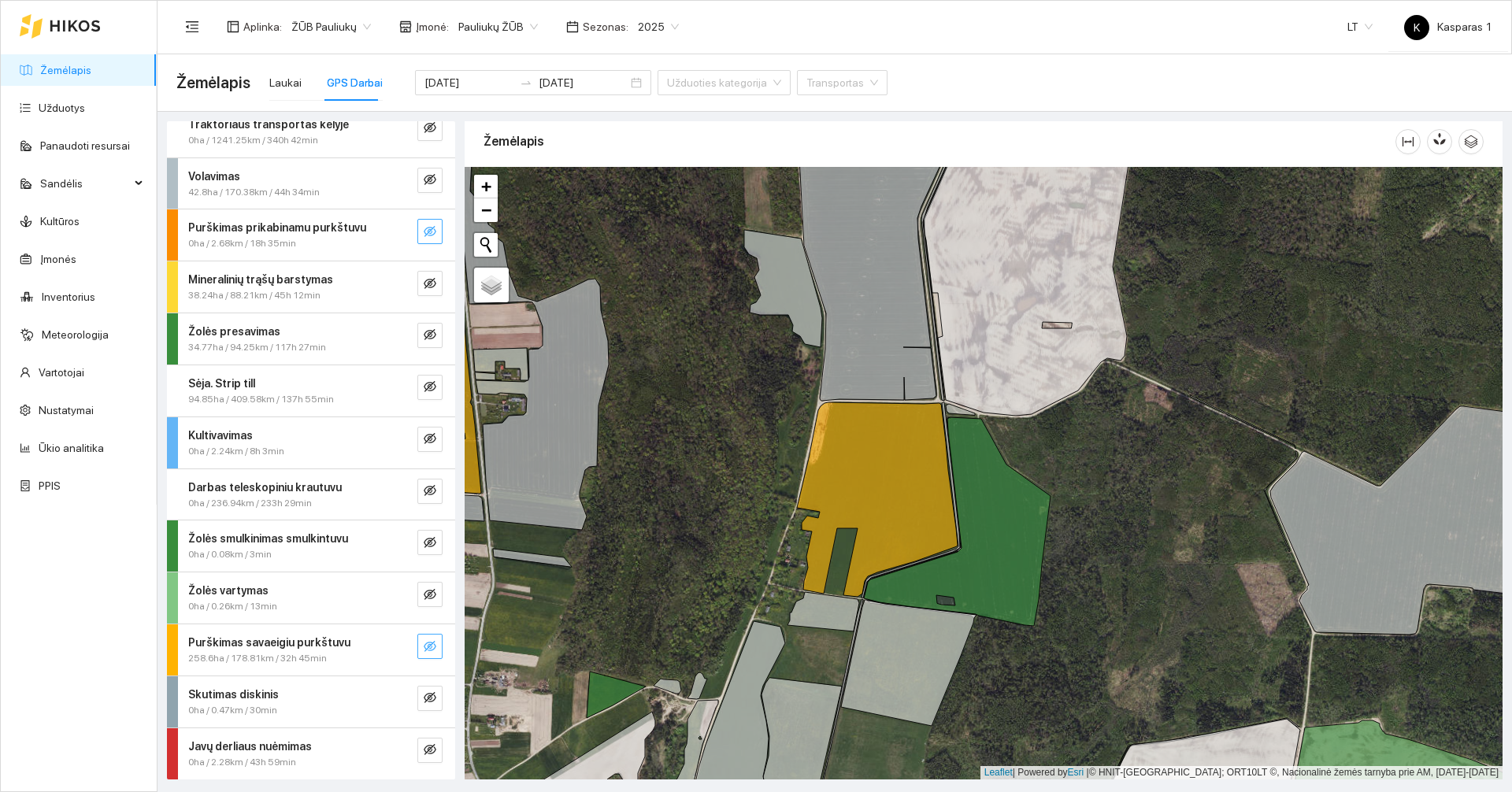
click at [423, 647] on icon "eye-invisible" at bounding box center [430, 647] width 13 height 13
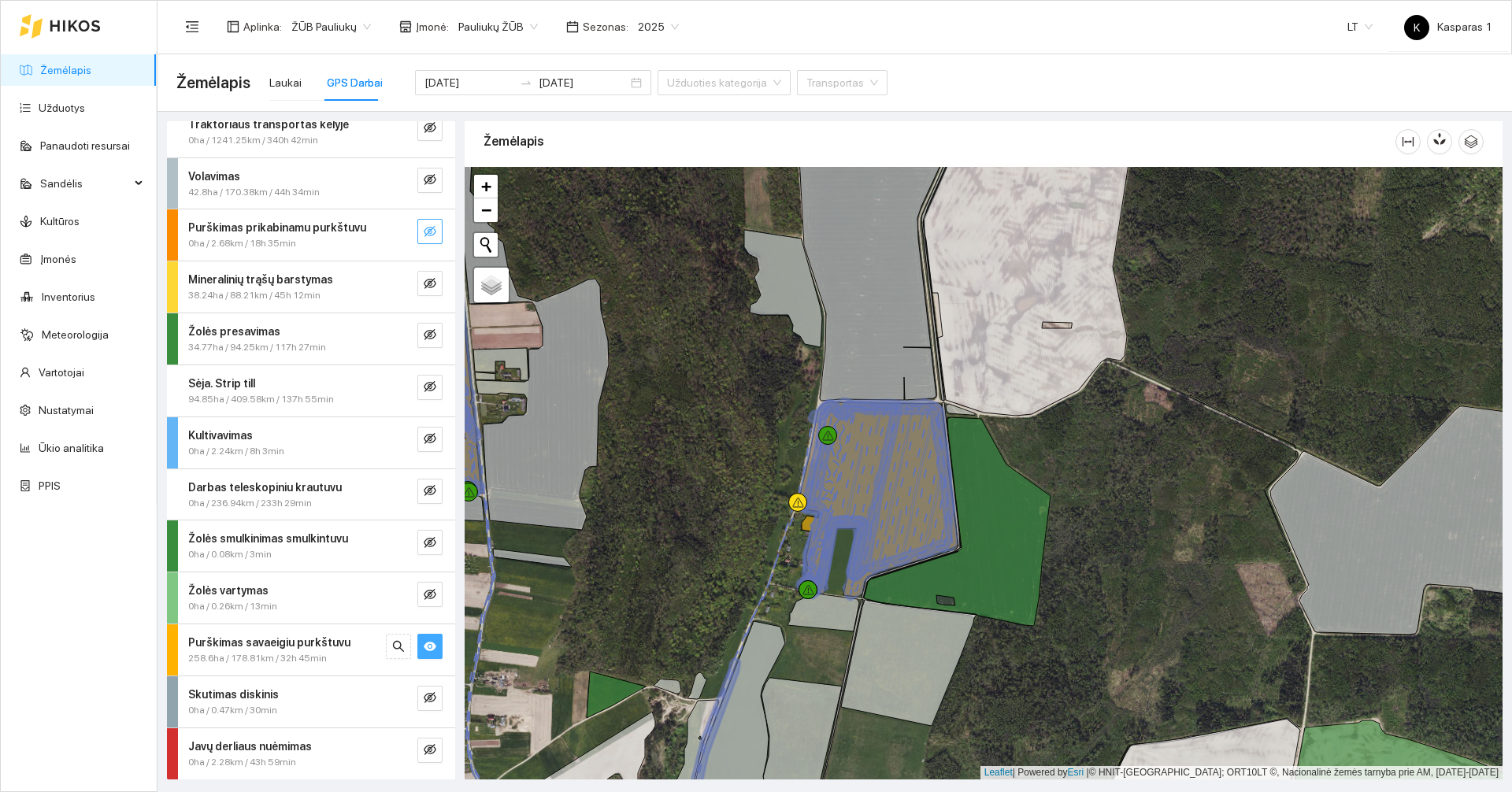
click at [330, 653] on div "258.6ha / 178.81km / 32h 45min" at bounding box center [284, 659] width 193 height 15
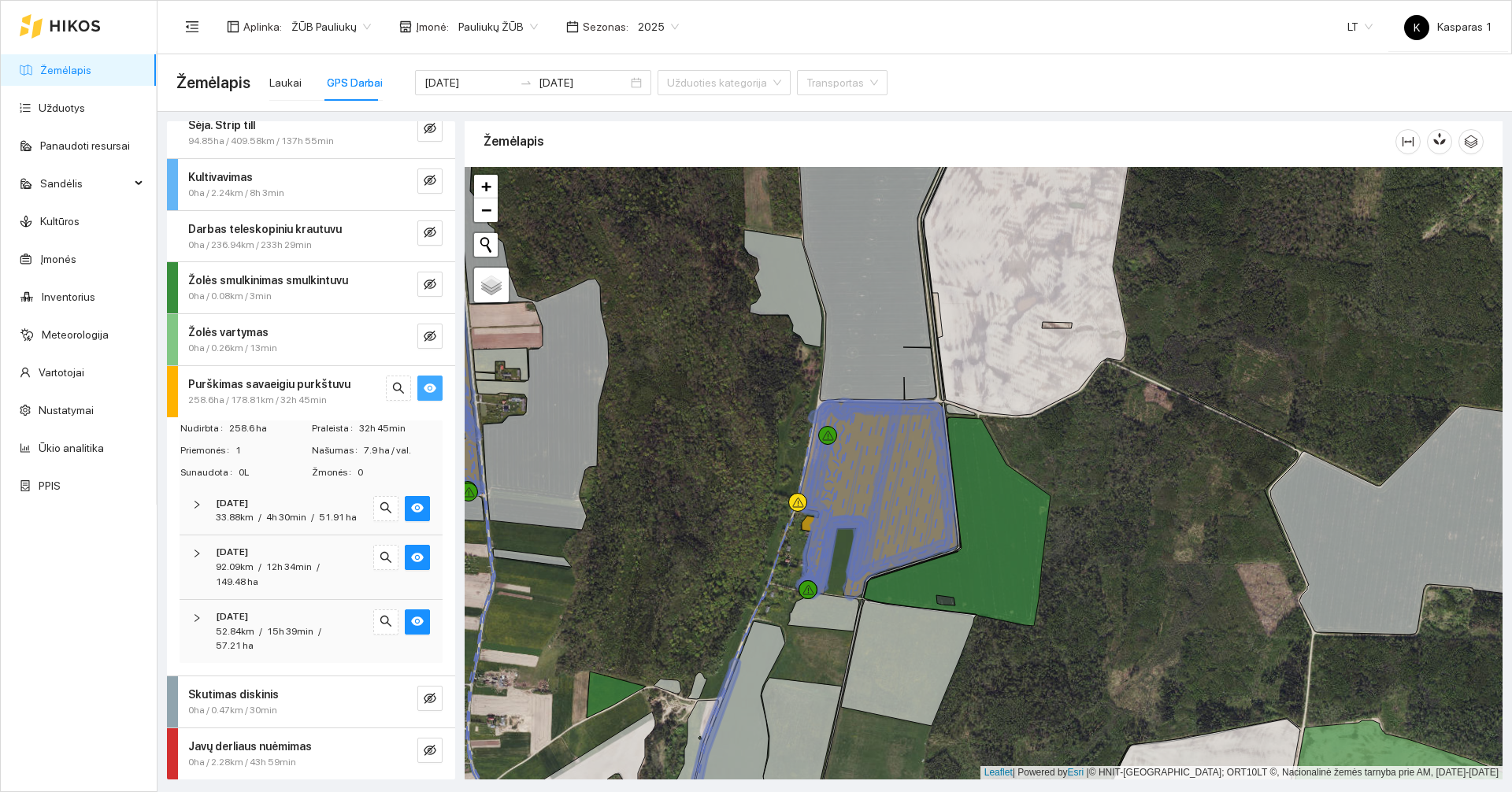
scroll to position [392, 0]
click at [411, 501] on icon "eye" at bounding box center [417, 508] width 13 height 13
click at [411, 618] on icon "eye" at bounding box center [417, 621] width 13 height 10
click at [415, 551] on button "button" at bounding box center [417, 558] width 25 height 25
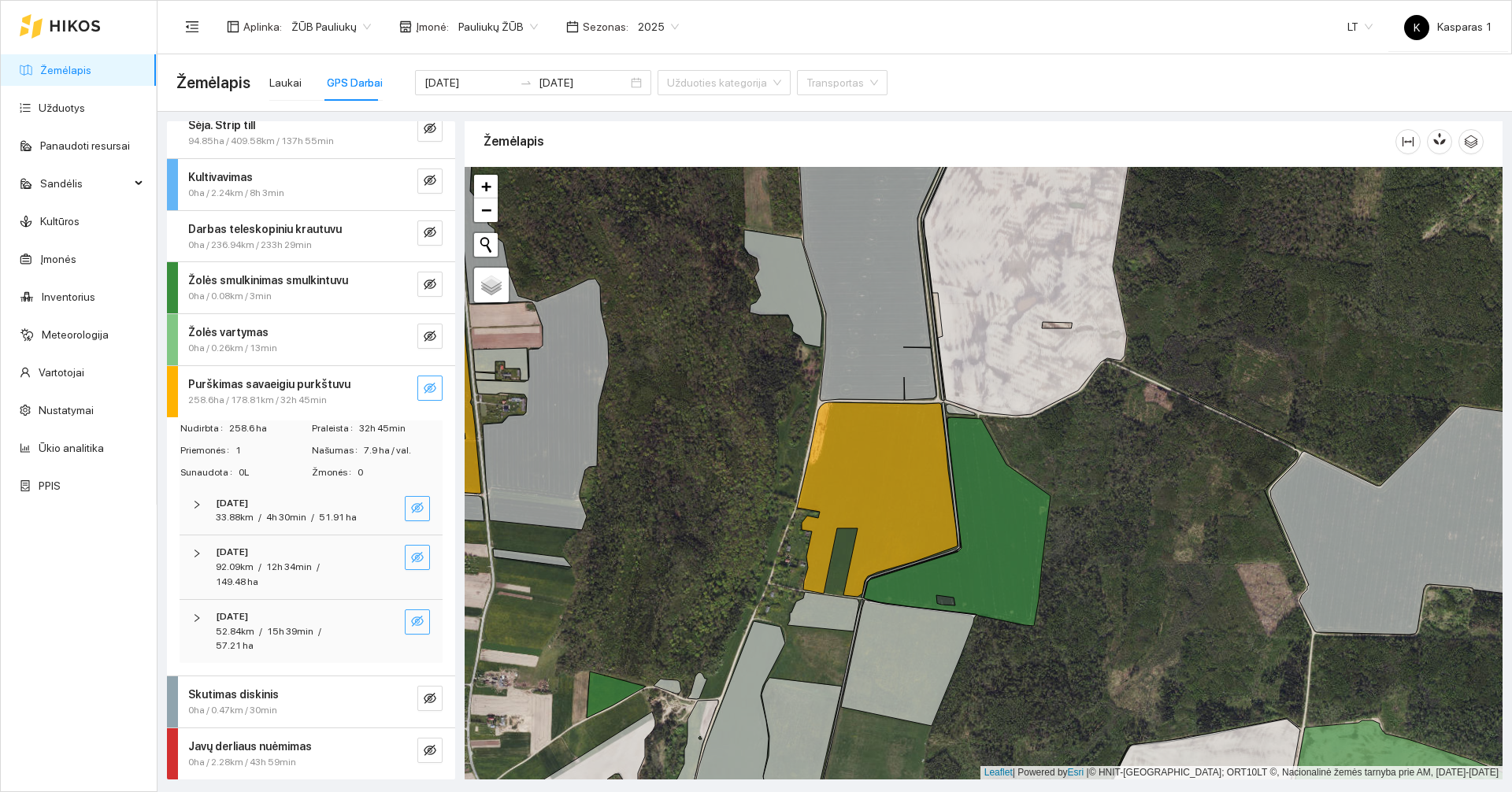
click at [411, 562] on icon "eye-invisible" at bounding box center [417, 558] width 13 height 11
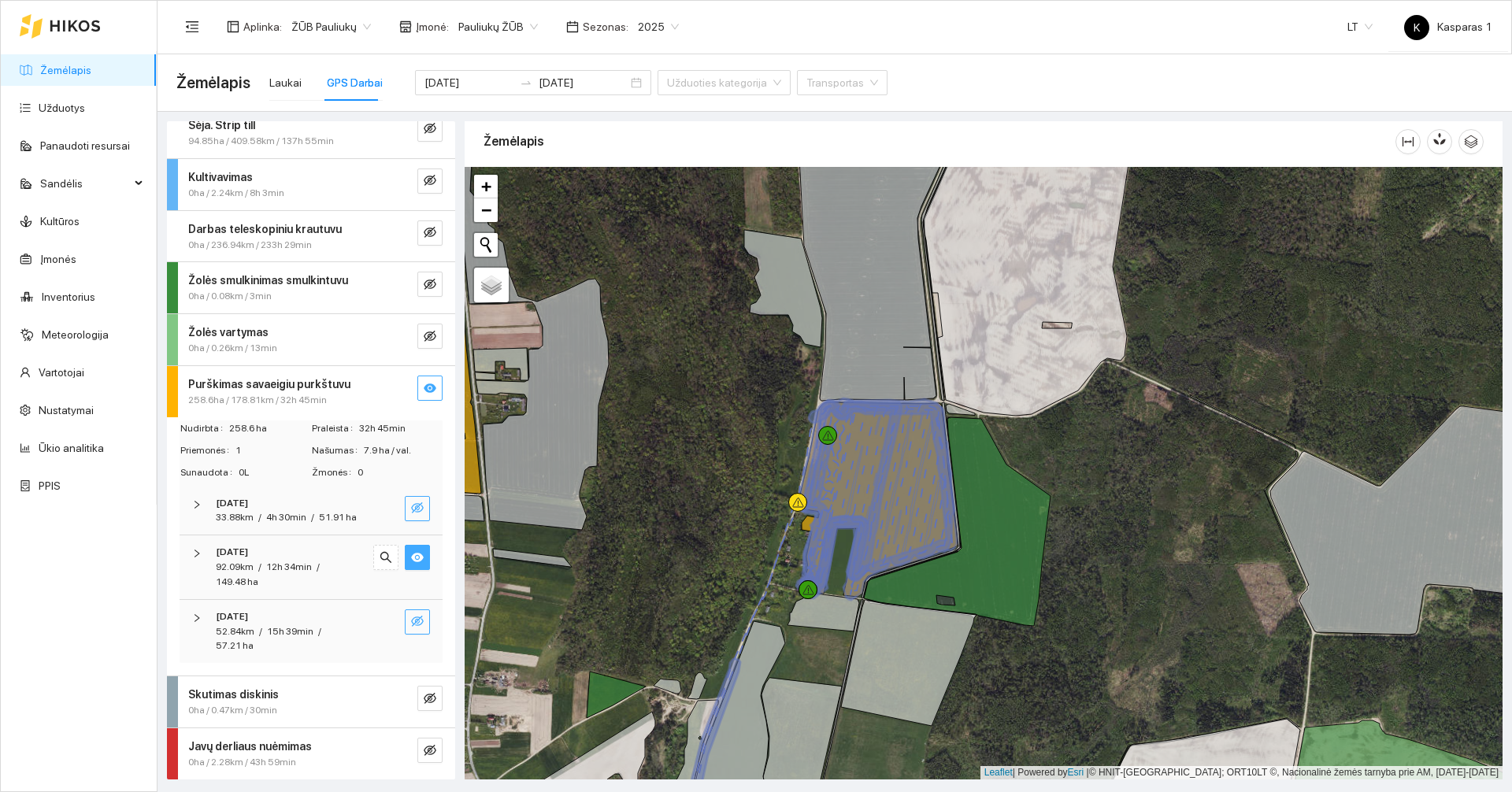
click at [411, 562] on icon "eye" at bounding box center [417, 558] width 13 height 10
